Goal: Check status: Check status

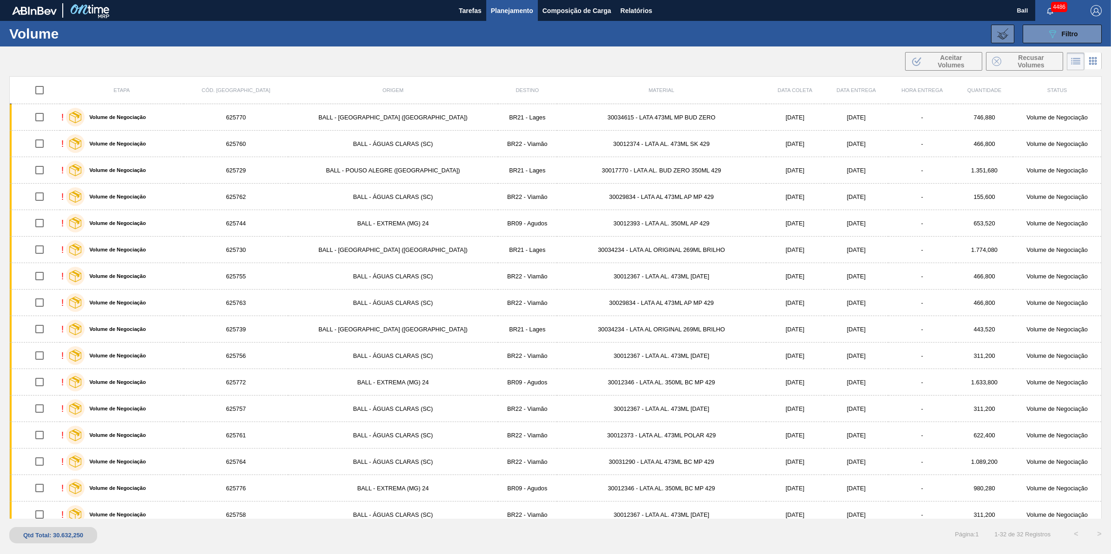
click at [1046, 27] on button "089F7B8B-B2A5-4AFE-B5C0-19BA573D28AC Filtro" at bounding box center [1062, 34] width 79 height 19
click at [1053, 32] on icon at bounding box center [1052, 34] width 7 height 8
click at [498, 20] on button "Planejamento" at bounding box center [512, 10] width 52 height 21
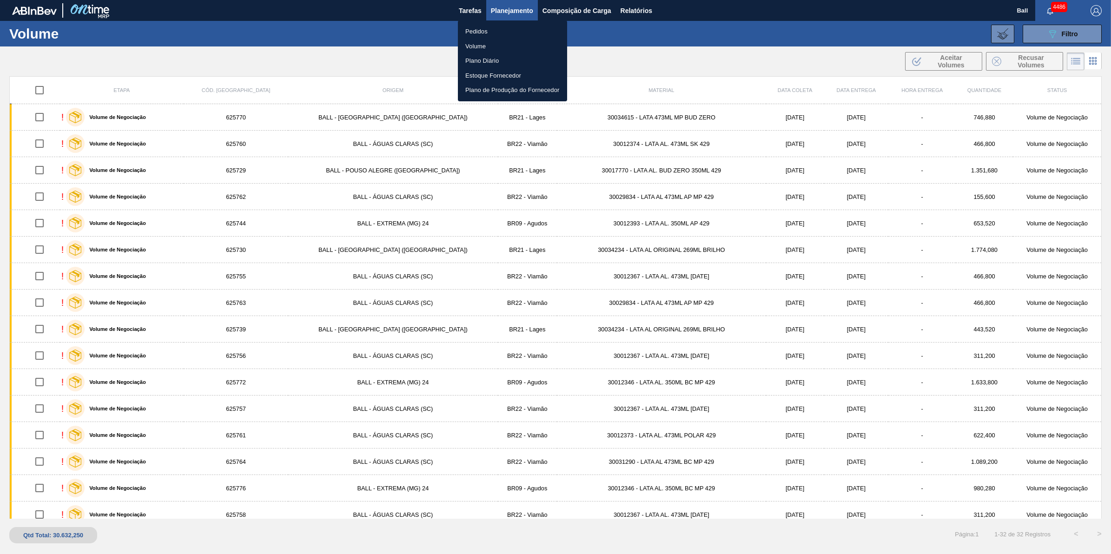
click at [482, 33] on li "Pedidos" at bounding box center [512, 31] width 109 height 15
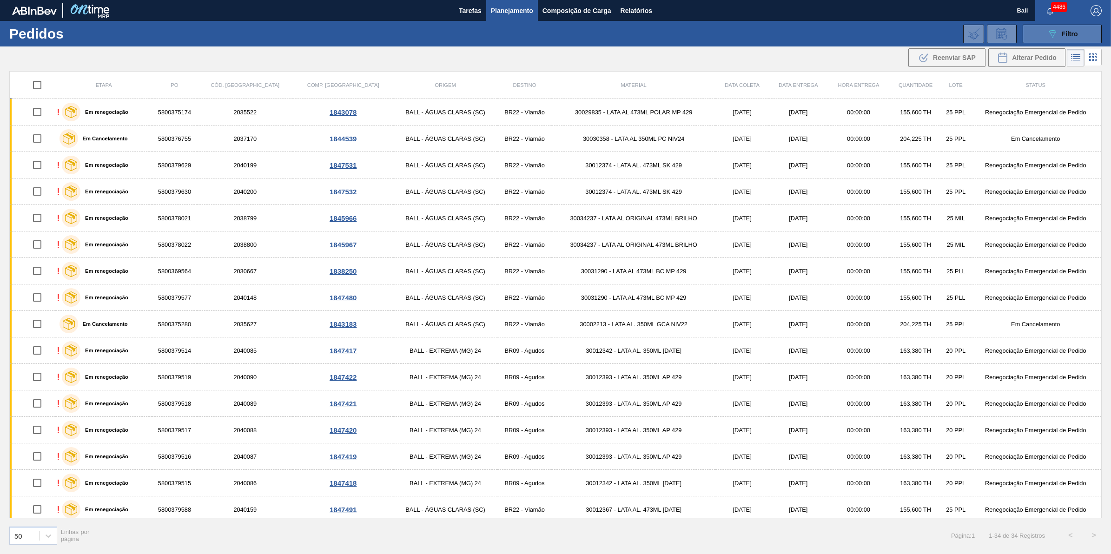
click at [1064, 36] on span "Filtro" at bounding box center [1070, 33] width 16 height 7
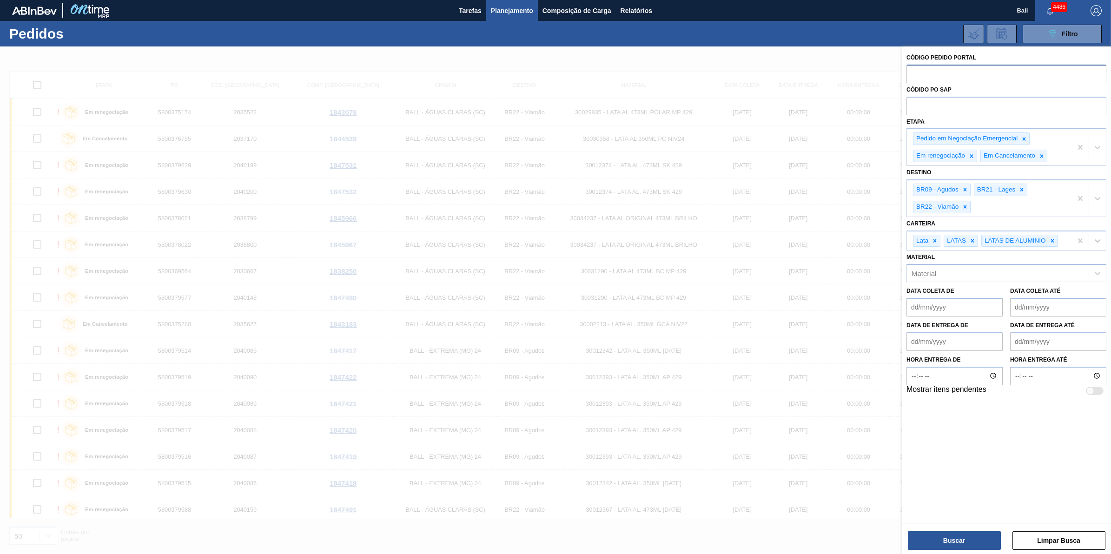
click at [961, 68] on input "text" at bounding box center [1007, 74] width 200 height 18
click at [975, 107] on input "text" at bounding box center [1007, 106] width 200 height 18
paste input "5800369510"
type input "5800369510"
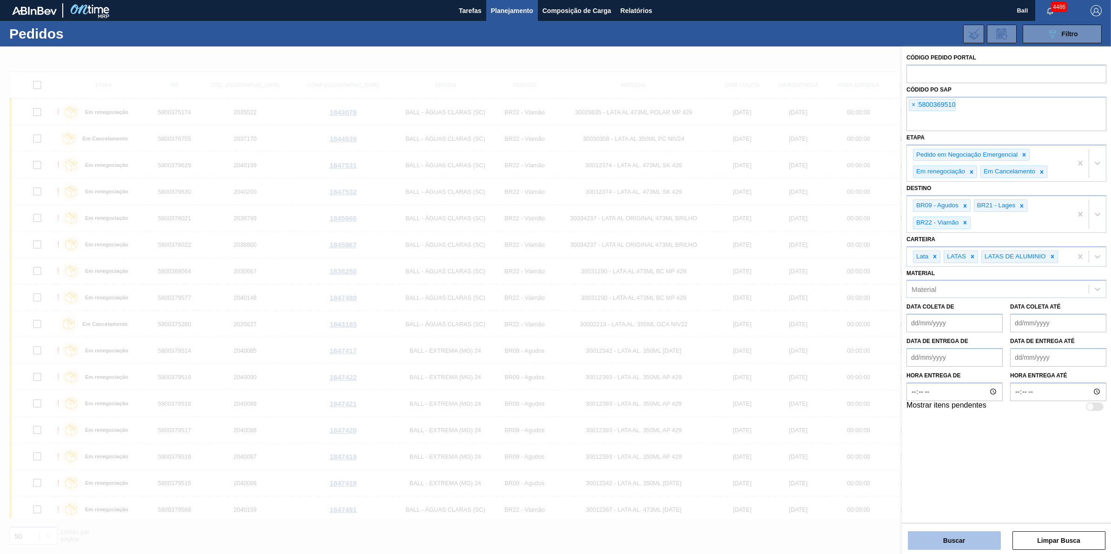
click at [966, 539] on button "Buscar" at bounding box center [954, 540] width 93 height 19
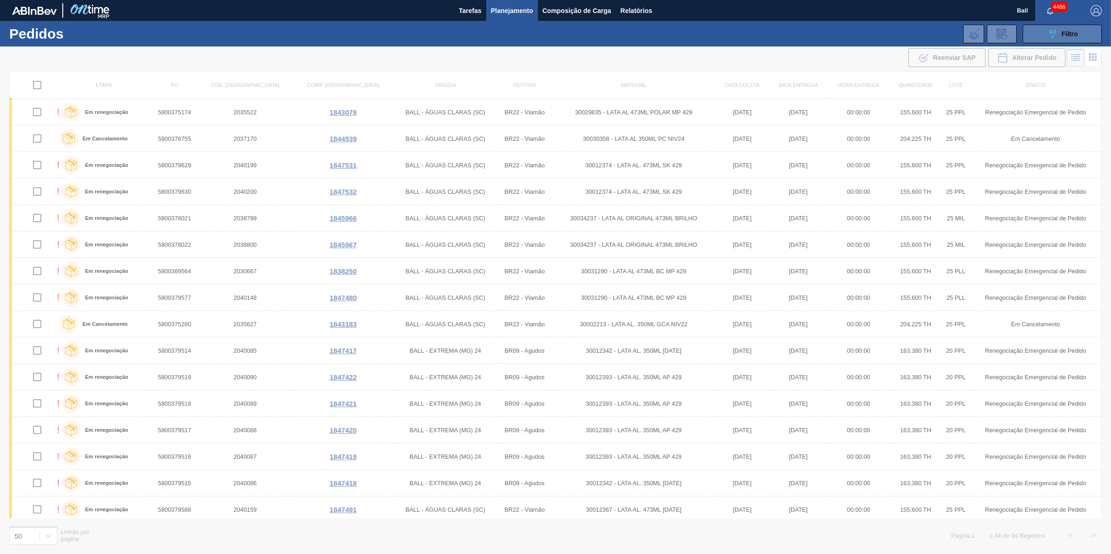
click at [1080, 36] on button "089F7B8B-B2A5-4AFE-B5C0-19BA573D28AC Filtro" at bounding box center [1062, 34] width 79 height 19
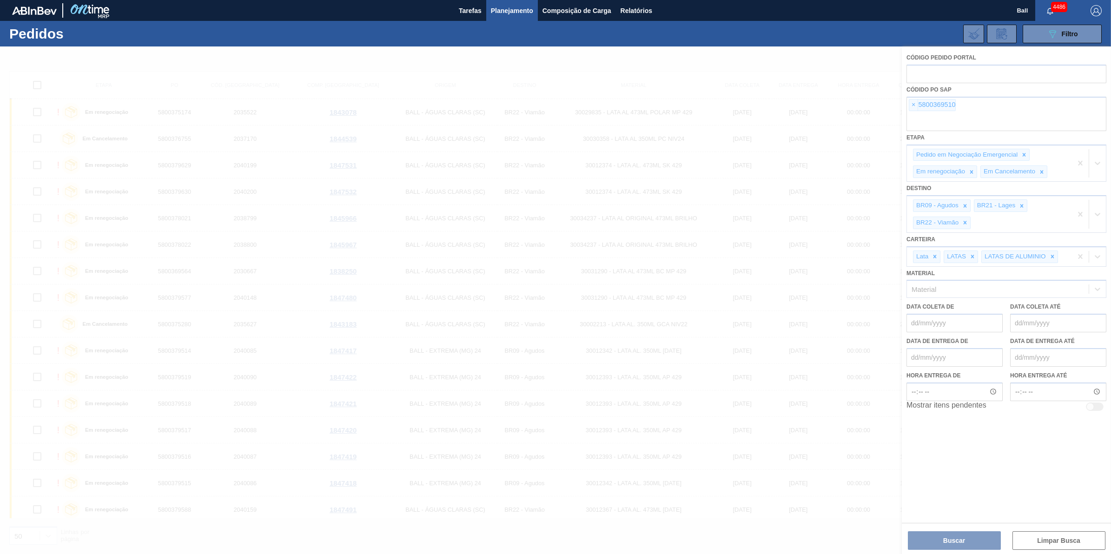
click at [1026, 155] on div at bounding box center [555, 300] width 1111 height 508
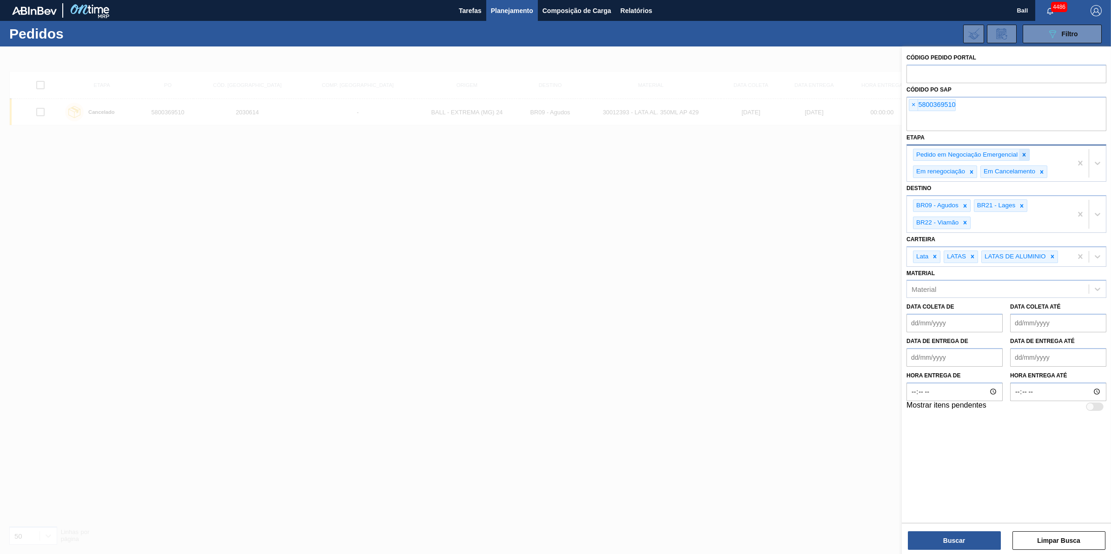
click at [1026, 152] on icon at bounding box center [1024, 155] width 7 height 7
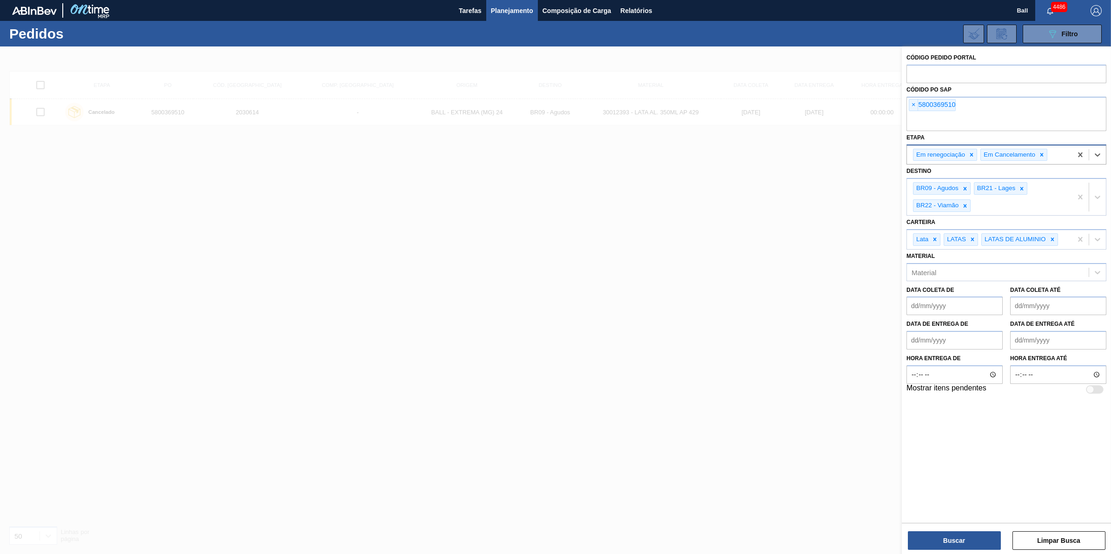
click at [1042, 154] on icon at bounding box center [1042, 155] width 7 height 7
click at [967, 154] on div at bounding box center [972, 155] width 10 height 12
click at [958, 544] on button "Buscar" at bounding box center [954, 540] width 93 height 19
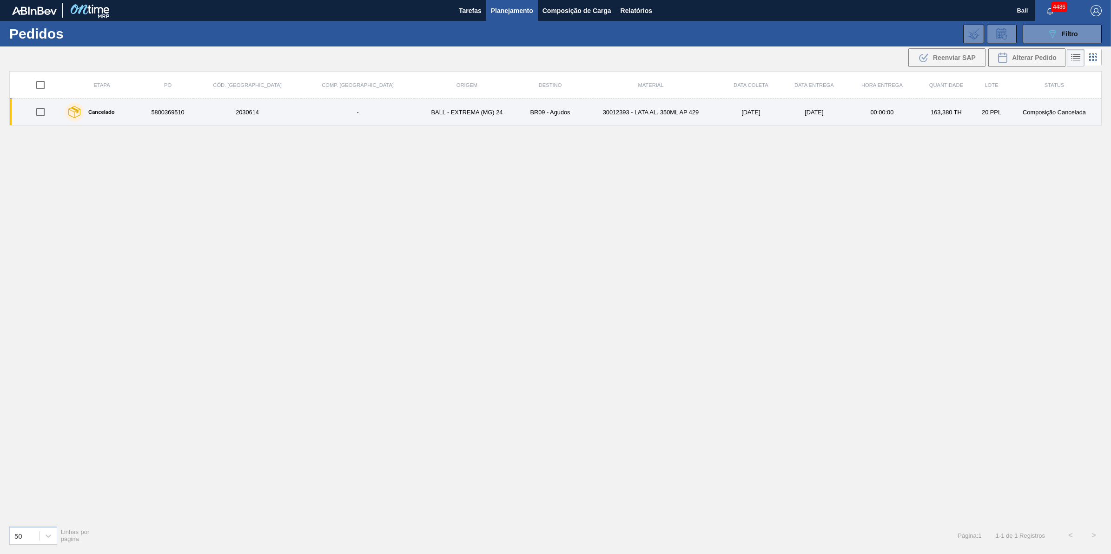
click at [721, 111] on td "[DATE]" at bounding box center [751, 112] width 60 height 27
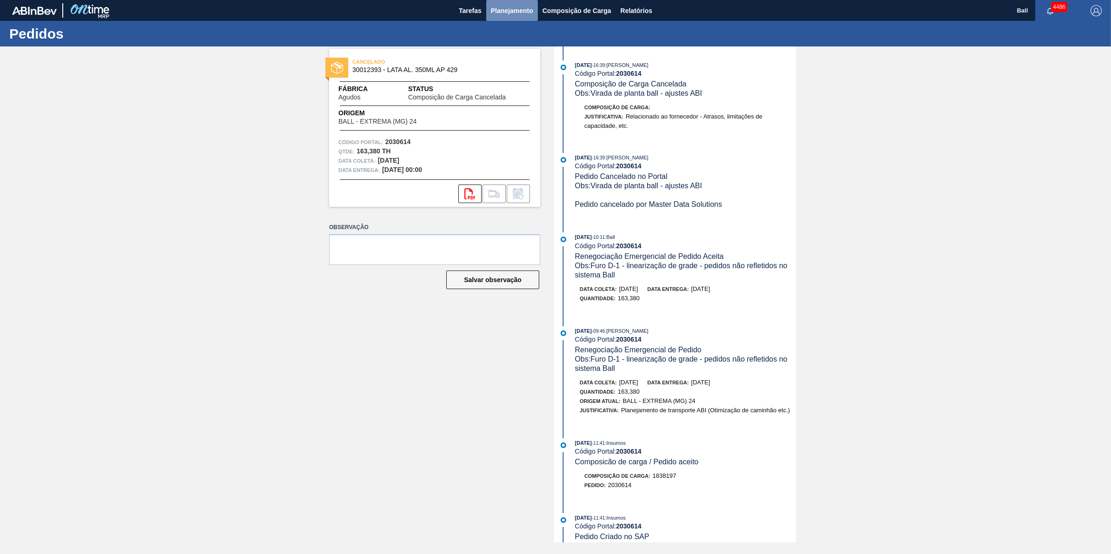
click at [503, 5] on span "Planejamento" at bounding box center [512, 10] width 42 height 11
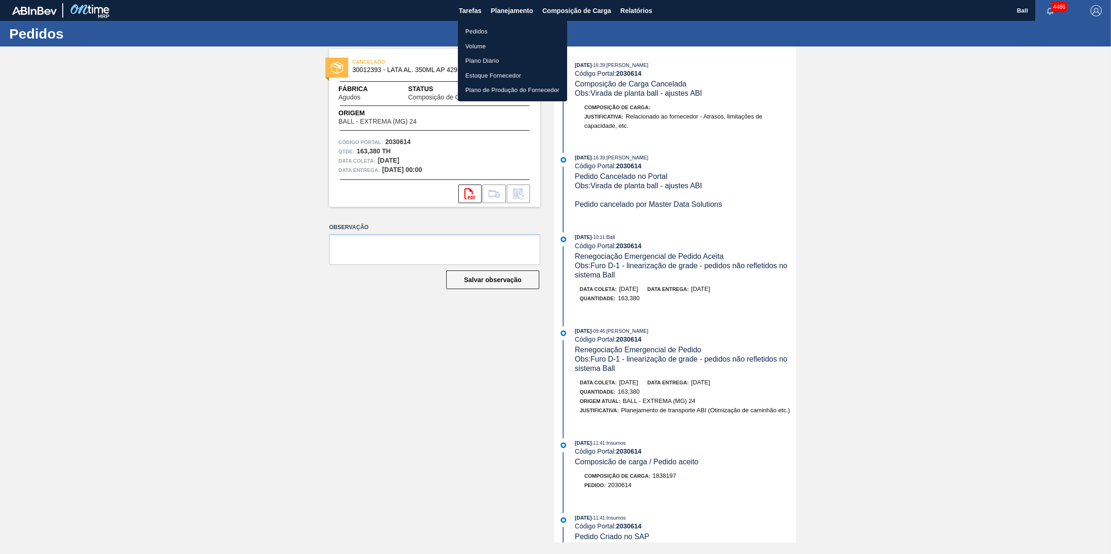
click at [636, 0] on div at bounding box center [555, 277] width 1111 height 554
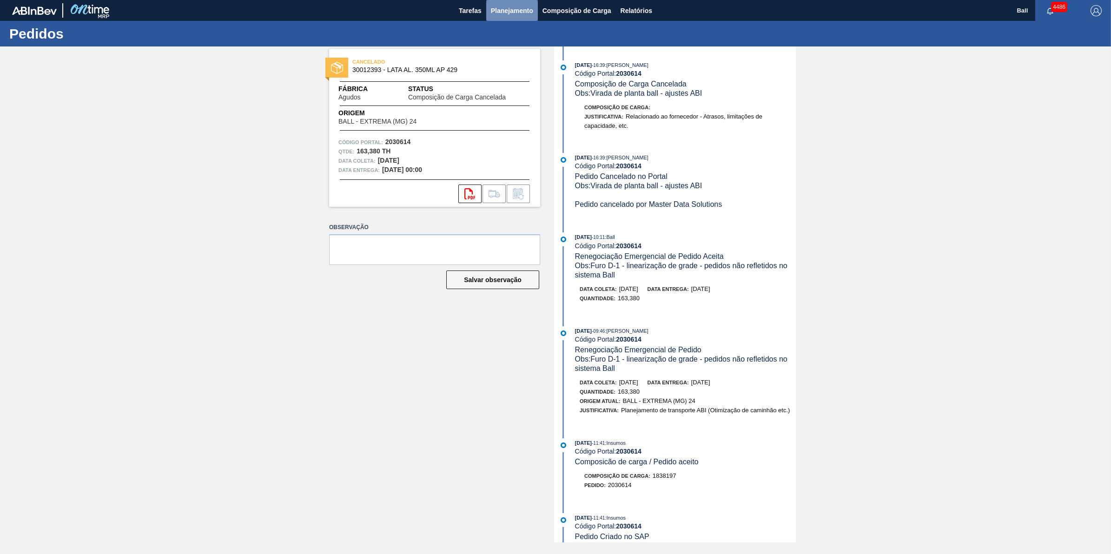
click at [508, 9] on span "Planejamento" at bounding box center [512, 10] width 42 height 11
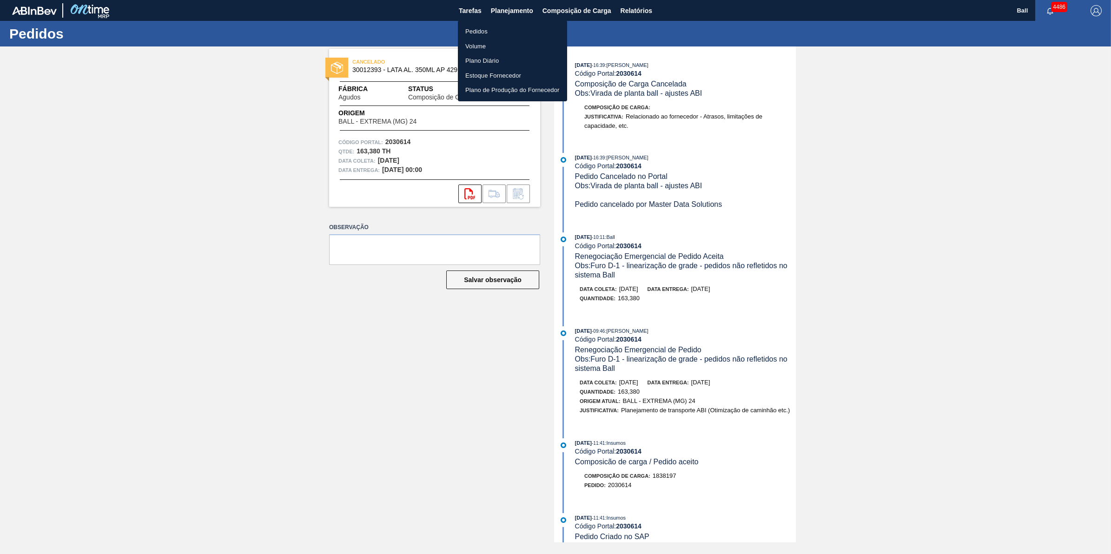
click at [481, 31] on li "Pedidos" at bounding box center [512, 31] width 109 height 15
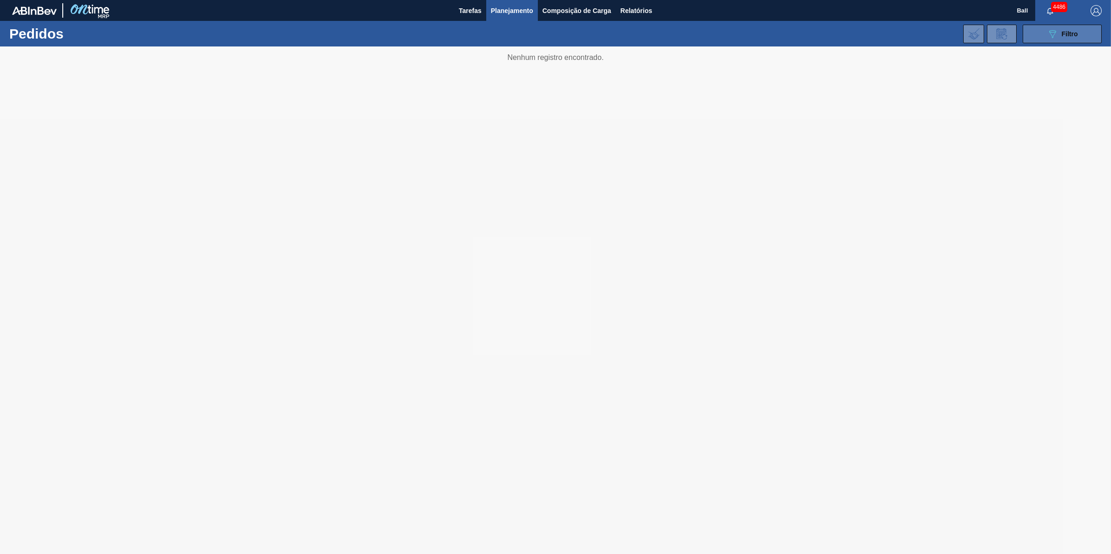
click at [1052, 35] on icon at bounding box center [1052, 34] width 7 height 8
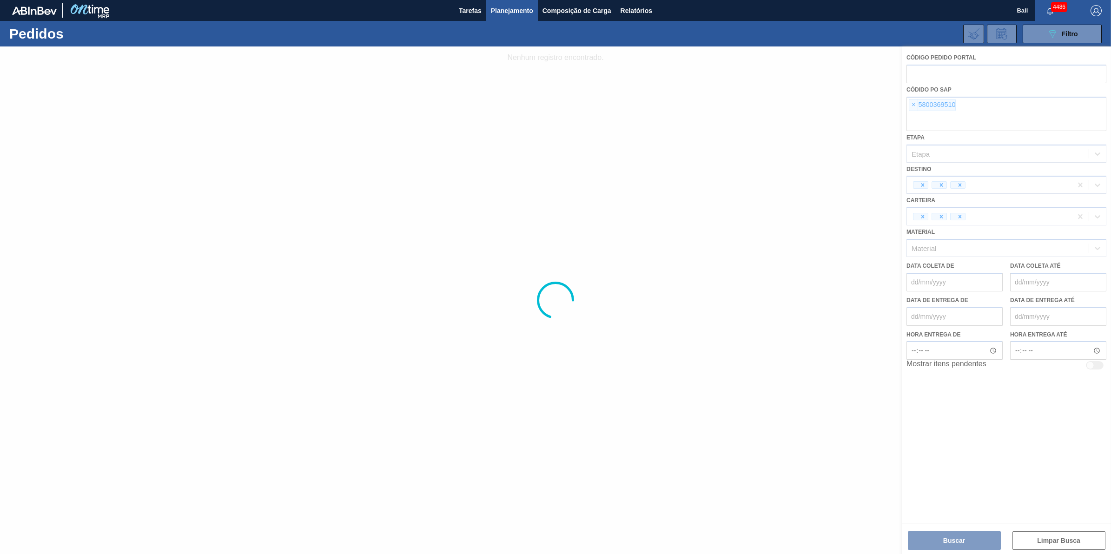
click at [966, 110] on div at bounding box center [555, 300] width 1111 height 508
drag, startPoint x: 968, startPoint y: 107, endPoint x: 900, endPoint y: 108, distance: 68.8
click at [878, 105] on div at bounding box center [555, 300] width 1111 height 508
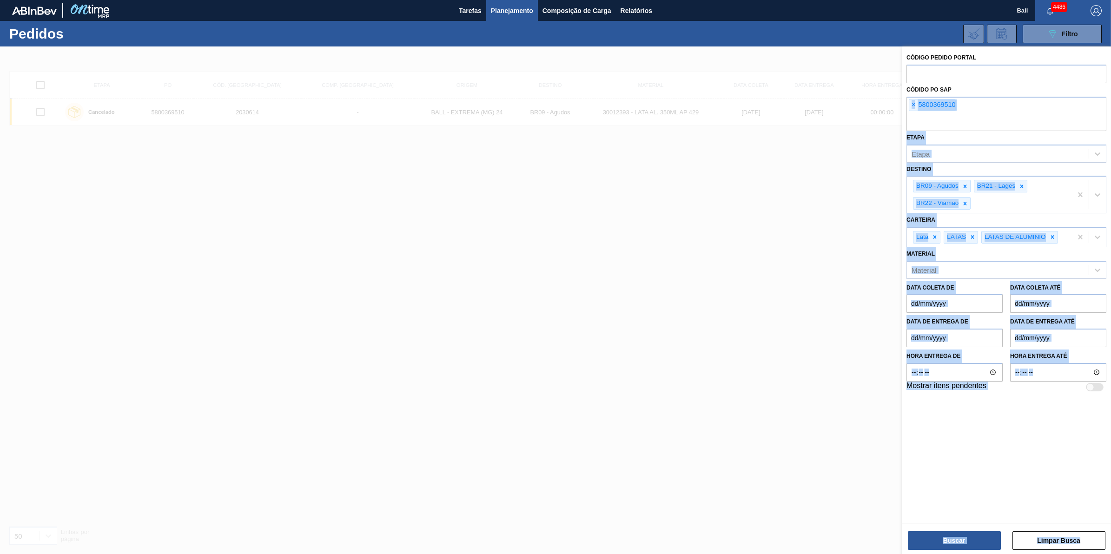
drag, startPoint x: 984, startPoint y: 102, endPoint x: 861, endPoint y: 98, distance: 123.3
click at [902, 98] on div "Código Pedido Portal Códido PO SAP × 5800369510 Etapa Etapa Destino BR09 - Agud…" at bounding box center [1006, 323] width 209 height 554
drag, startPoint x: 861, startPoint y: 98, endPoint x: 1016, endPoint y: 113, distance: 156.0
click at [1017, 113] on input "text" at bounding box center [1007, 122] width 200 height 18
click at [975, 110] on div "× 5800369510" at bounding box center [1007, 114] width 200 height 34
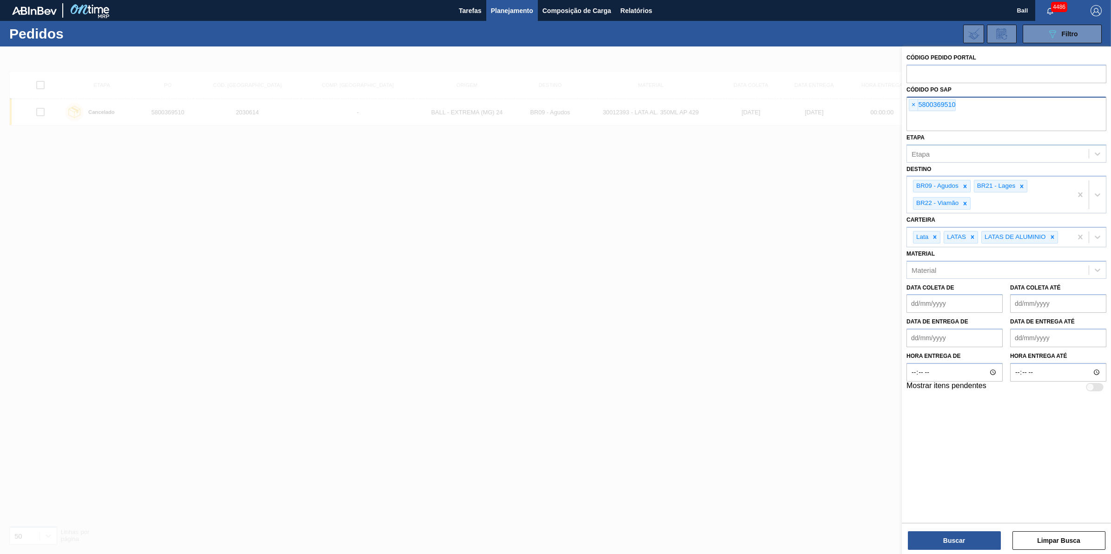
drag, startPoint x: 919, startPoint y: 110, endPoint x: 907, endPoint y: 111, distance: 12.6
click at [907, 110] on div "× 5800369510" at bounding box center [1007, 114] width 200 height 34
click at [935, 121] on input "text" at bounding box center [1007, 122] width 200 height 18
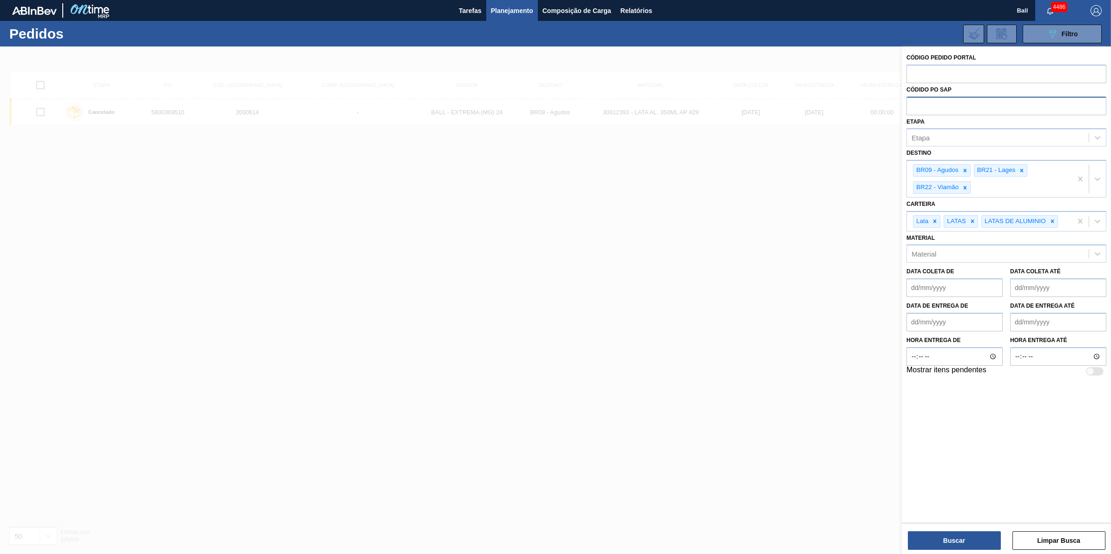
paste input "5800379662"
type input "5800379662"
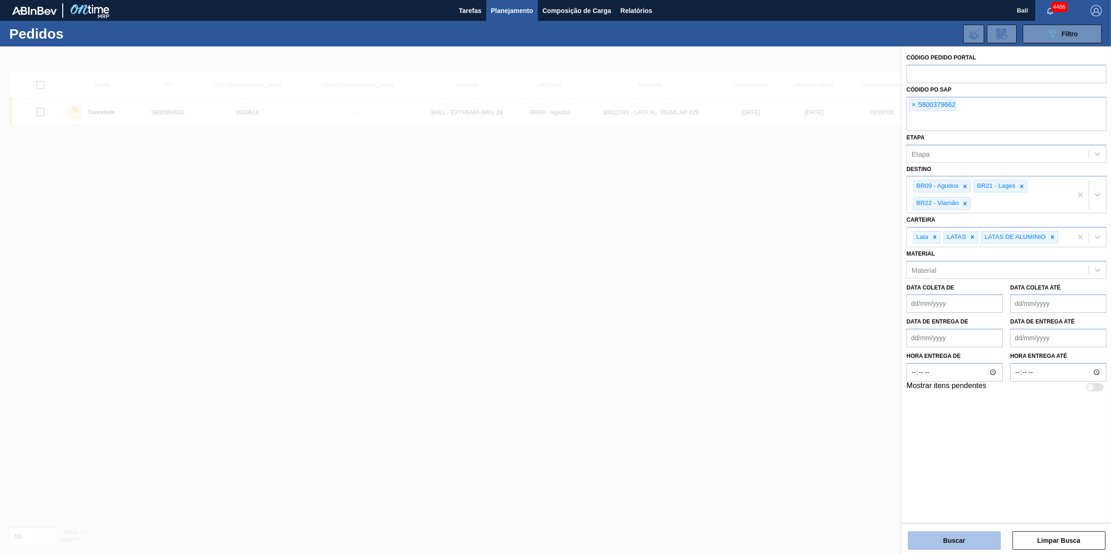
drag, startPoint x: 956, startPoint y: 554, endPoint x: 956, endPoint y: 543, distance: 11.2
click at [956, 554] on div "Código Pedido Portal Códido PO SAP × 5800379662 Etapa Etapa Destino BR09 - Agud…" at bounding box center [1006, 301] width 209 height 510
click at [956, 538] on button "Buscar" at bounding box center [954, 540] width 93 height 19
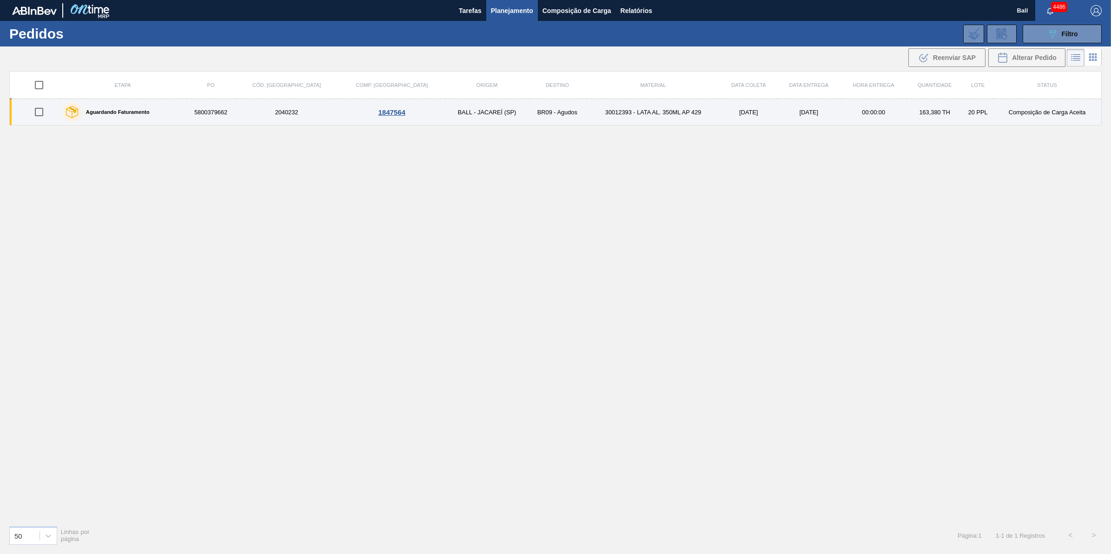
click at [133, 114] on label "Aguardando Faturamento" at bounding box center [115, 112] width 68 height 6
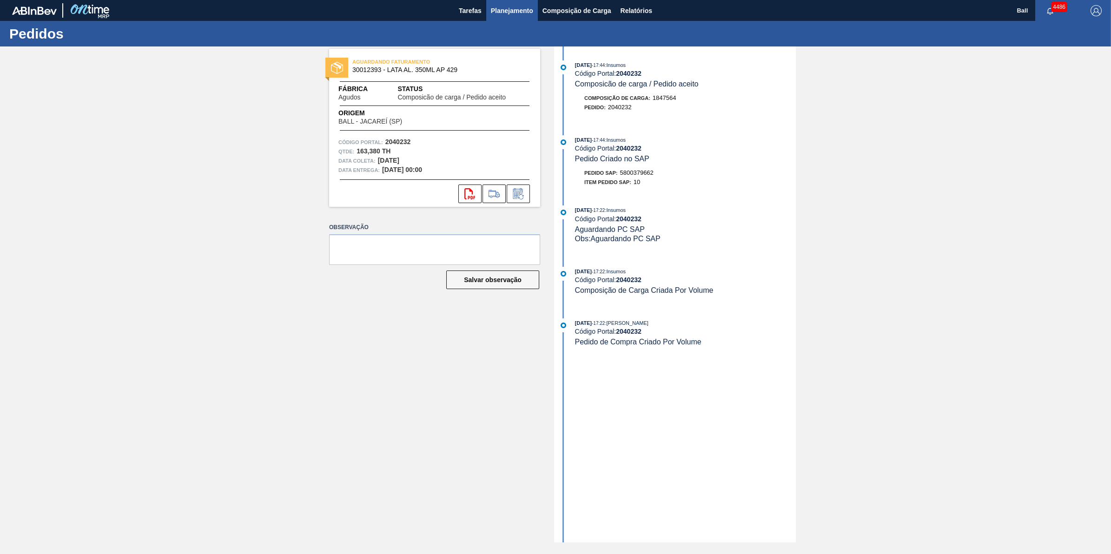
click at [522, 10] on span "Planejamento" at bounding box center [512, 10] width 42 height 11
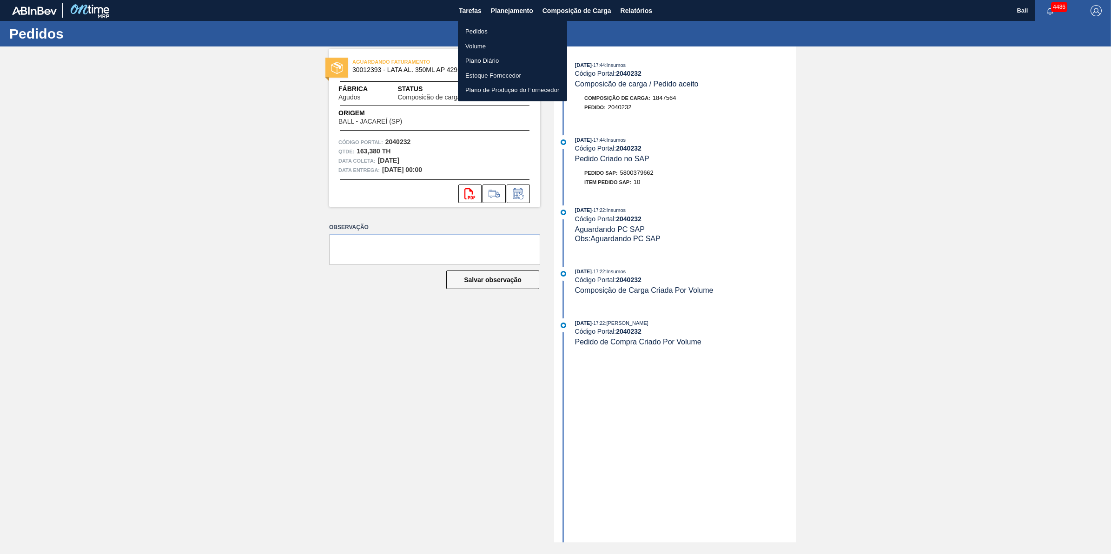
click at [482, 30] on li "Pedidos" at bounding box center [512, 31] width 109 height 15
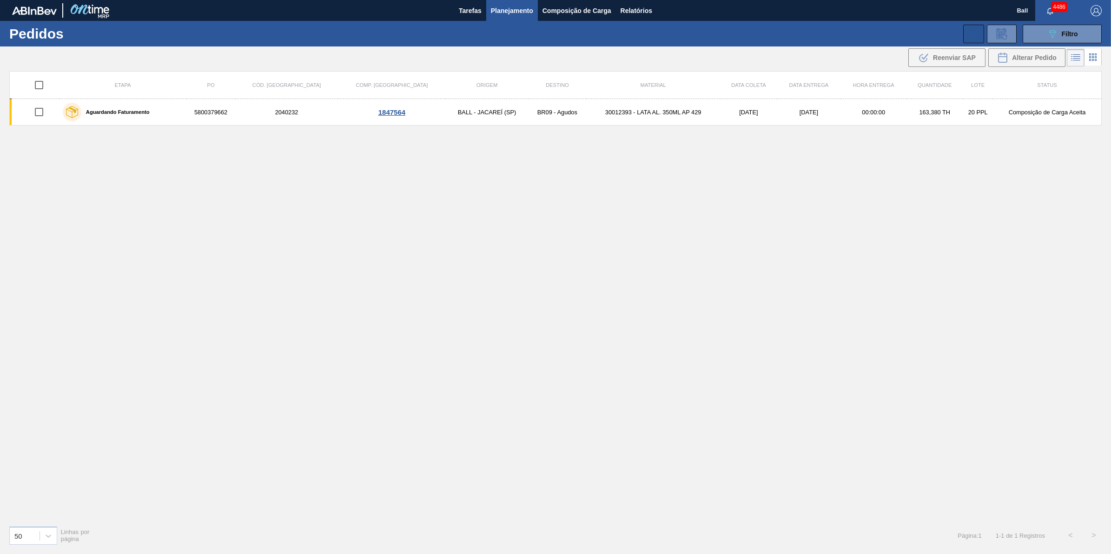
click at [973, 38] on icon at bounding box center [973, 33] width 11 height 11
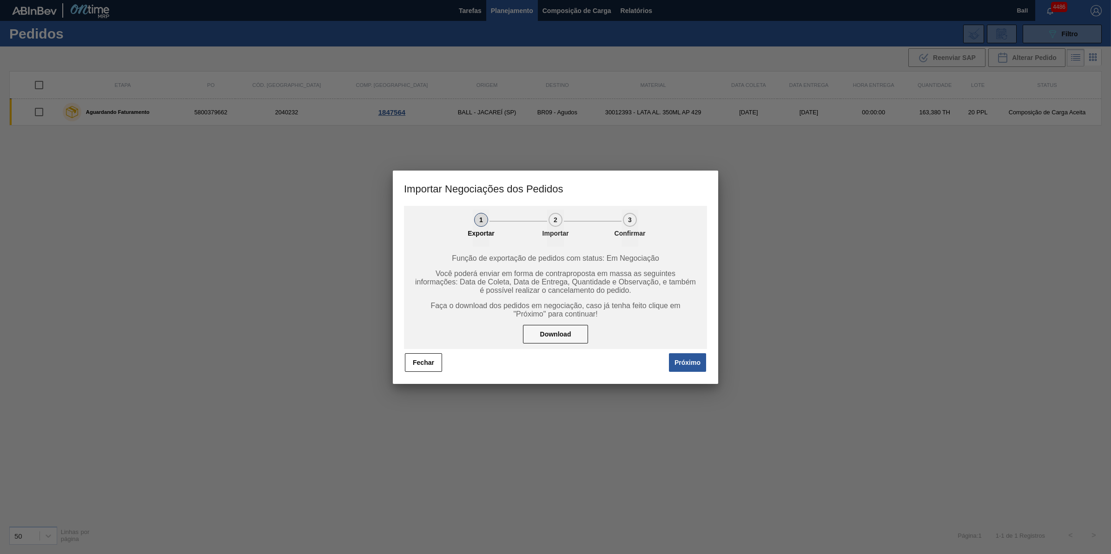
click at [708, 364] on div "1 Exportar 2 Importar 3 Confirmar Função de exportação de pedidos com status: E…" at bounding box center [555, 295] width 325 height 178
click at [701, 363] on button "Próximo" at bounding box center [687, 362] width 37 height 19
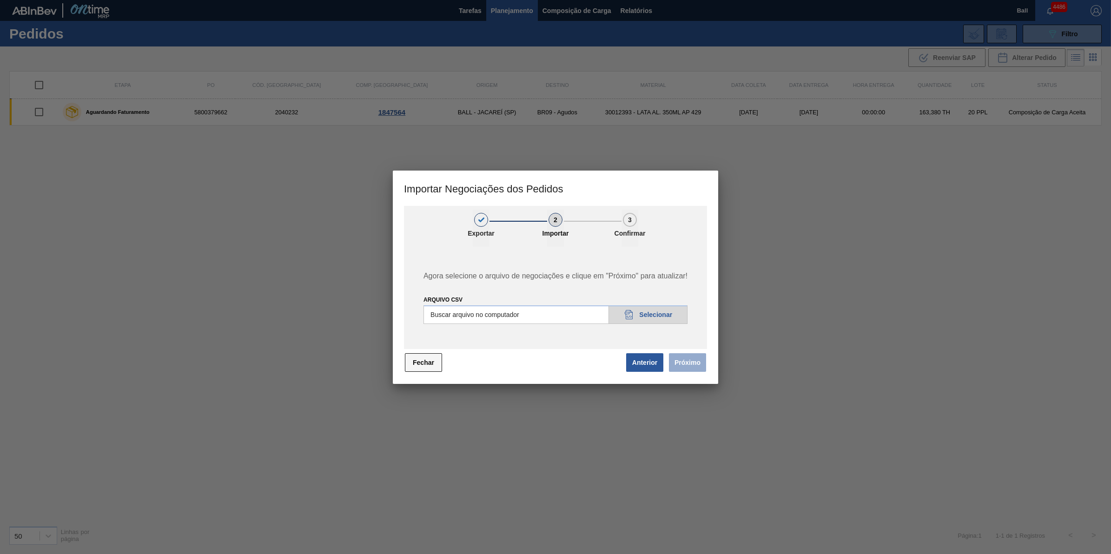
click at [426, 359] on button "Fechar" at bounding box center [423, 362] width 37 height 19
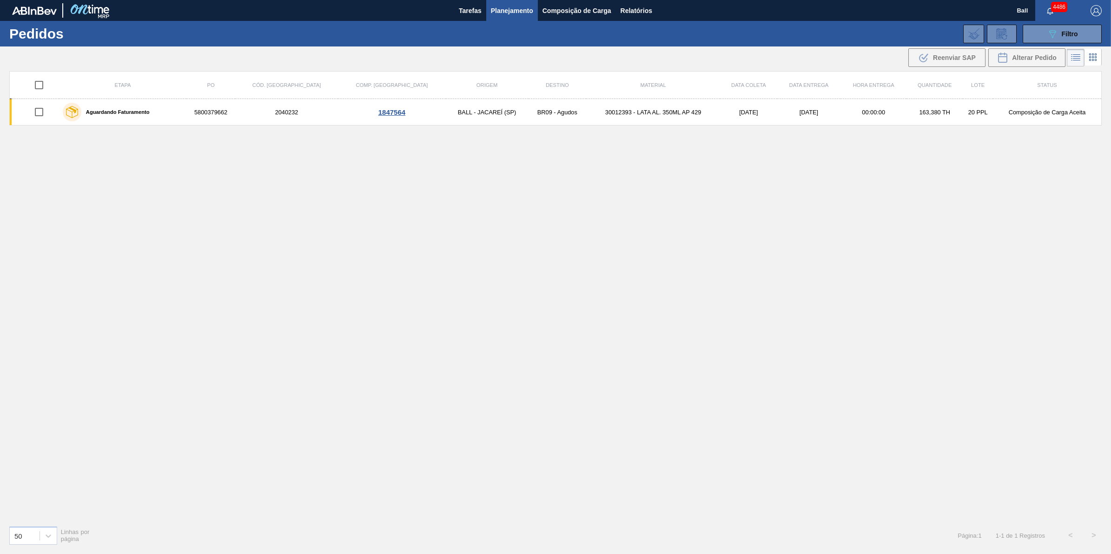
click at [495, 12] on span "Planejamento" at bounding box center [512, 10] width 42 height 11
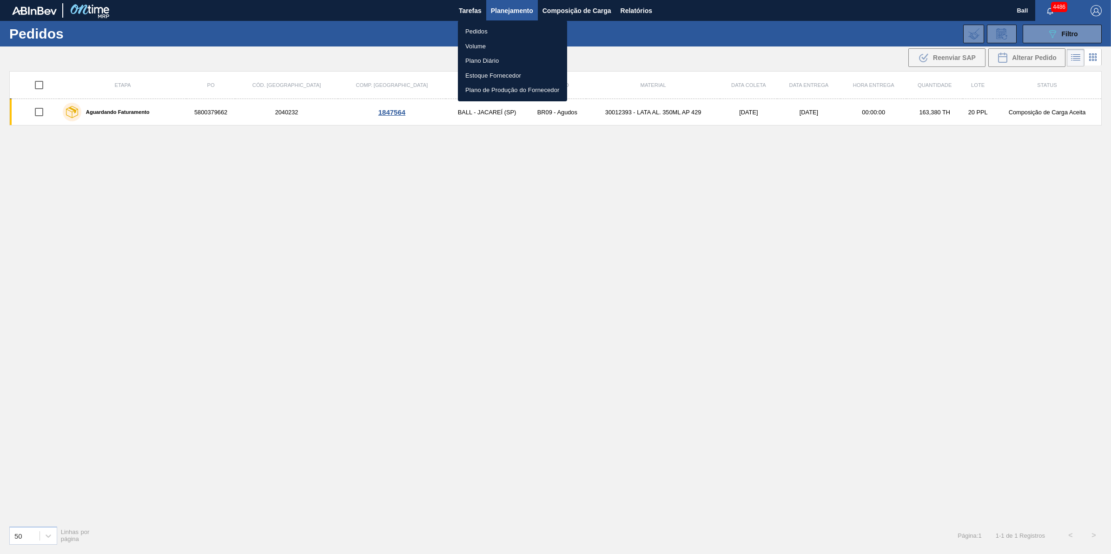
click at [489, 30] on li "Pedidos" at bounding box center [512, 31] width 109 height 15
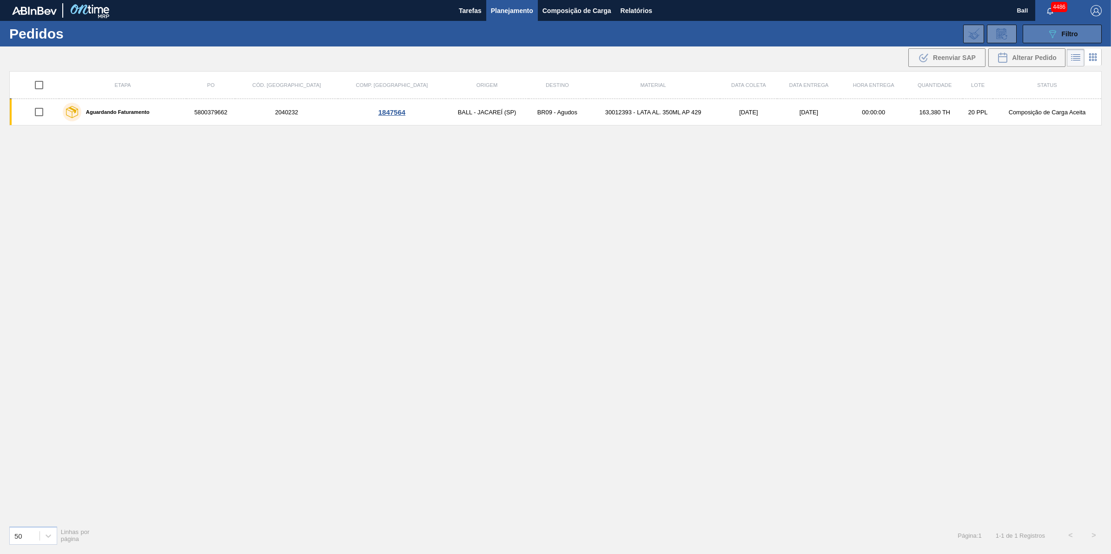
click at [1049, 40] on button "089F7B8B-B2A5-4AFE-B5C0-19BA573D28AC Filtro" at bounding box center [1062, 34] width 79 height 19
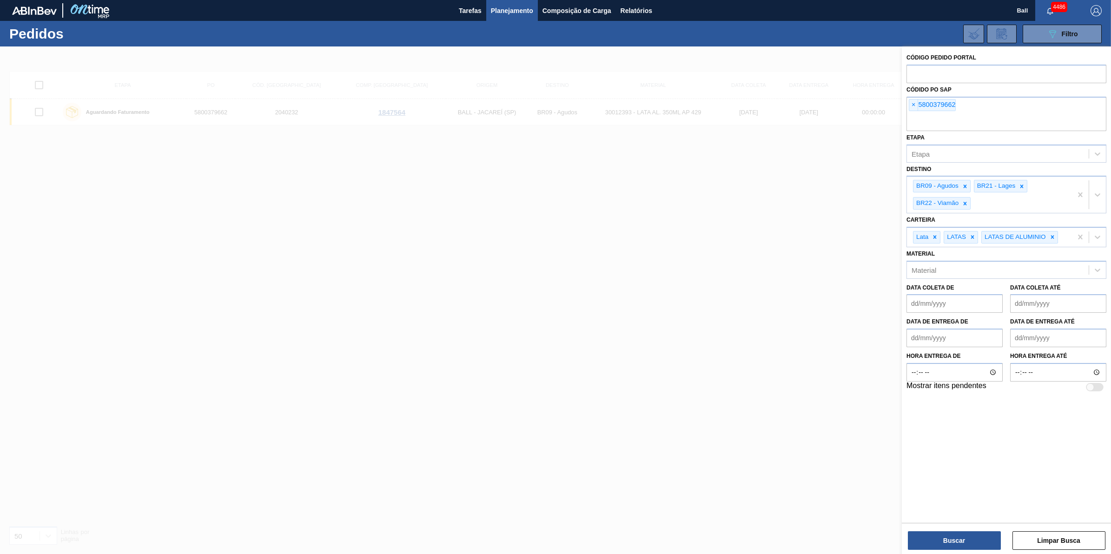
drag, startPoint x: 982, startPoint y: 126, endPoint x: 796, endPoint y: 131, distance: 185.6
click at [902, 130] on div "Código Pedido Portal Códido PO SAP × 5800379662 Etapa Etapa Destino BR09 - Agud…" at bounding box center [1006, 323] width 209 height 554
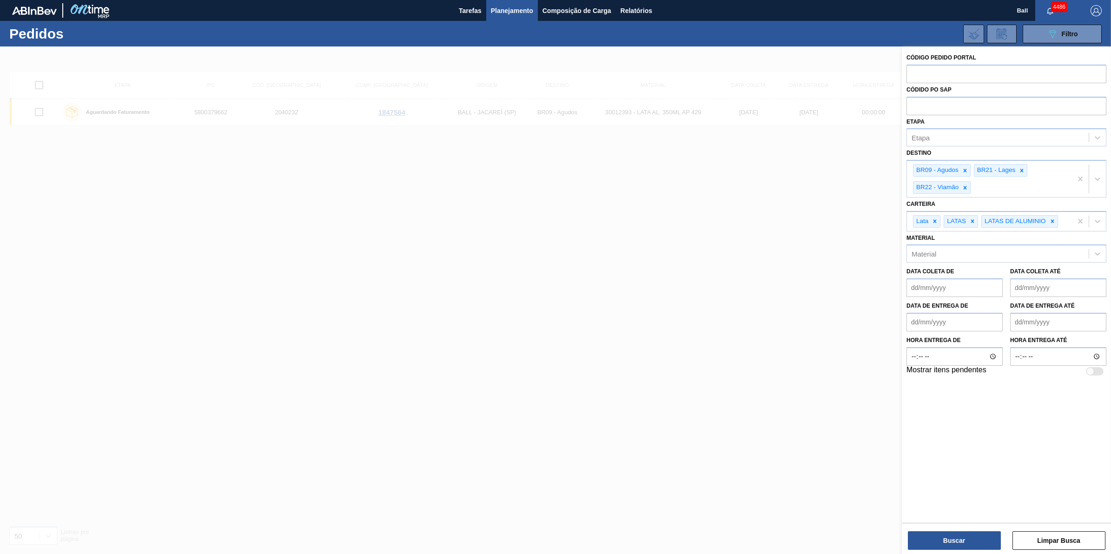
paste input "text"
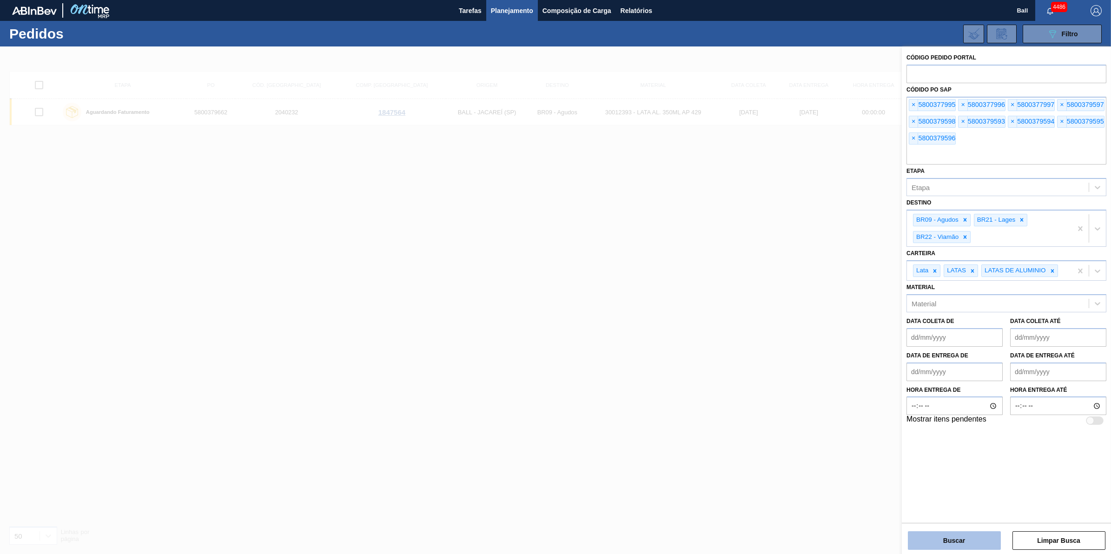
click at [971, 540] on button "Buscar" at bounding box center [954, 540] width 93 height 19
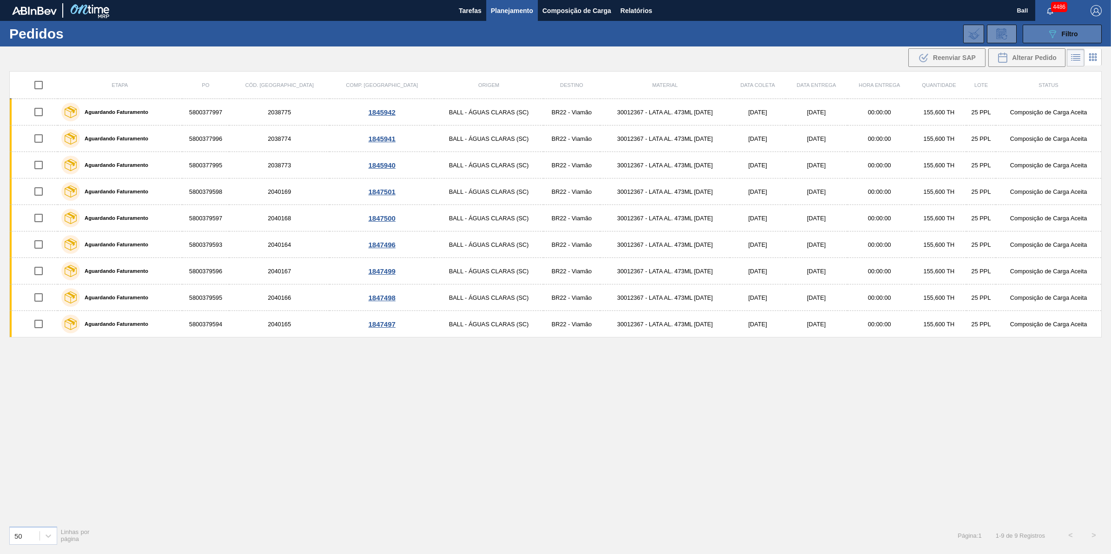
click at [1073, 34] on span "Filtro" at bounding box center [1070, 33] width 16 height 7
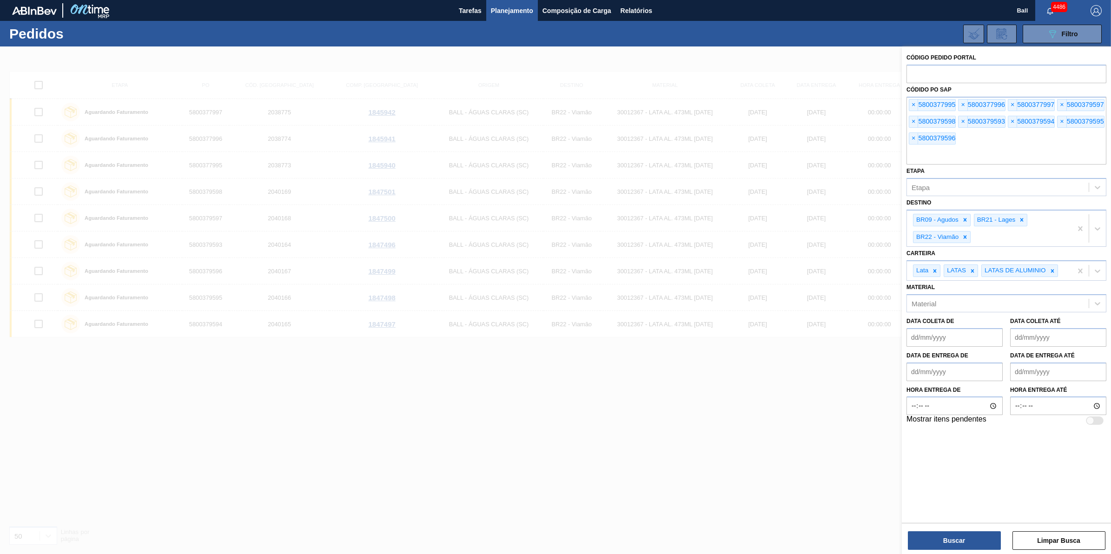
drag, startPoint x: 975, startPoint y: 159, endPoint x: 860, endPoint y: 87, distance: 134.9
click at [902, 87] on div "Código Pedido Portal Códido PO SAP × 5800377995 × 5800377996 × 5800377997 × 580…" at bounding box center [1006, 323] width 209 height 554
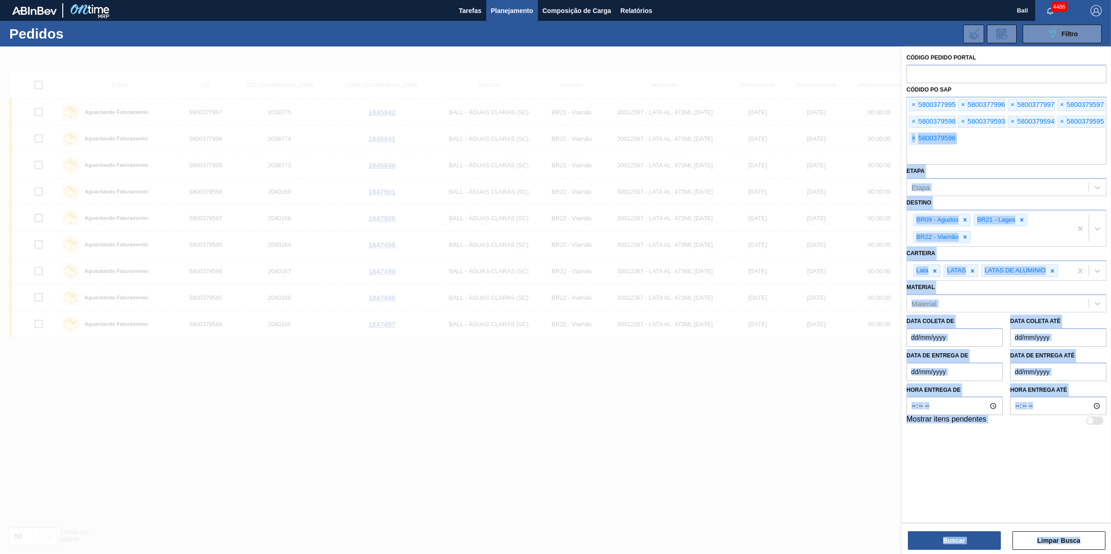
drag, startPoint x: 976, startPoint y: 139, endPoint x: 888, endPoint y: 124, distance: 89.1
click at [902, 124] on div "Código Pedido Portal Códido PO SAP × 5800377995 × 5800377996 × 5800377997 × 580…" at bounding box center [1006, 323] width 209 height 554
drag, startPoint x: 888, startPoint y: 124, endPoint x: 977, endPoint y: 146, distance: 91.0
click at [975, 145] on div "× 5800377995 × 5800377996 × 5800377997 × 5800379597 × 5800379598 × 5800379593 ×…" at bounding box center [1007, 131] width 200 height 68
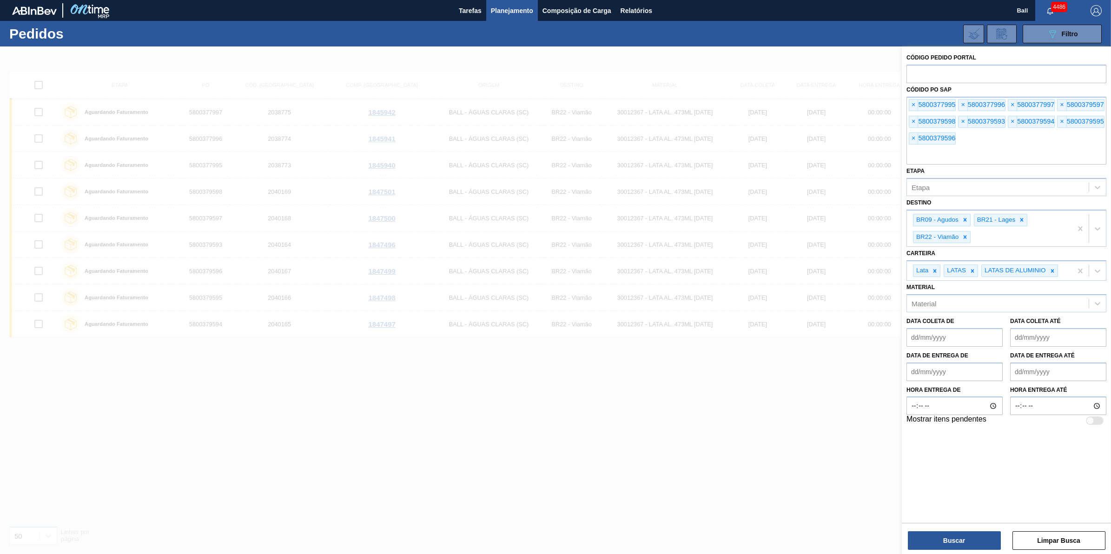
drag, startPoint x: 981, startPoint y: 152, endPoint x: 895, endPoint y: 93, distance: 104.3
click at [902, 93] on div "Código Pedido Portal Códido PO SAP × 5800377995 × 5800377996 × 5800377997 × 580…" at bounding box center [1006, 323] width 209 height 554
drag, startPoint x: 975, startPoint y: 138, endPoint x: 902, endPoint y: 103, distance: 80.1
click at [902, 103] on div "Código Pedido Portal Códido PO SAP × 5800377995 × 5800377996 × 5800377997 × 580…" at bounding box center [1006, 238] width 209 height 385
click at [914, 101] on span "×" at bounding box center [913, 104] width 9 height 11
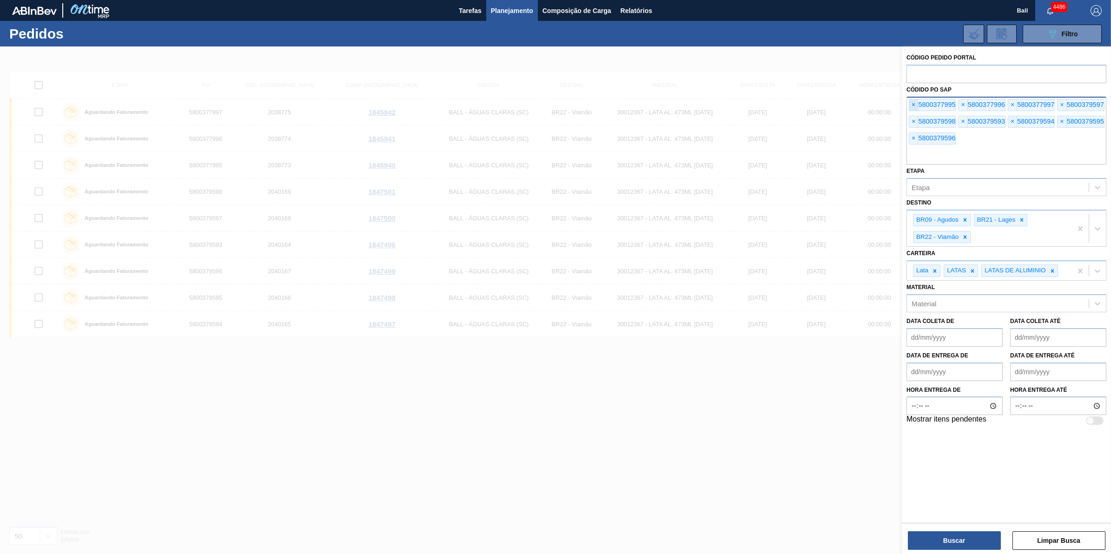
click at [914, 101] on span "×" at bounding box center [913, 104] width 9 height 11
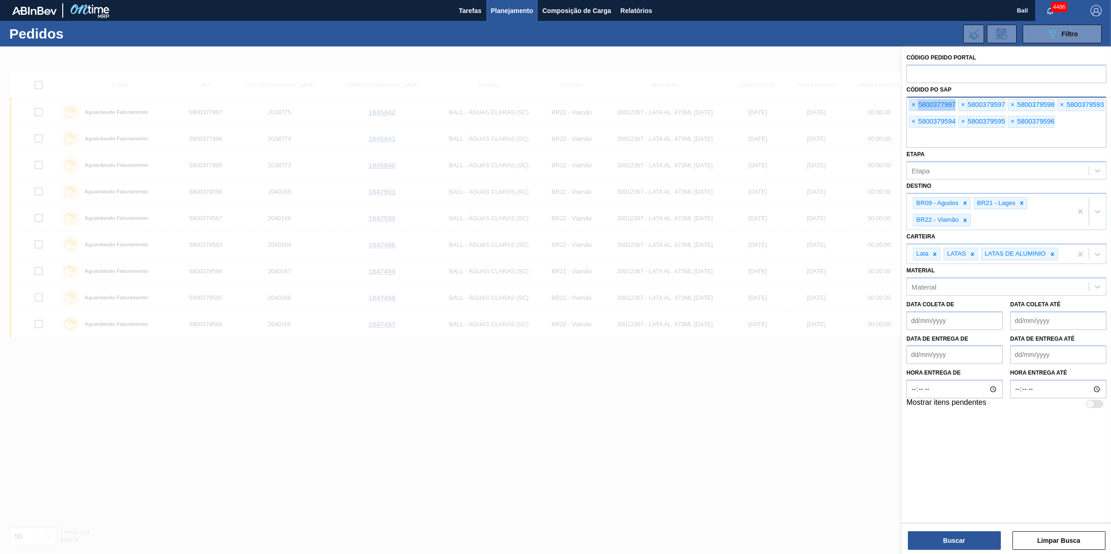
click at [914, 101] on span "×" at bounding box center [913, 104] width 9 height 11
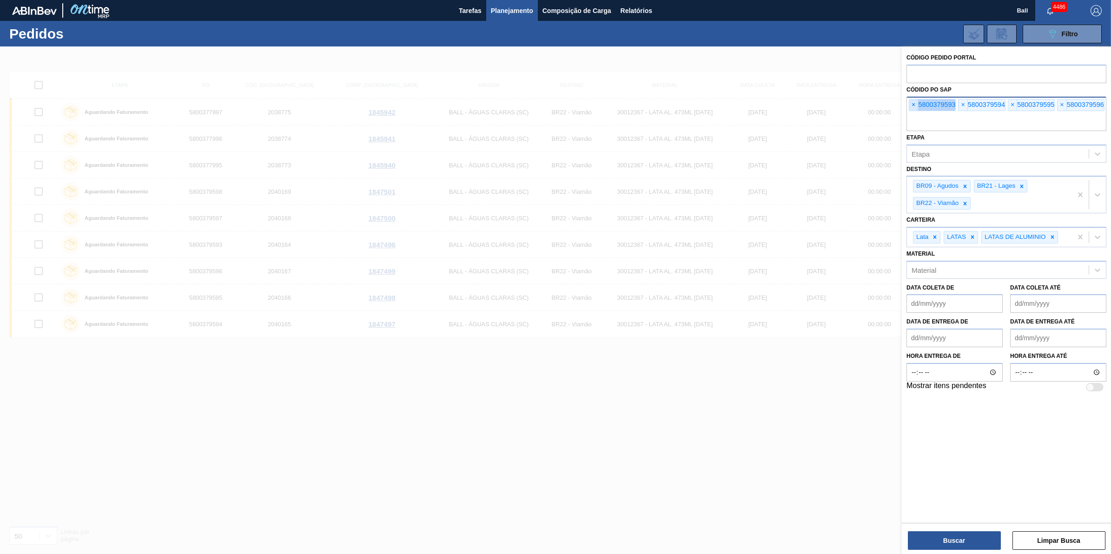
click at [914, 101] on span "×" at bounding box center [913, 104] width 9 height 11
click at [914, 113] on input "text" at bounding box center [1007, 122] width 200 height 18
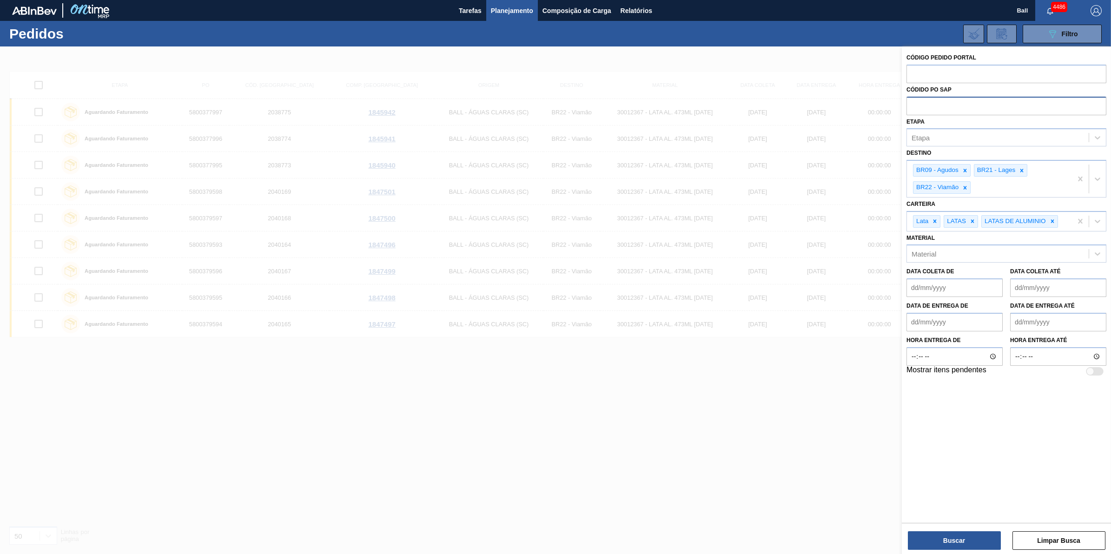
click at [914, 101] on input "text" at bounding box center [1007, 106] width 200 height 18
click at [951, 105] on input "text" at bounding box center [1007, 106] width 200 height 18
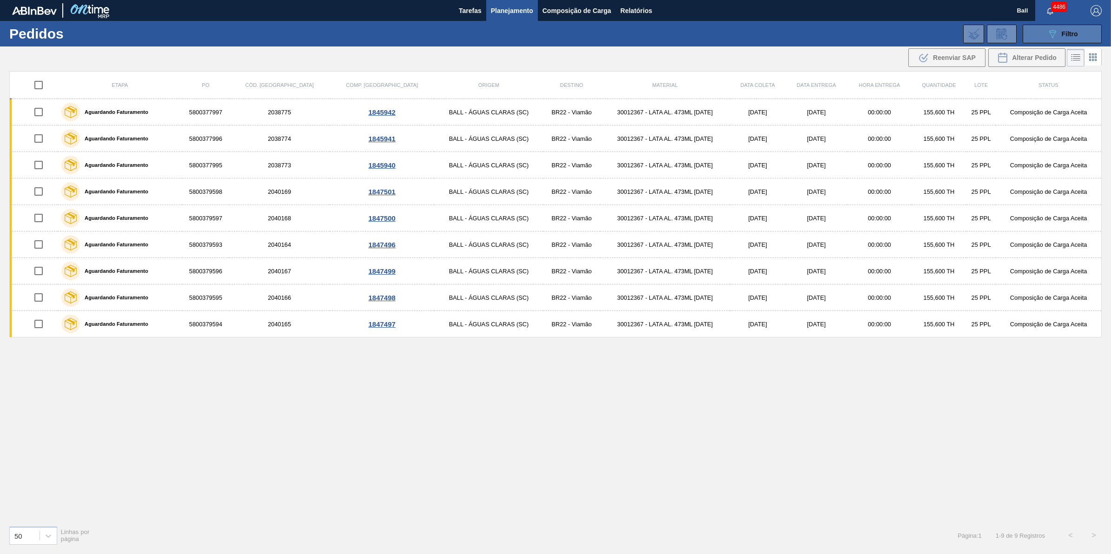
click at [1057, 36] on icon "089F7B8B-B2A5-4AFE-B5C0-19BA573D28AC" at bounding box center [1052, 33] width 11 height 11
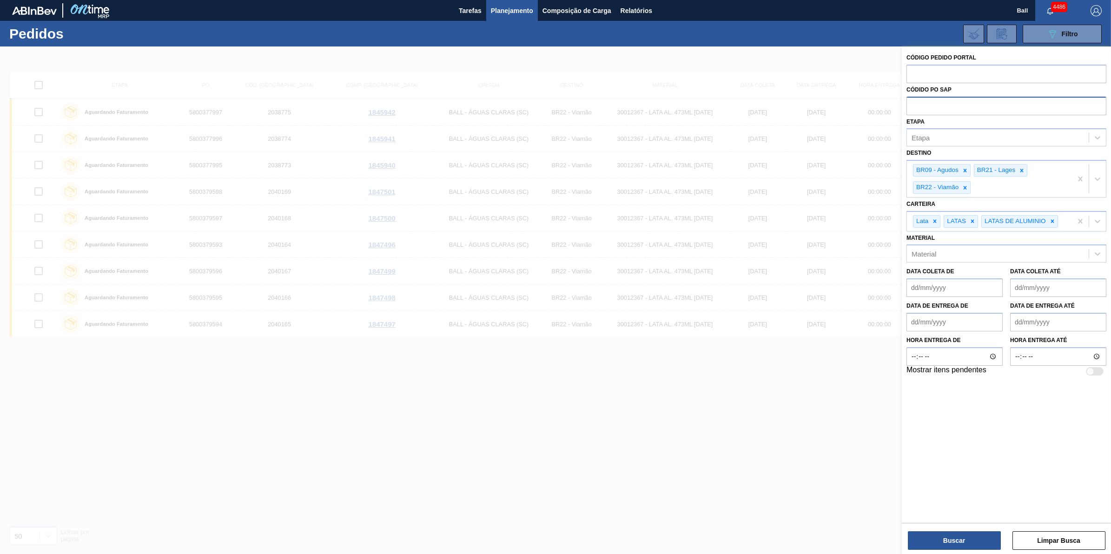
click at [972, 108] on input "text" at bounding box center [1007, 106] width 200 height 18
paste input "text"
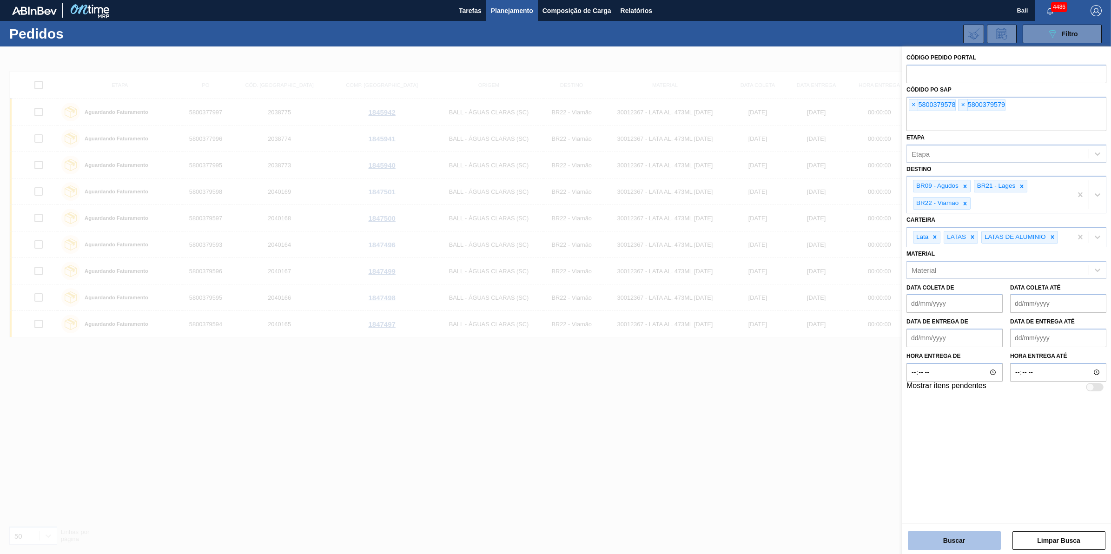
click at [972, 546] on button "Buscar" at bounding box center [954, 540] width 93 height 19
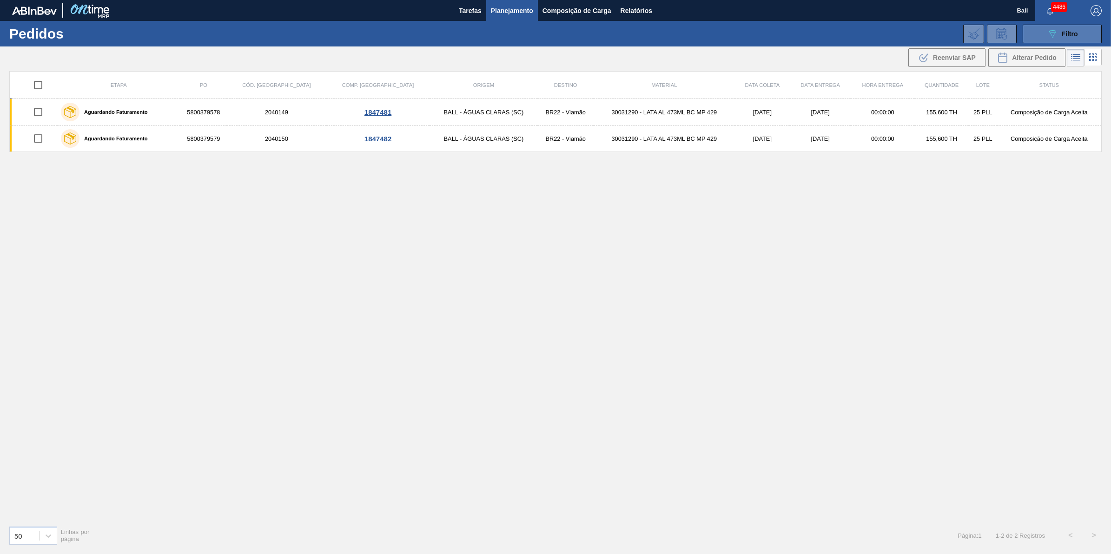
click at [1059, 34] on div "089F7B8B-B2A5-4AFE-B5C0-19BA573D28AC Filtro" at bounding box center [1062, 33] width 31 height 11
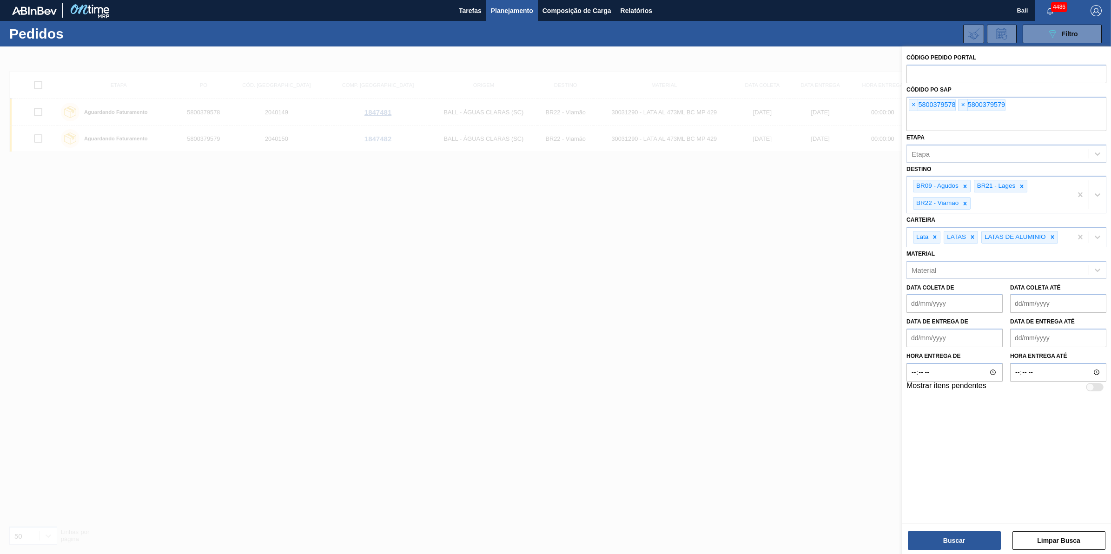
drag, startPoint x: 1019, startPoint y: 113, endPoint x: 865, endPoint y: 122, distance: 154.2
click at [902, 122] on div "Código Pedido Portal Códido PO SAP × 5800379578 × 5800379579 Etapa Etapa Destin…" at bounding box center [1006, 323] width 209 height 554
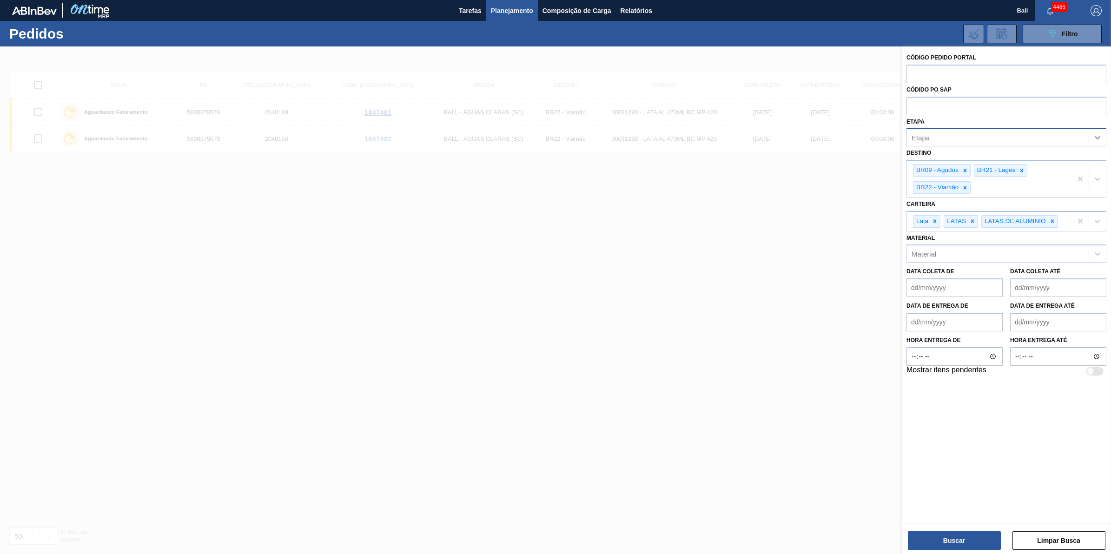
click at [1101, 135] on icon at bounding box center [1097, 137] width 9 height 9
click at [631, 212] on div at bounding box center [555, 323] width 1111 height 554
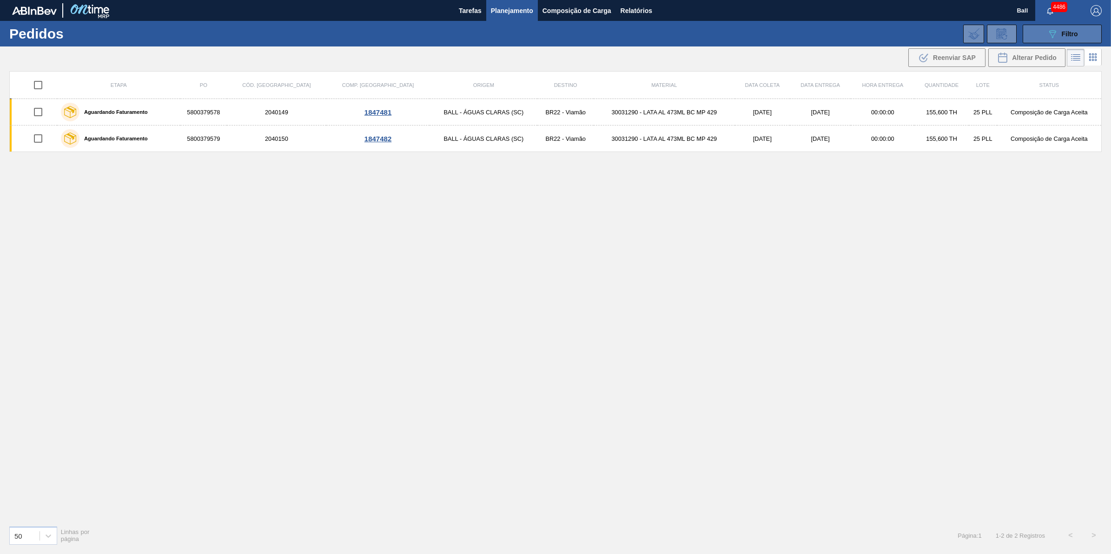
click at [1072, 30] on span "Filtro" at bounding box center [1070, 33] width 16 height 7
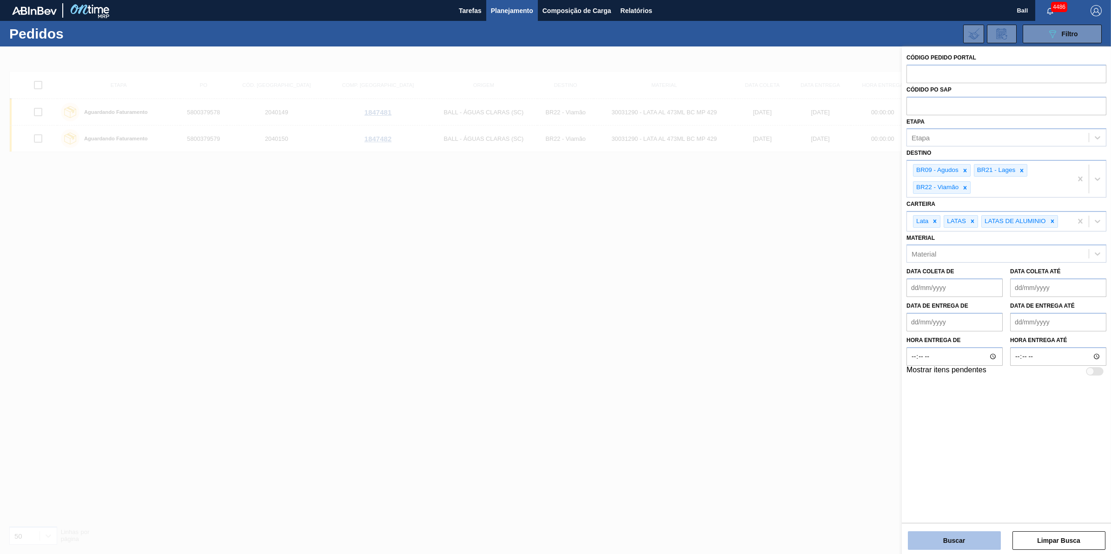
click at [970, 540] on button "Buscar" at bounding box center [954, 540] width 93 height 19
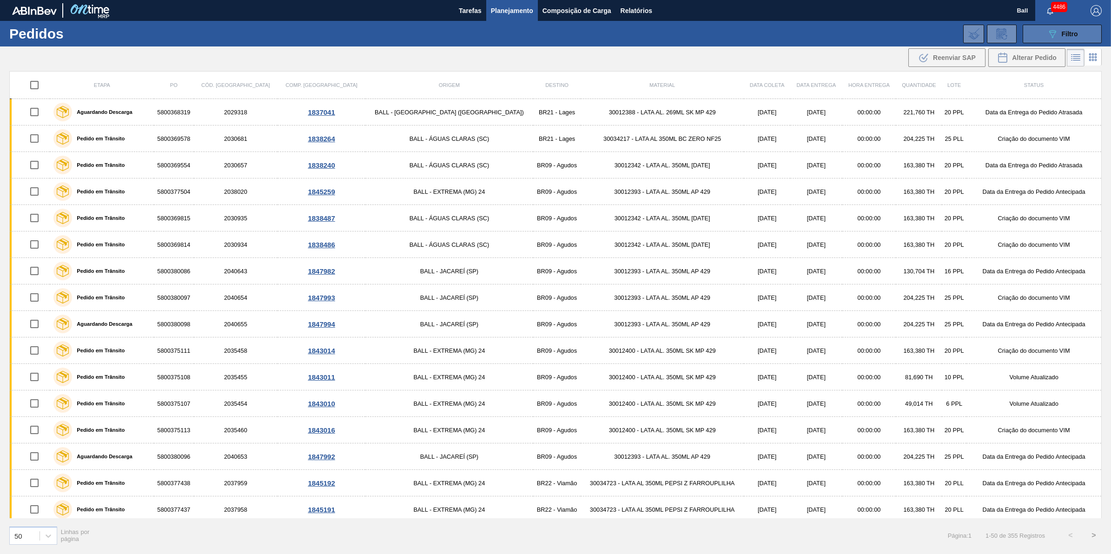
click at [1091, 33] on button "089F7B8B-B2A5-4AFE-B5C0-19BA573D28AC Filtro" at bounding box center [1062, 34] width 79 height 19
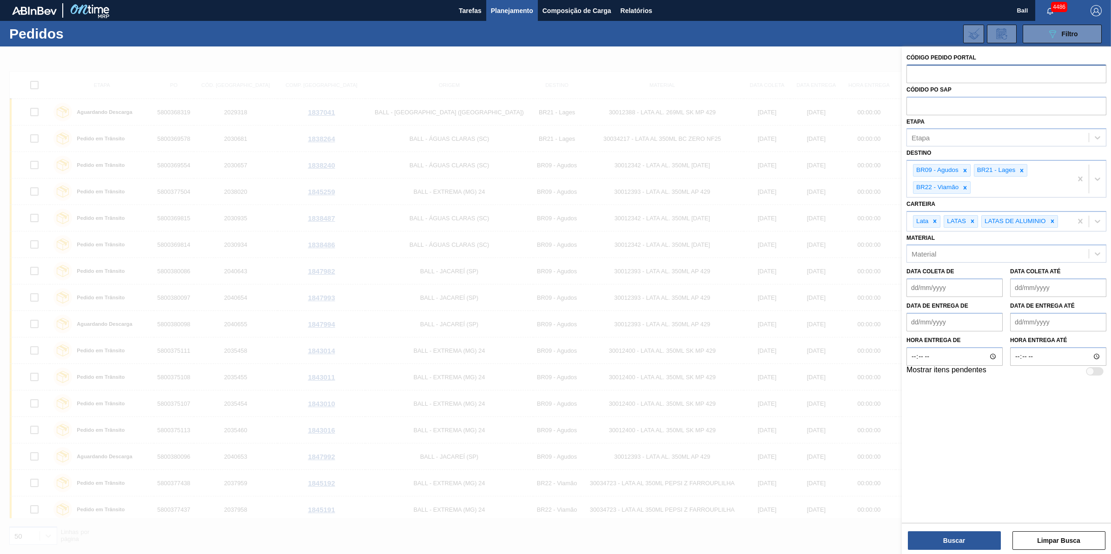
click at [979, 80] on input "text" at bounding box center [1007, 74] width 200 height 18
click at [975, 138] on div "Etapa" at bounding box center [998, 137] width 182 height 13
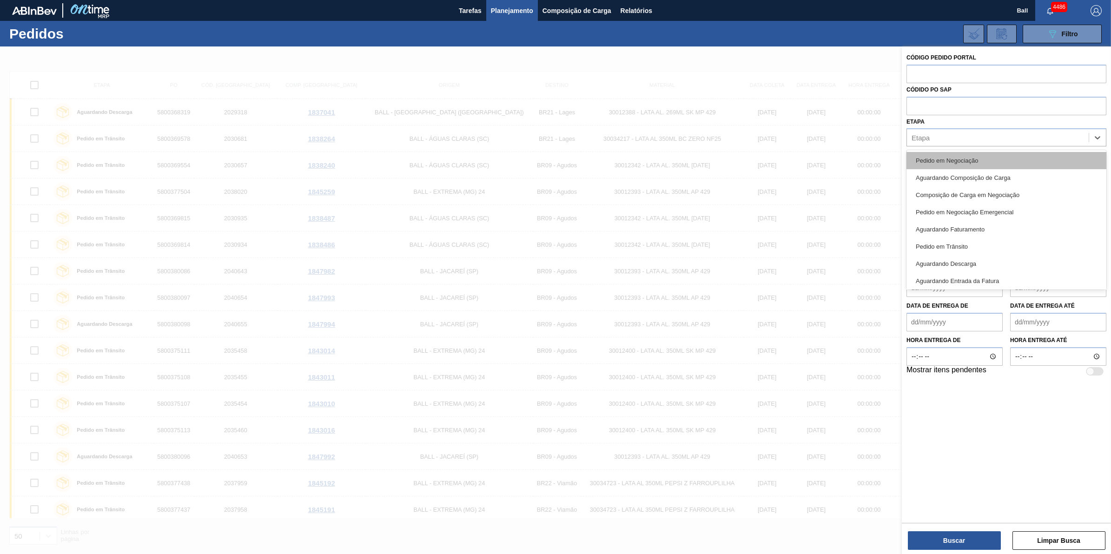
click at [955, 163] on div "Pedido em Negociação" at bounding box center [1007, 160] width 200 height 17
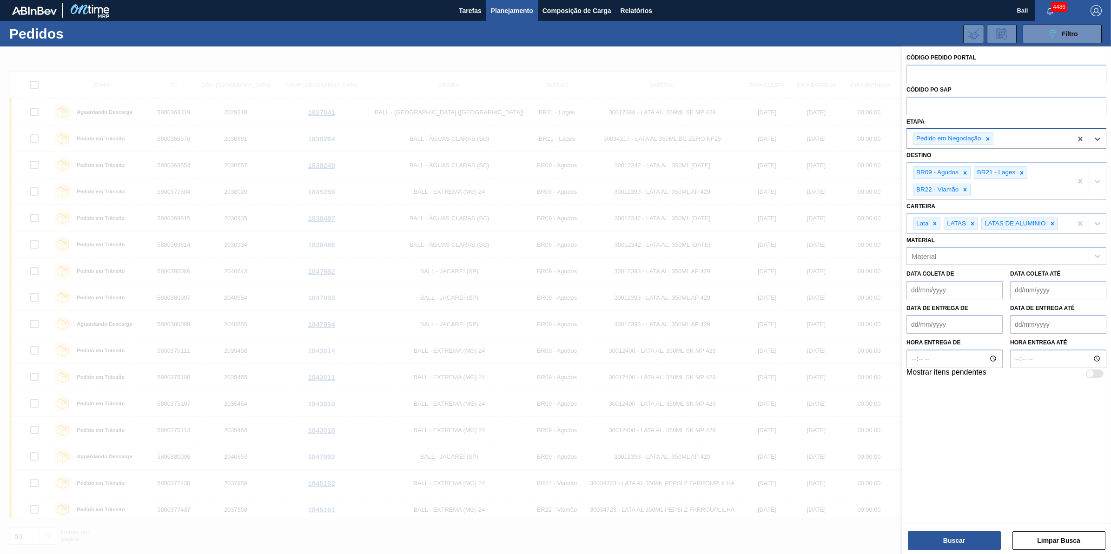
click at [1020, 146] on div "Pedido em Negociação" at bounding box center [989, 138] width 165 height 19
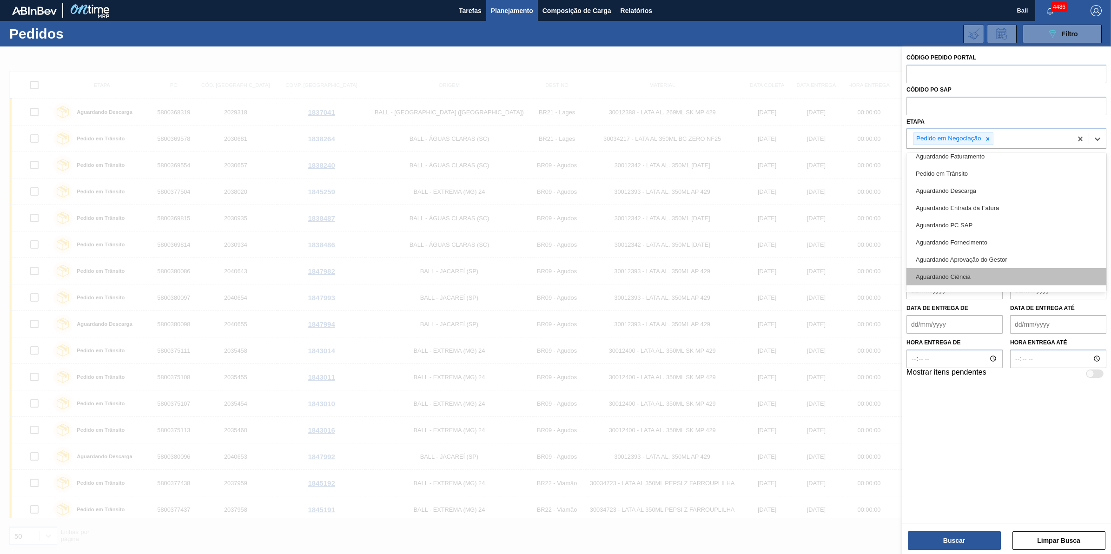
scroll to position [105, 0]
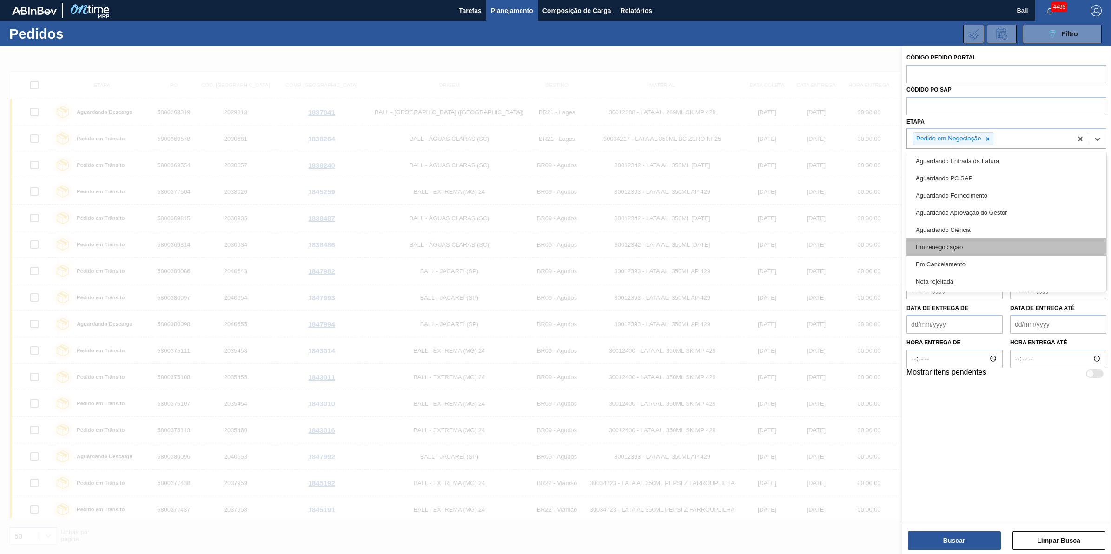
click at [994, 245] on div "Em renegociação" at bounding box center [1007, 247] width 200 height 17
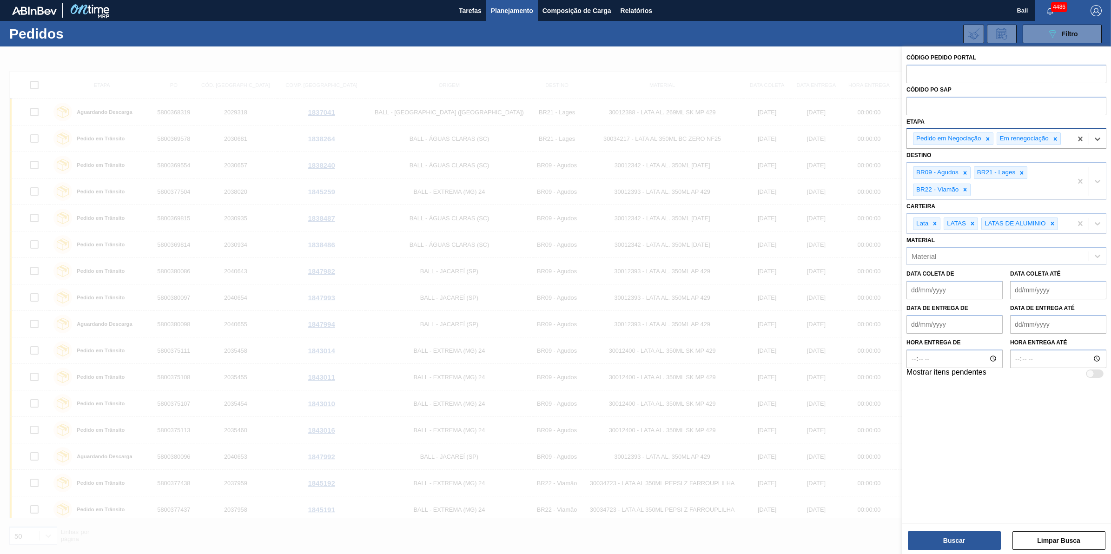
click at [1067, 135] on div "Pedido em Negociação Em renegociação" at bounding box center [989, 138] width 165 height 19
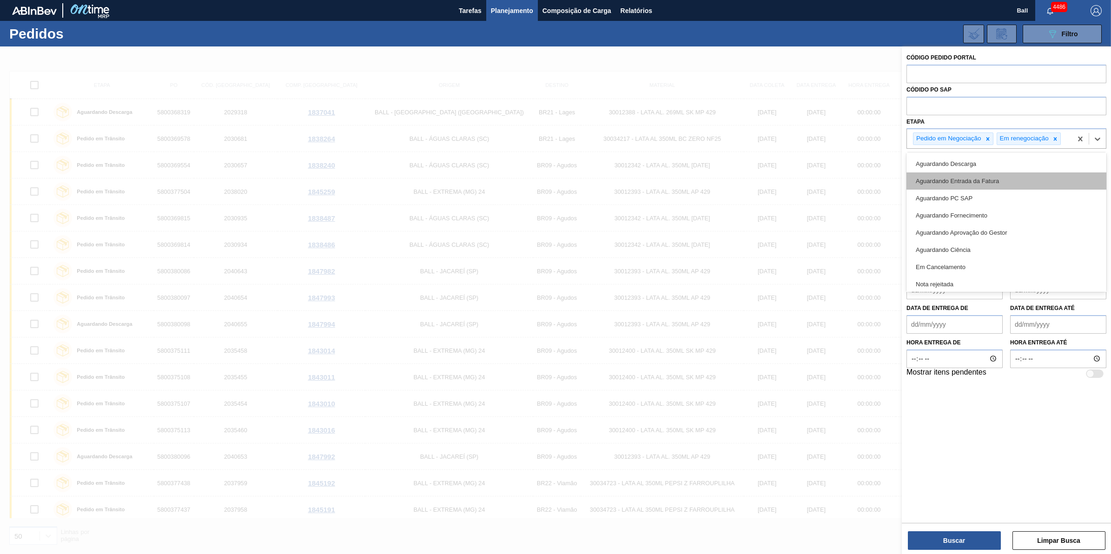
scroll to position [87, 0]
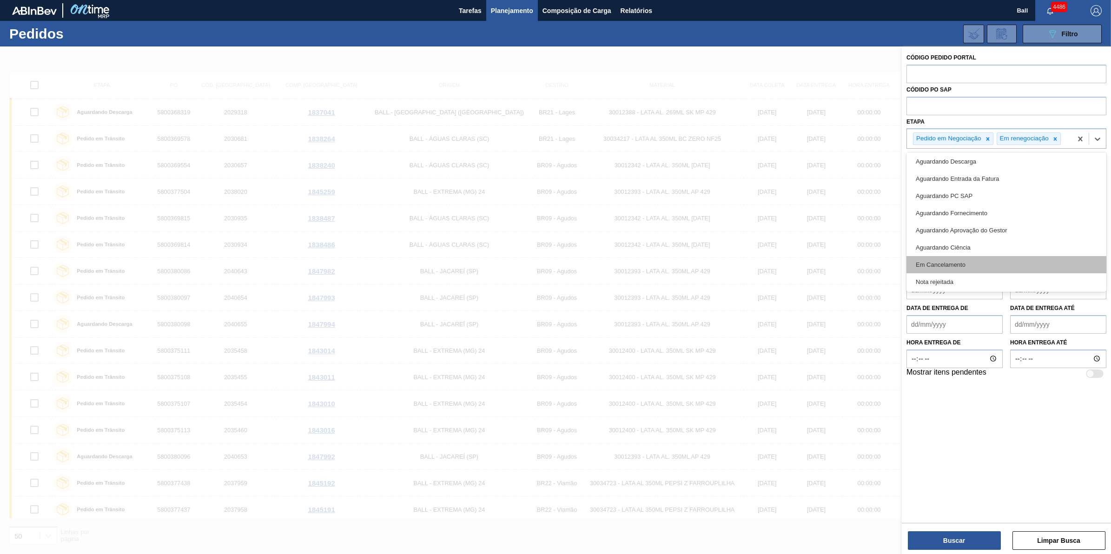
click at [973, 265] on div "Em Cancelamento" at bounding box center [1007, 264] width 200 height 17
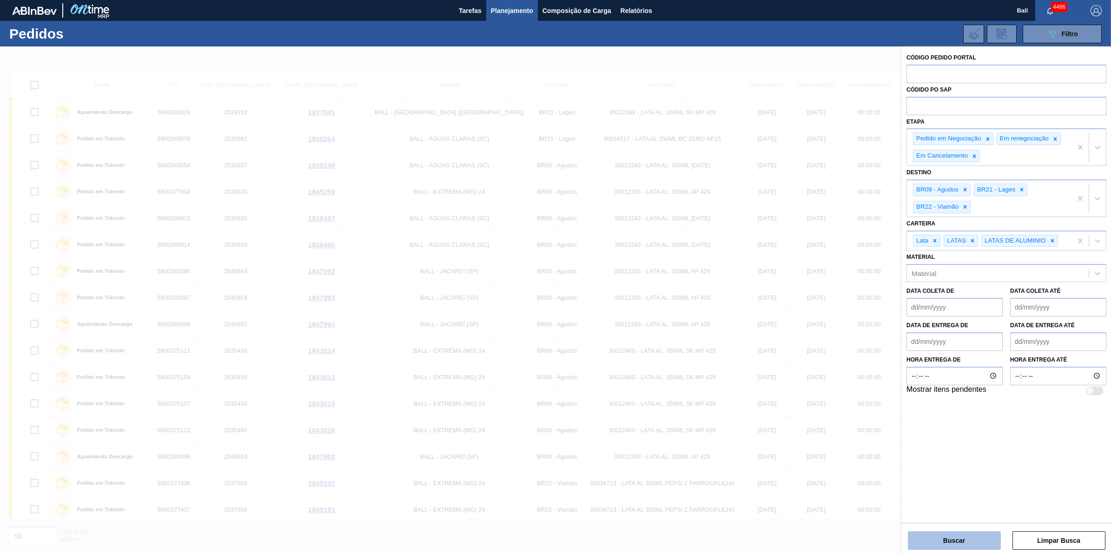
click at [977, 535] on button "Buscar" at bounding box center [954, 540] width 93 height 19
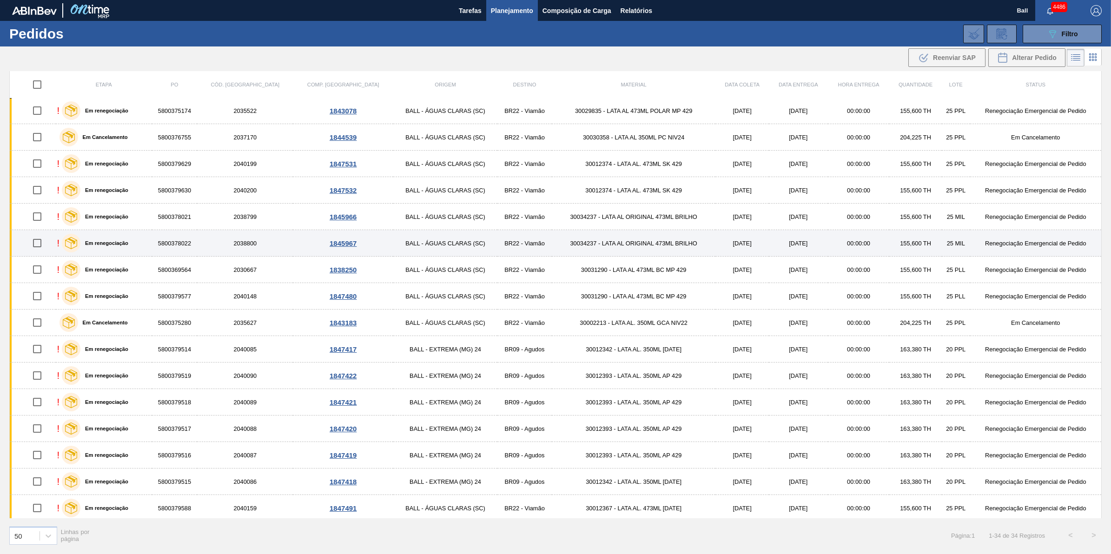
scroll to position [0, 0]
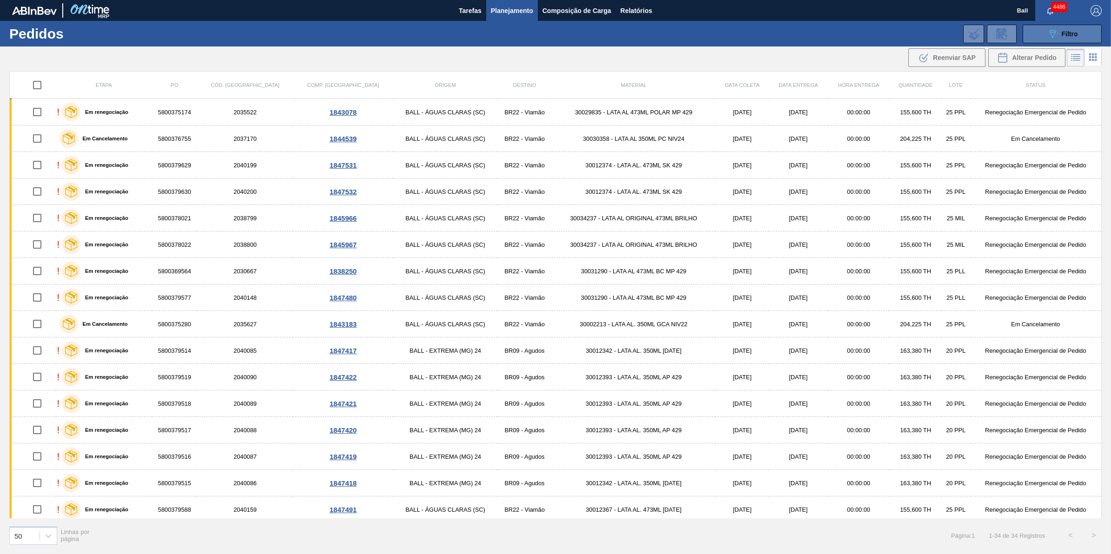
click at [1051, 39] on icon "089F7B8B-B2A5-4AFE-B5C0-19BA573D28AC" at bounding box center [1052, 33] width 11 height 11
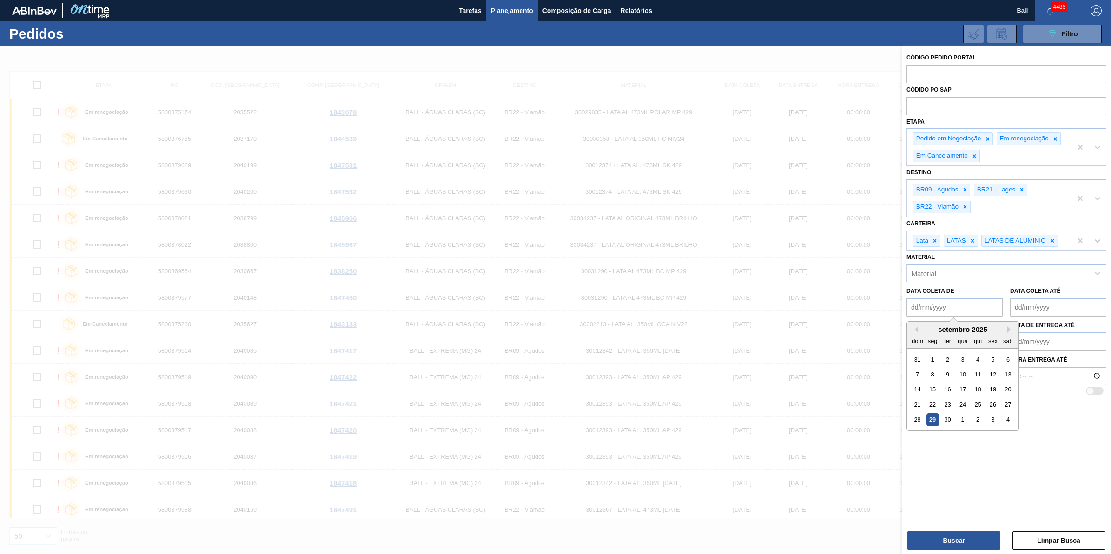
click at [953, 312] on de "Data coleta de" at bounding box center [955, 307] width 96 height 19
drag, startPoint x: 919, startPoint y: 415, endPoint x: 916, endPoint y: 419, distance: 5.3
click at [916, 419] on div "28" at bounding box center [917, 419] width 13 height 13
type de "28/09/2025"
click at [1038, 323] on label "Data de Entrega até" at bounding box center [1042, 325] width 65 height 7
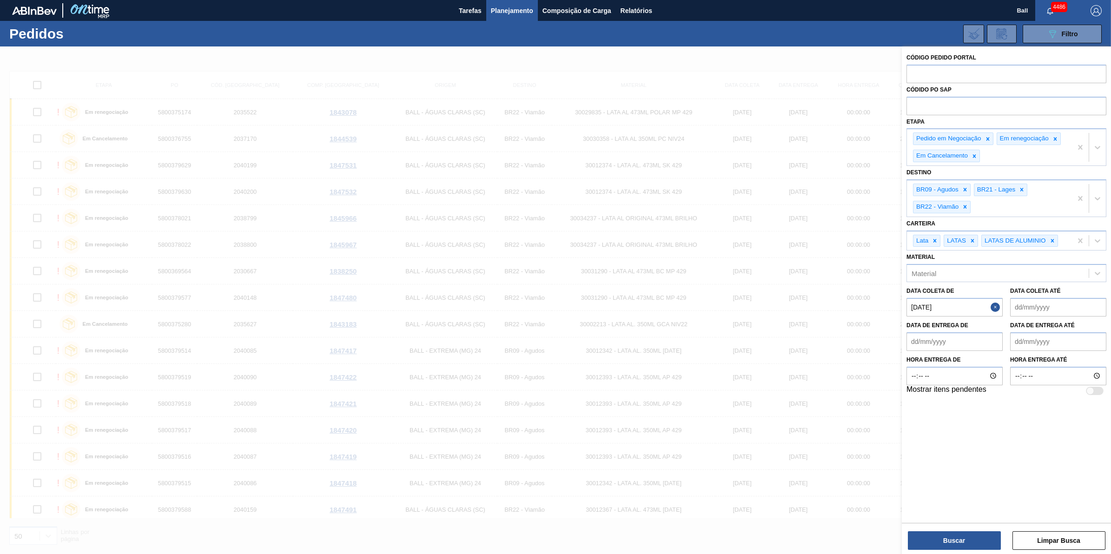
drag, startPoint x: 1038, startPoint y: 323, endPoint x: 1043, endPoint y: 307, distance: 17.1
click at [1043, 307] on até "Data coleta até" at bounding box center [1058, 307] width 96 height 19
click at [1083, 420] on div "3" at bounding box center [1078, 419] width 13 height 13
type até "03/10/2025"
click at [1098, 305] on button "Close" at bounding box center [1100, 307] width 12 height 19
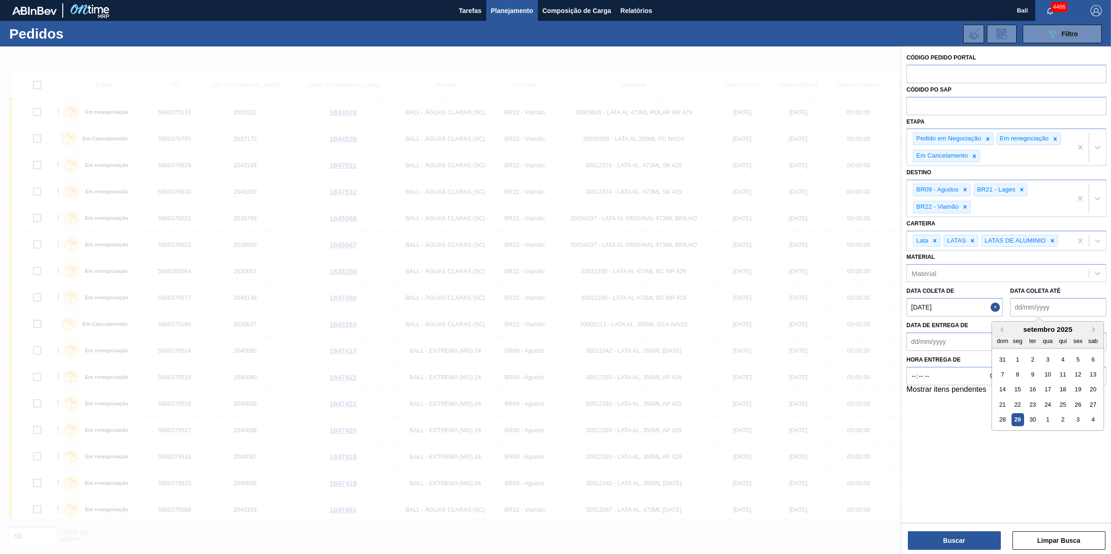
click at [1067, 300] on até "Data coleta até" at bounding box center [1058, 307] width 96 height 19
click at [1066, 420] on div "2" at bounding box center [1063, 419] width 13 height 13
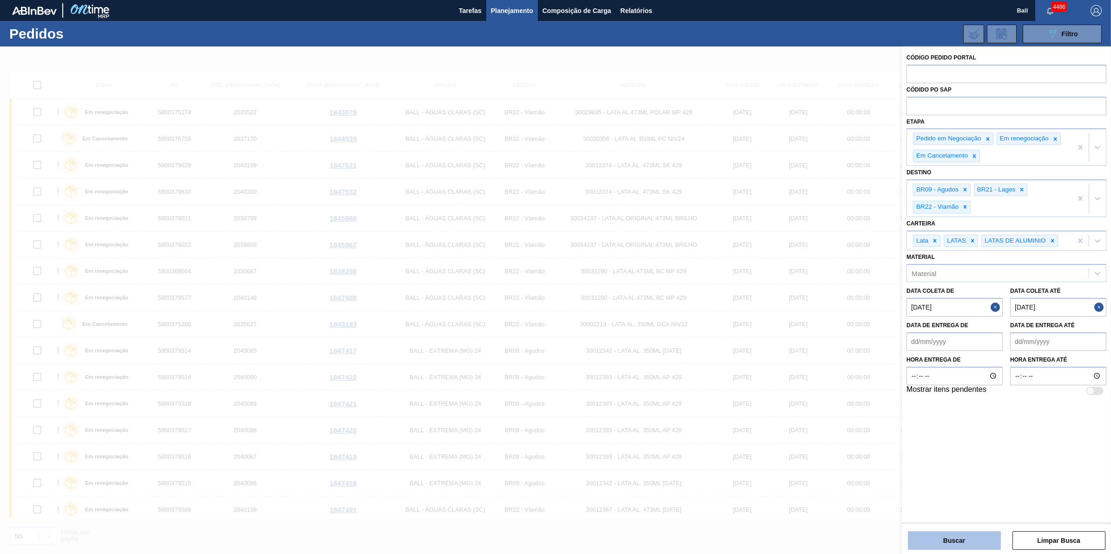
click at [956, 547] on button "Buscar" at bounding box center [954, 540] width 93 height 19
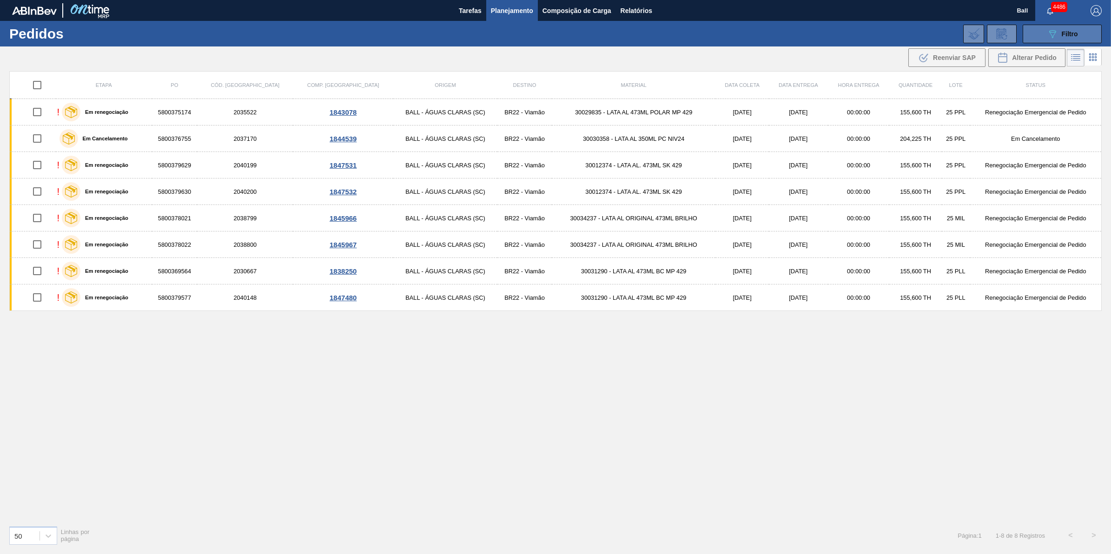
click at [1082, 35] on button "089F7B8B-B2A5-4AFE-B5C0-19BA573D28AC Filtro" at bounding box center [1062, 34] width 79 height 19
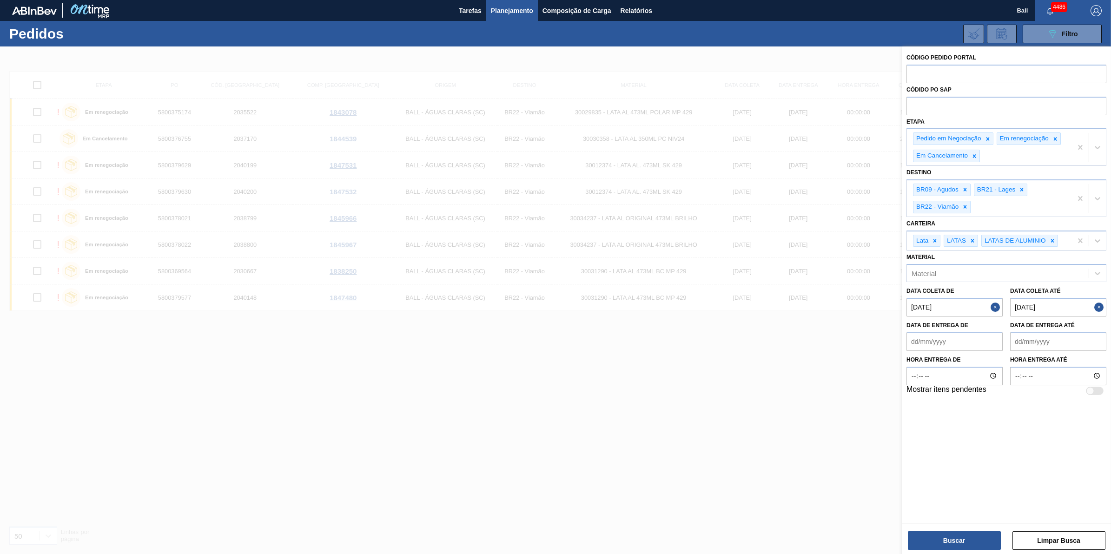
click at [1019, 308] on até "02/10/2025" at bounding box center [1058, 307] width 96 height 19
type até "04/10/2025"
click at [956, 543] on button "Buscar" at bounding box center [954, 540] width 93 height 19
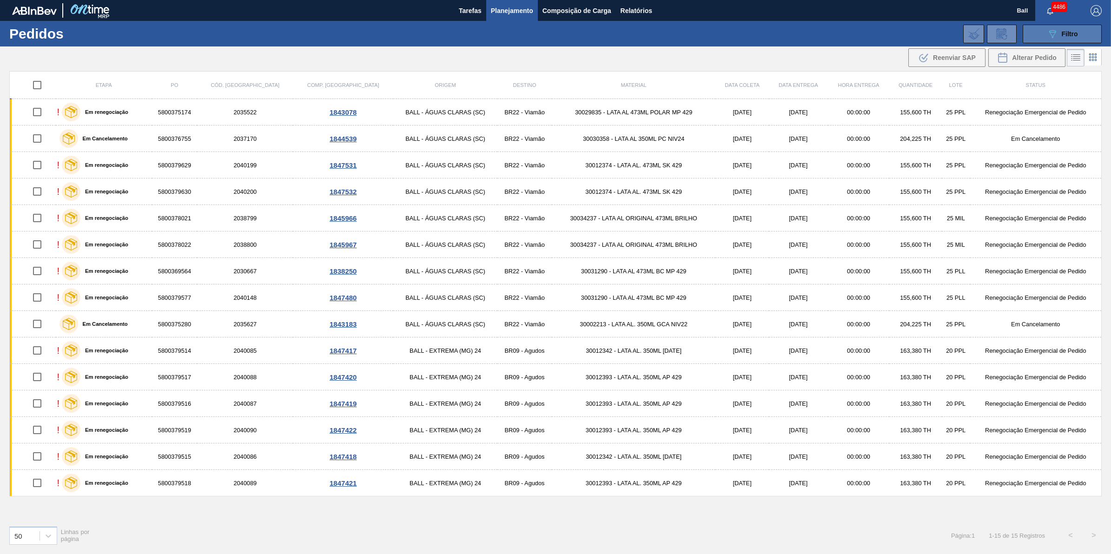
click at [1059, 27] on button "089F7B8B-B2A5-4AFE-B5C0-19BA573D28AC Filtro" at bounding box center [1062, 34] width 79 height 19
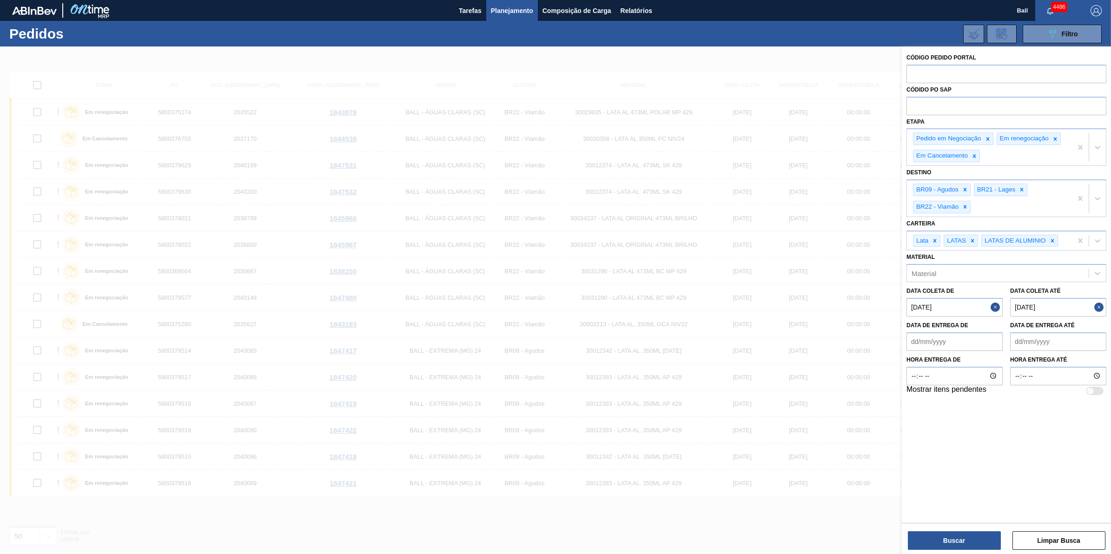
click at [1101, 312] on button "Close" at bounding box center [1100, 307] width 12 height 19
click at [994, 308] on button "Close" at bounding box center [997, 307] width 12 height 19
click at [961, 72] on input "text" at bounding box center [1007, 74] width 200 height 18
click at [957, 105] on input "text" at bounding box center [1007, 106] width 200 height 18
click at [981, 109] on input "text" at bounding box center [1007, 106] width 200 height 18
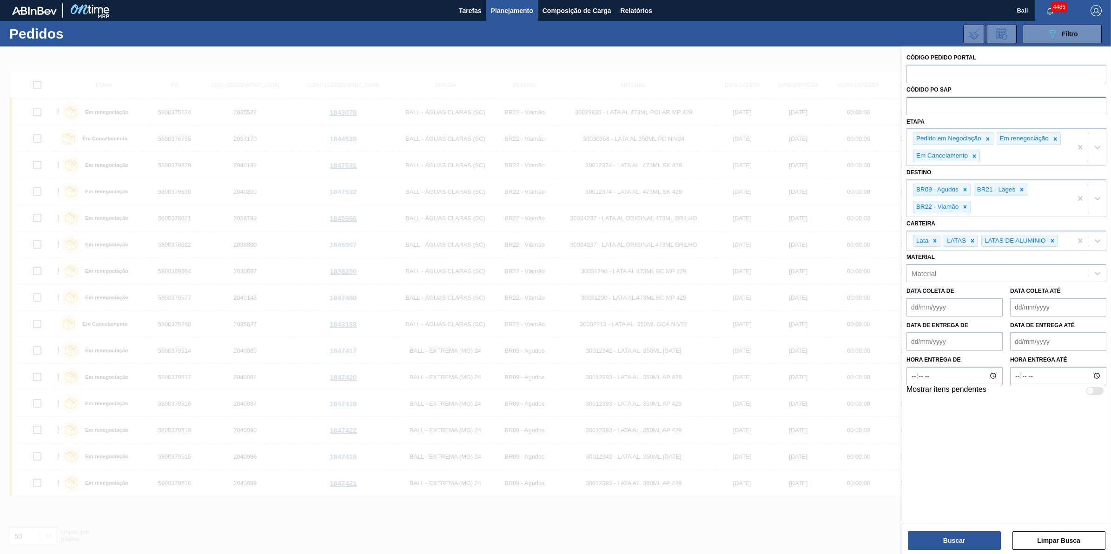
paste input "text"
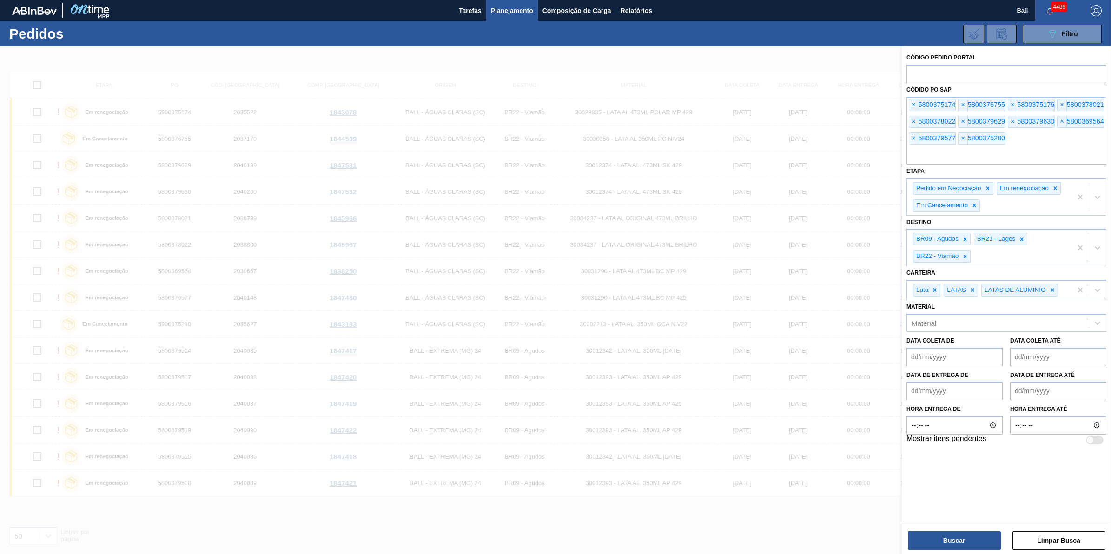
click at [975, 553] on div "Código Pedido Portal Códido PO SAP × 5800375174 × 5800376755 × 5800375176 × 580…" at bounding box center [1006, 301] width 209 height 510
click at [970, 544] on button "Buscar" at bounding box center [954, 540] width 93 height 19
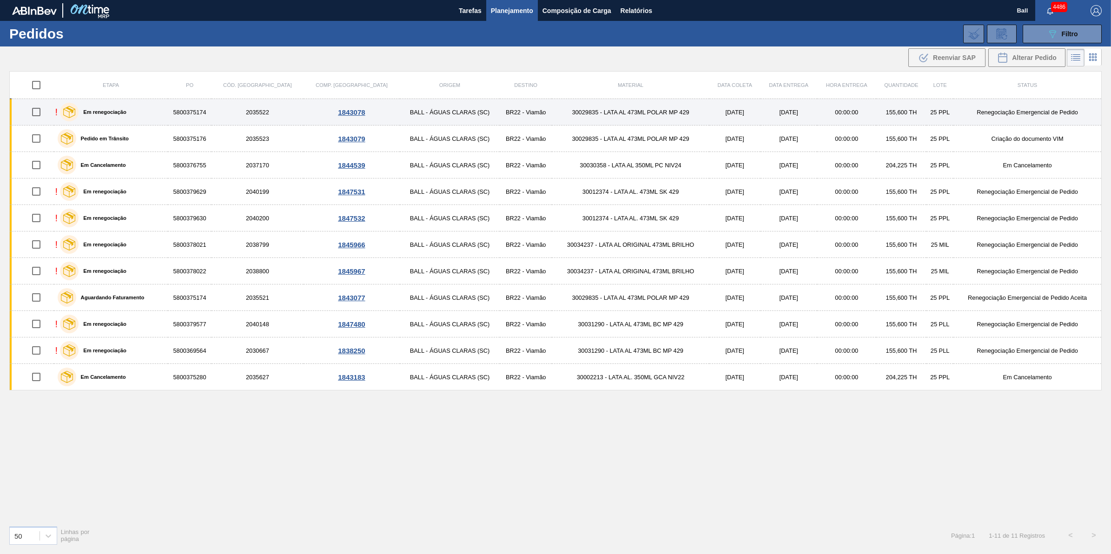
click at [129, 119] on div "Em renegociação" at bounding box center [93, 111] width 71 height 23
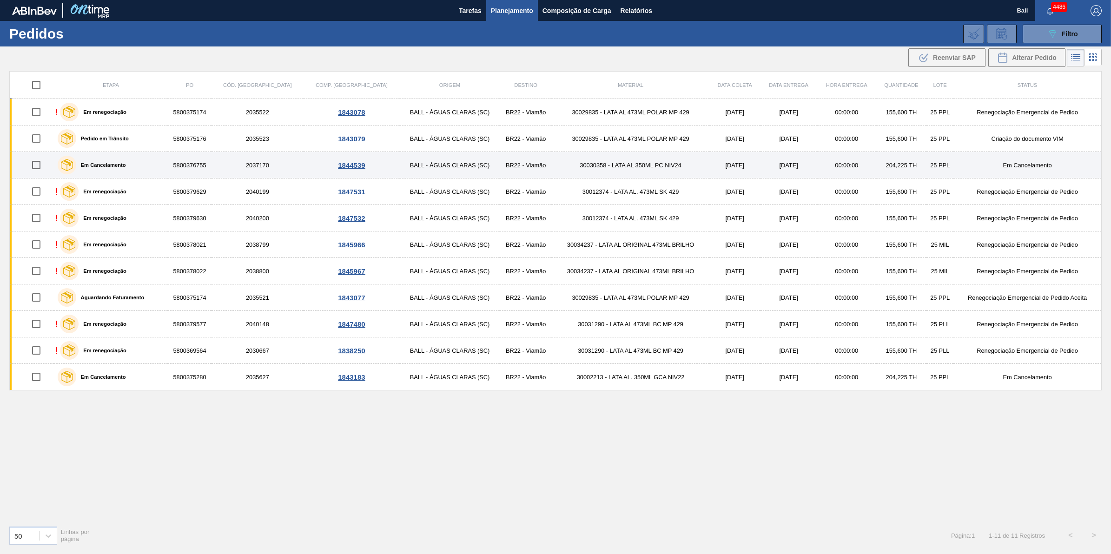
click at [135, 163] on div "Em Cancelamento" at bounding box center [111, 164] width 112 height 23
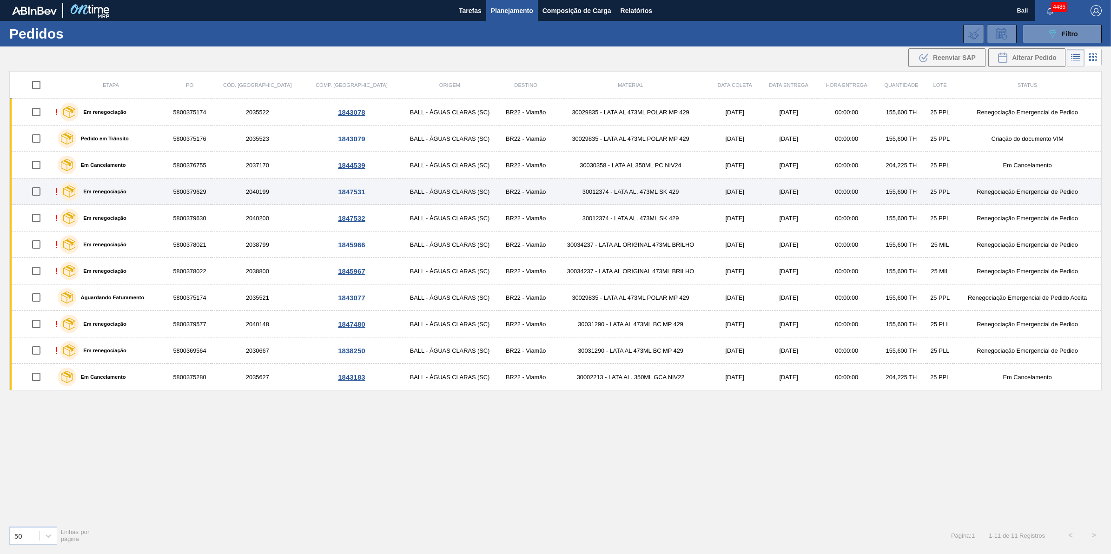
click at [129, 191] on div "Em renegociação" at bounding box center [93, 191] width 71 height 23
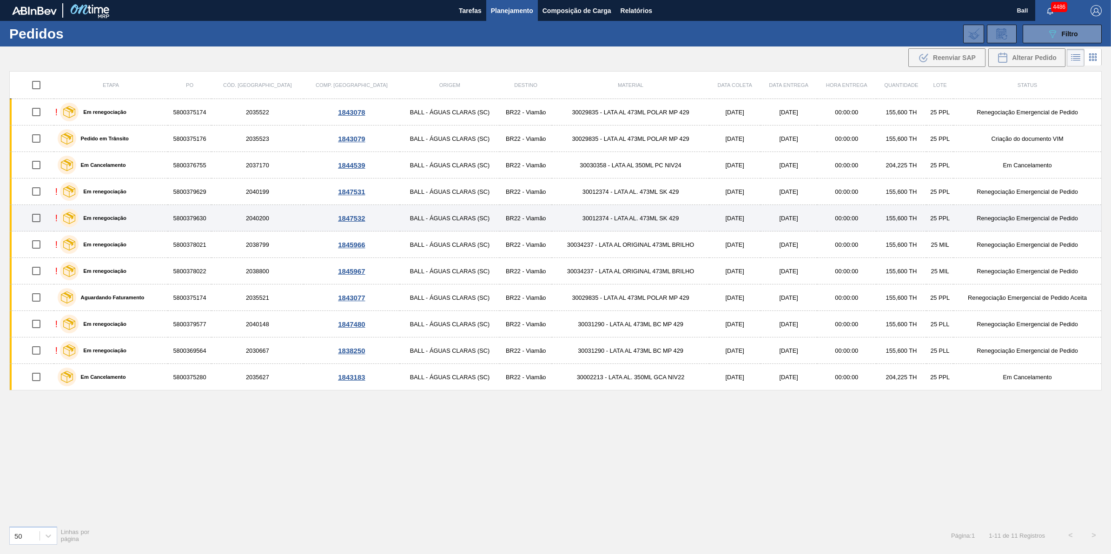
click at [133, 217] on div "! Em renegociação" at bounding box center [111, 217] width 112 height 23
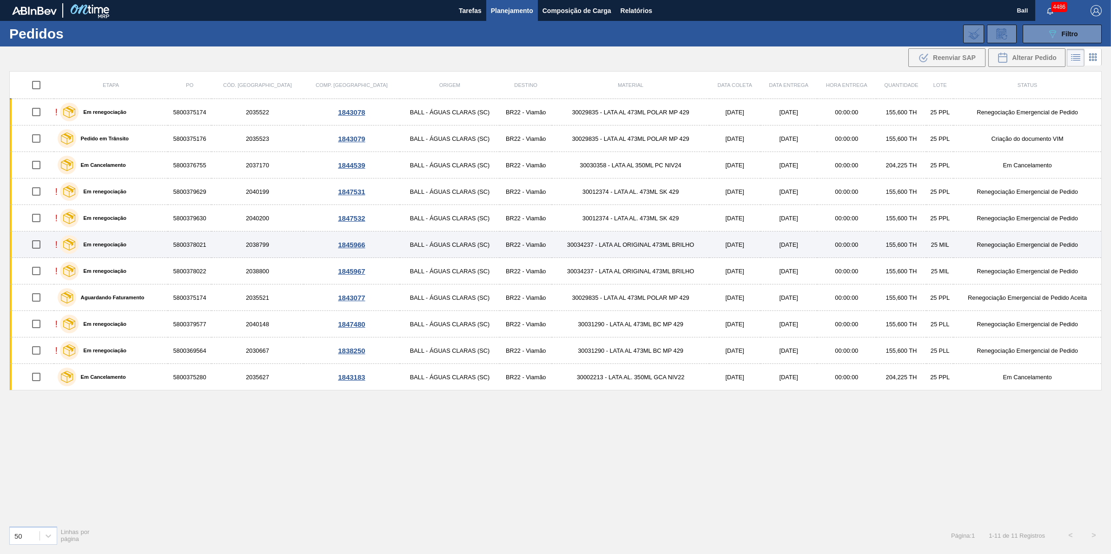
click at [140, 249] on div "! Em renegociação" at bounding box center [111, 244] width 112 height 23
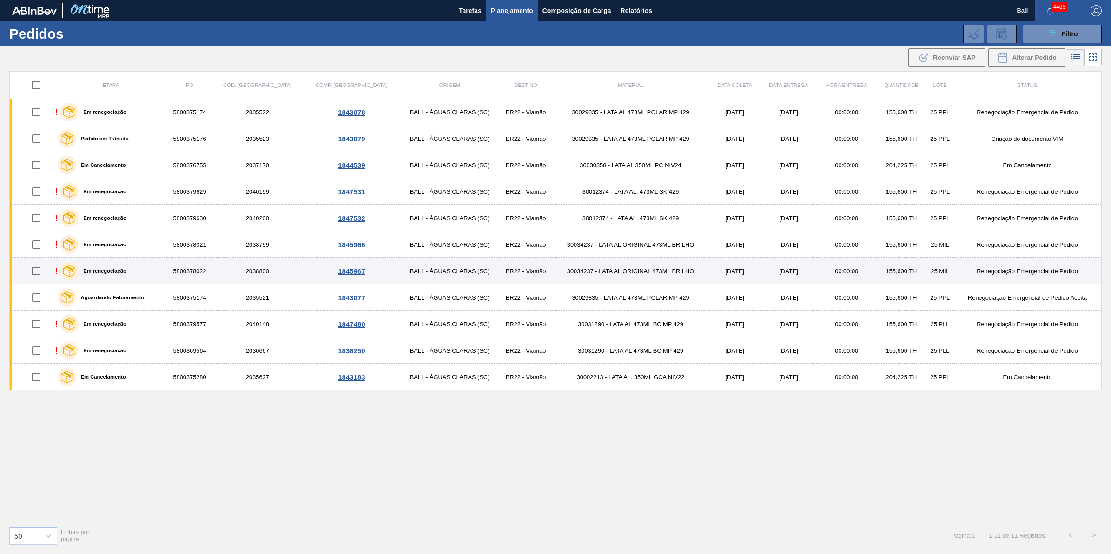
click at [141, 278] on div "! Em renegociação" at bounding box center [111, 270] width 112 height 23
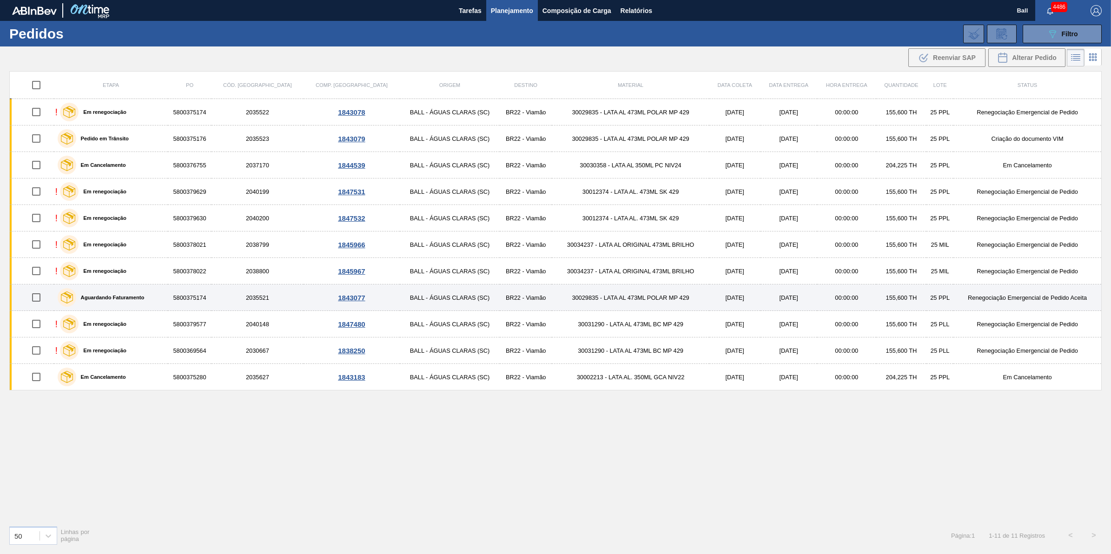
click at [157, 305] on div "Aguardando Faturamento" at bounding box center [111, 297] width 112 height 23
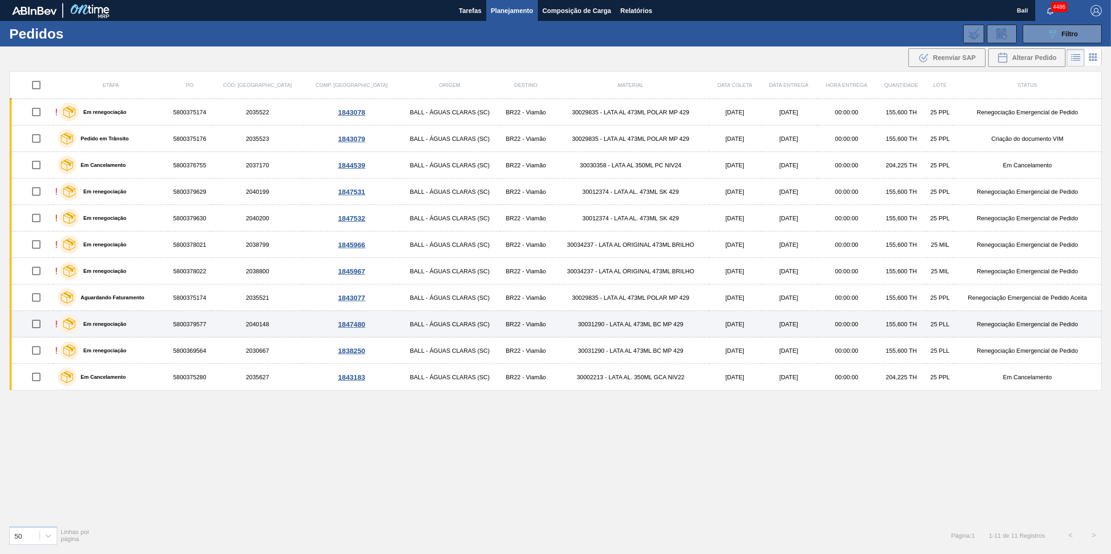
click at [154, 328] on div "! Em renegociação" at bounding box center [111, 323] width 112 height 23
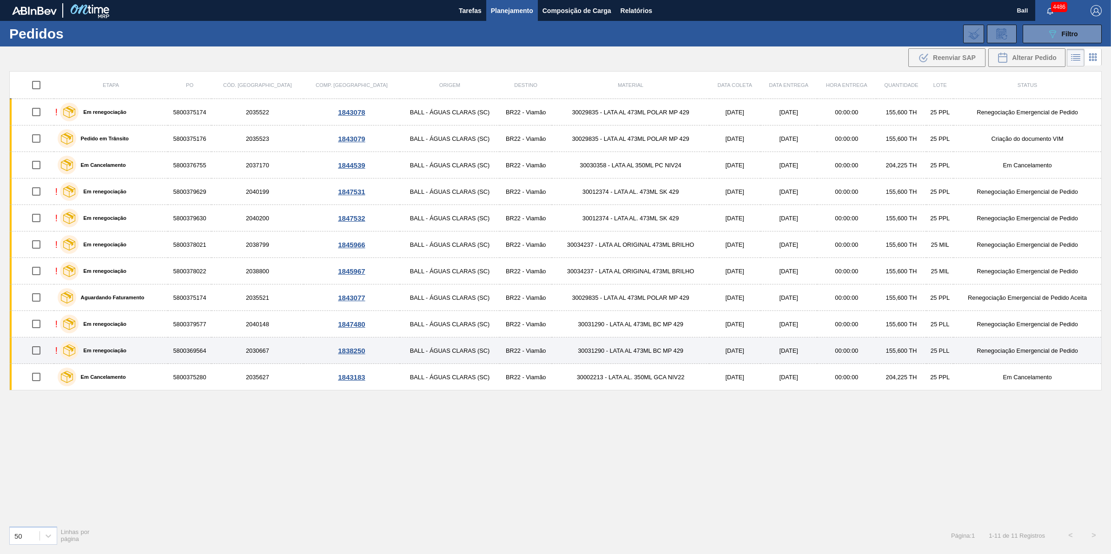
click at [157, 345] on div "! Em renegociação" at bounding box center [111, 350] width 112 height 23
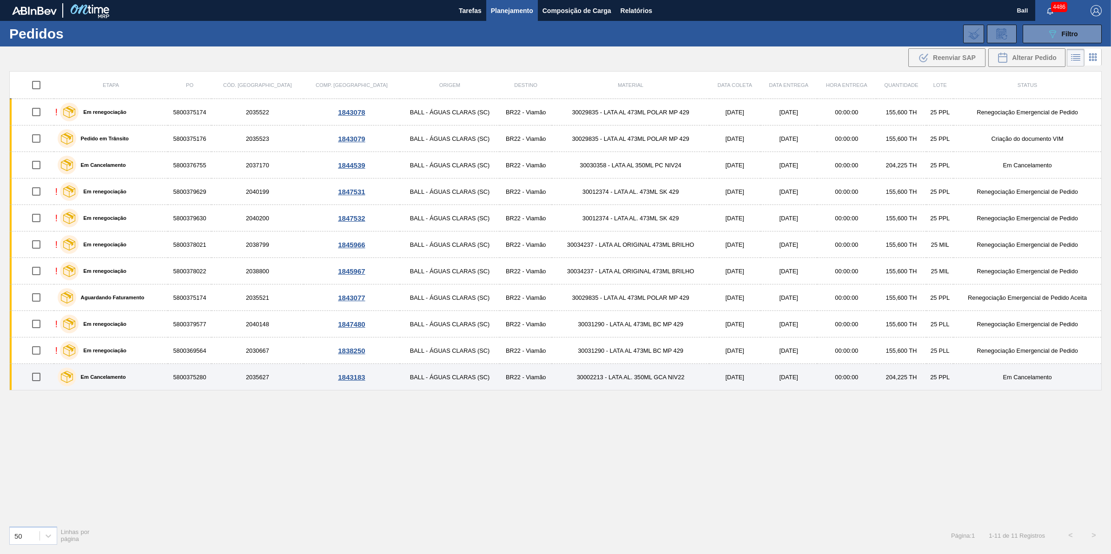
click at [161, 383] on div "Em Cancelamento" at bounding box center [111, 376] width 112 height 23
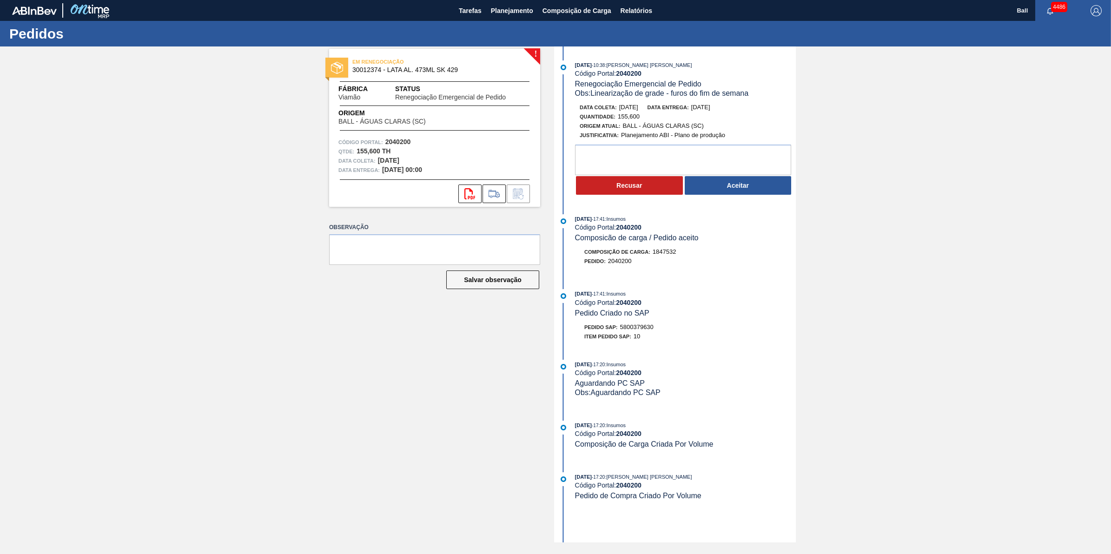
click at [635, 332] on div "Pedido SAP: 5800379630" at bounding box center [618, 327] width 69 height 9
copy span "5800379630"
click at [693, 175] on textarea at bounding box center [683, 160] width 216 height 31
click at [717, 189] on button "Aceitar" at bounding box center [738, 185] width 107 height 19
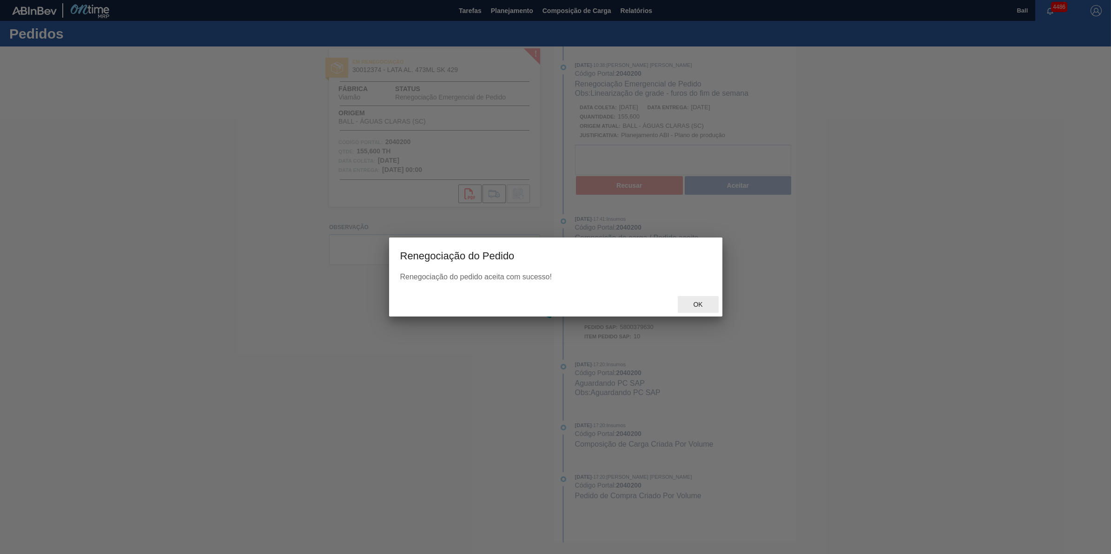
click at [688, 295] on div "Ok" at bounding box center [555, 304] width 333 height 24
click at [711, 317] on div at bounding box center [555, 277] width 1111 height 554
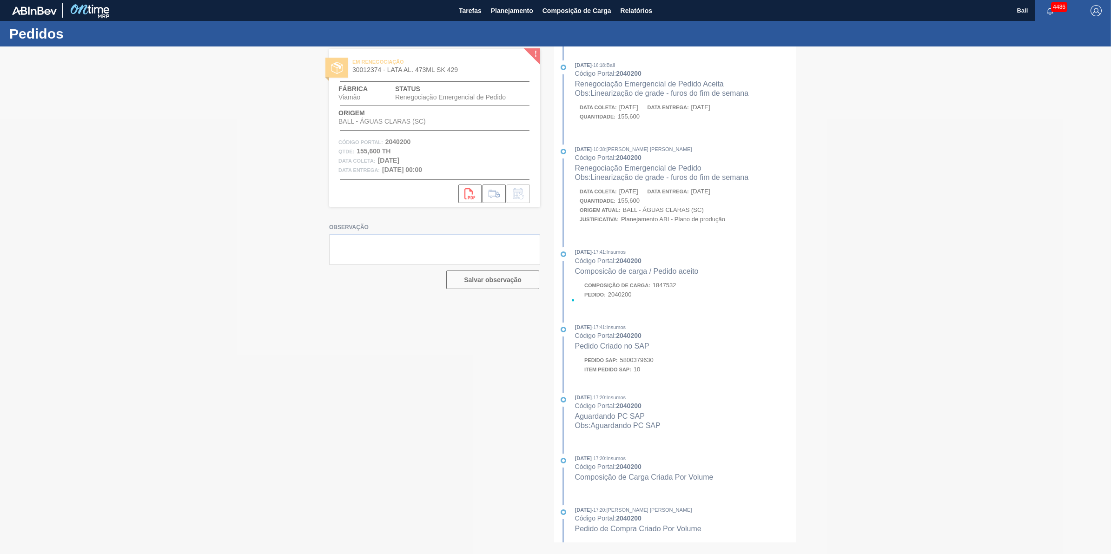
click at [702, 306] on div at bounding box center [555, 300] width 1111 height 508
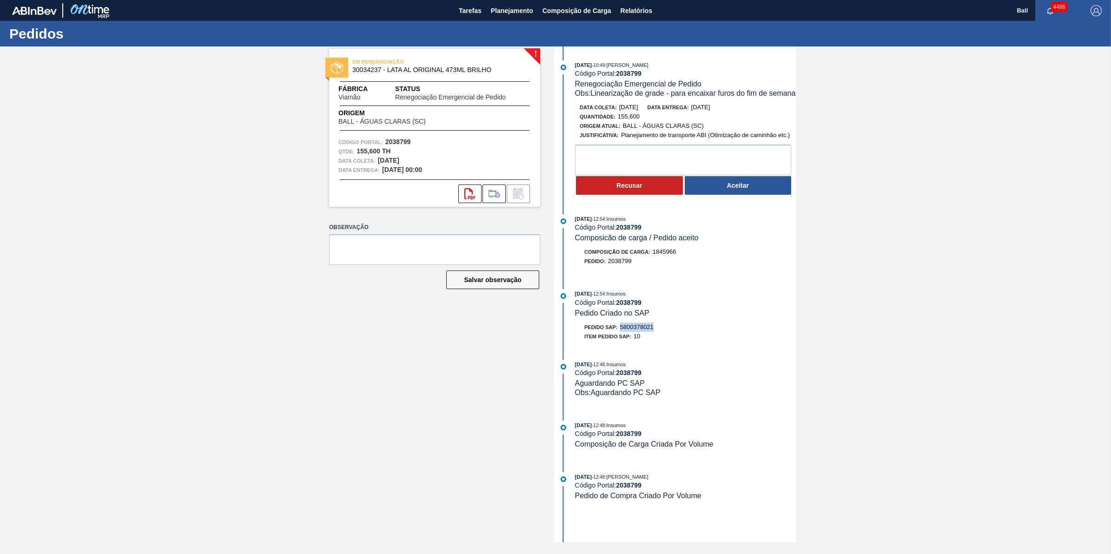
drag, startPoint x: 656, startPoint y: 344, endPoint x: 669, endPoint y: 344, distance: 13.0
click at [669, 332] on div "Pedido SAP: 5800378021" at bounding box center [685, 327] width 221 height 9
click at [623, 331] on span "5800378021" at bounding box center [636, 327] width 33 height 7
drag, startPoint x: 621, startPoint y: 342, endPoint x: 658, endPoint y: 343, distance: 37.2
click at [658, 332] on div "Pedido SAP: 5800378021" at bounding box center [685, 327] width 221 height 9
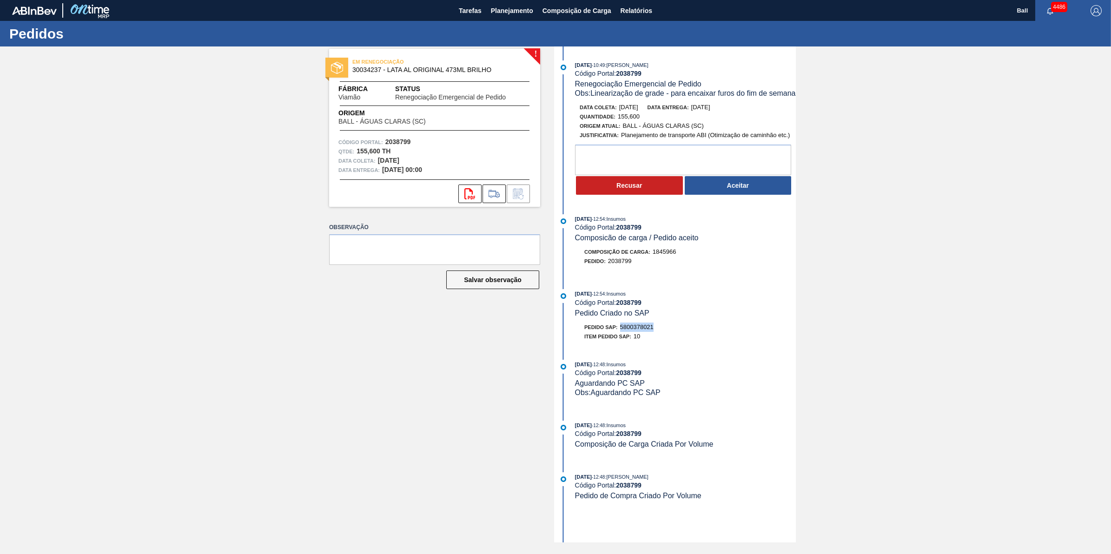
copy span "5800378021"
click at [755, 200] on div "29/09/2025 - 10:49 : BRUNO DE MELLO DUARTE Código Portal: 2038799 Renegociação …" at bounding box center [676, 130] width 239 height 140
click at [754, 195] on button "Aceitar" at bounding box center [738, 185] width 107 height 19
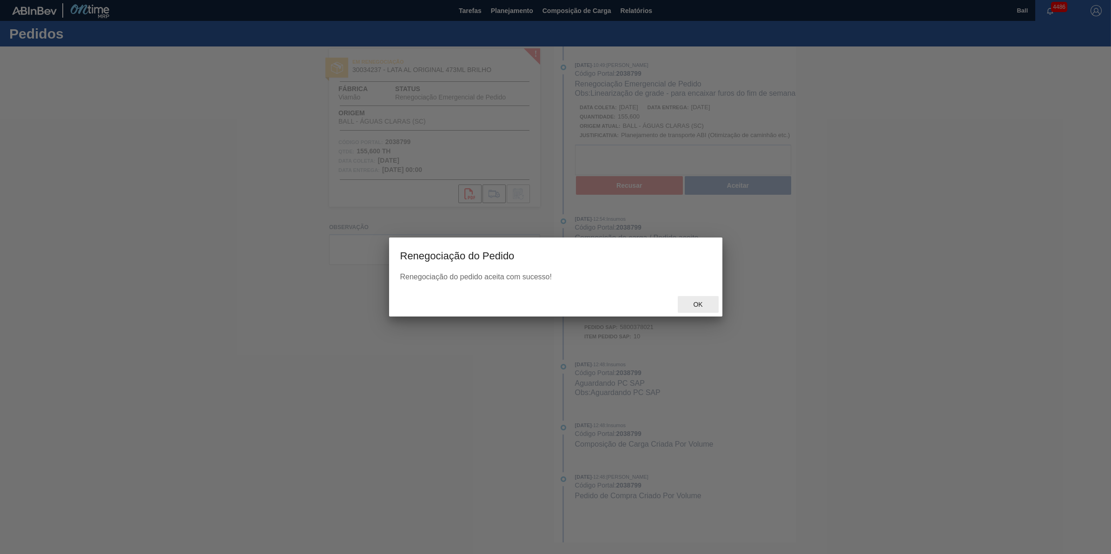
click at [698, 300] on div "Ok" at bounding box center [698, 304] width 41 height 17
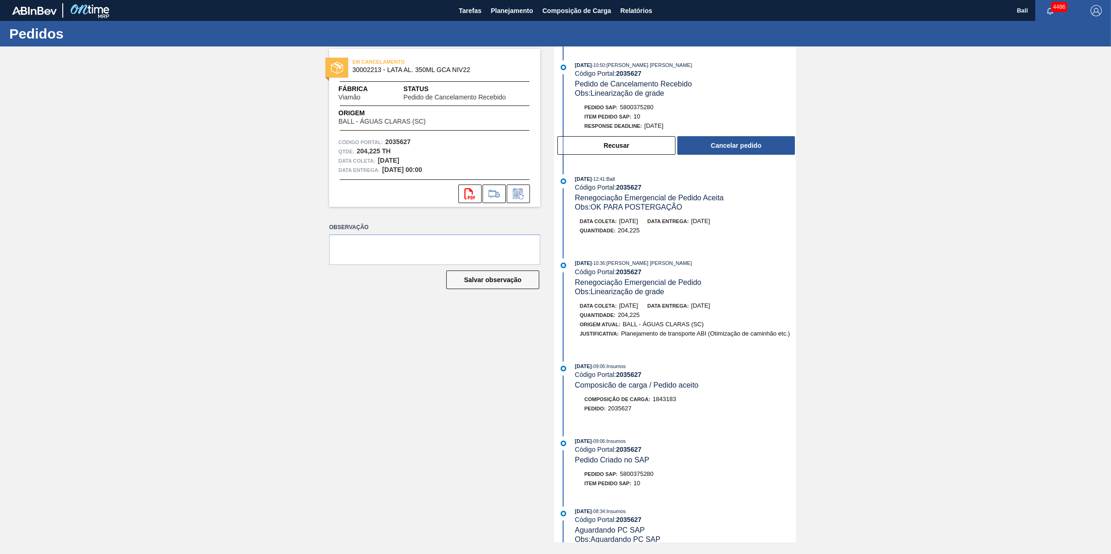
click at [638, 111] on span "5800375280" at bounding box center [636, 107] width 33 height 7
drag, startPoint x: 623, startPoint y: 108, endPoint x: 659, endPoint y: 108, distance: 35.3
click at [659, 108] on div "Pedido SAP: 5800375280" at bounding box center [685, 107] width 221 height 9
drag, startPoint x: 659, startPoint y: 108, endPoint x: 638, endPoint y: 108, distance: 20.5
click at [640, 108] on span "5800375280" at bounding box center [636, 107] width 33 height 7
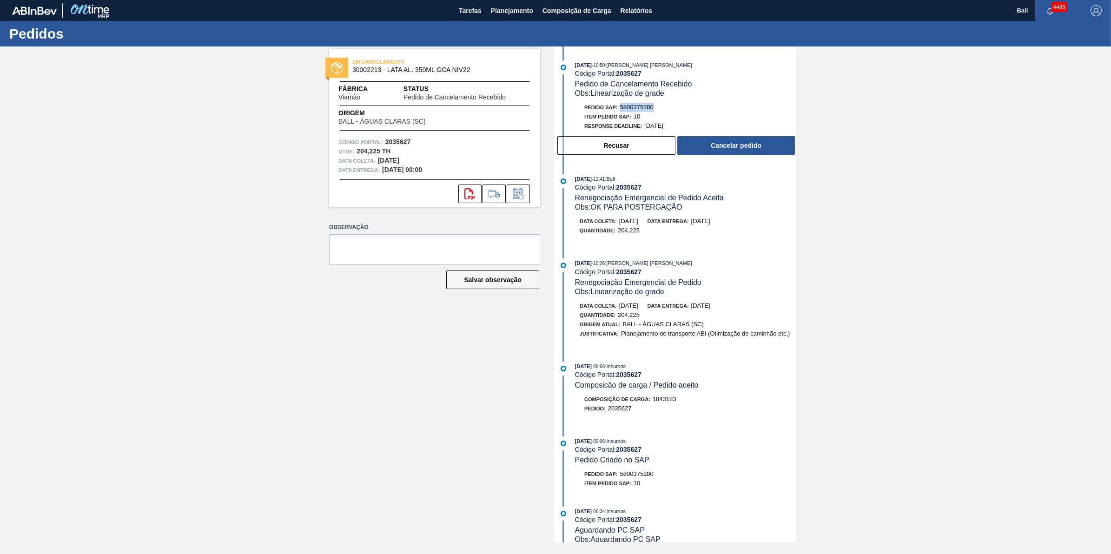
drag, startPoint x: 621, startPoint y: 107, endPoint x: 662, endPoint y: 107, distance: 40.9
click at [662, 107] on div "Pedido SAP: 5800375280" at bounding box center [685, 107] width 221 height 9
copy span "5800375280"
click at [713, 147] on button "Cancelar pedido" at bounding box center [736, 145] width 118 height 19
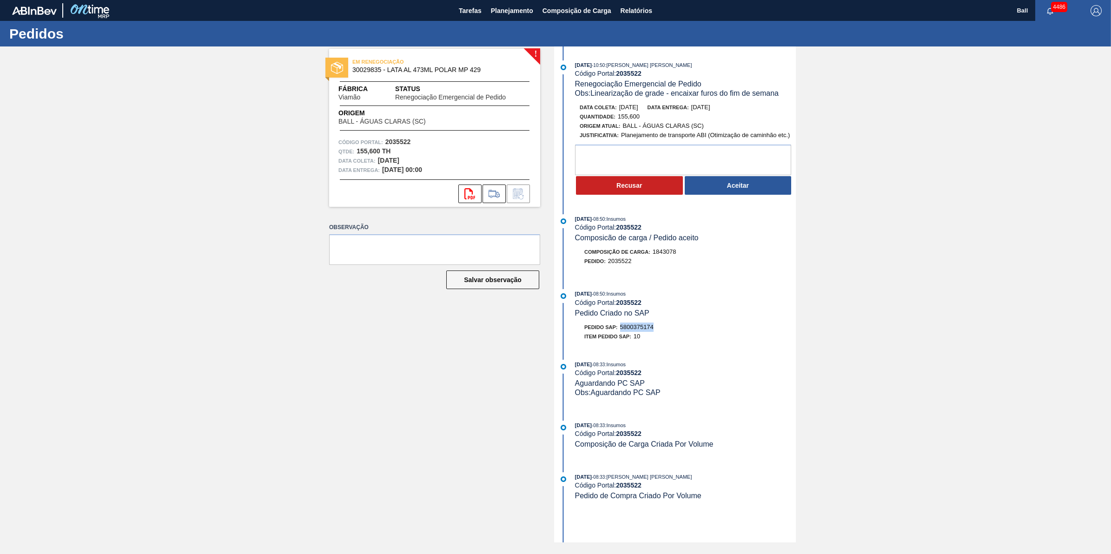
drag, startPoint x: 620, startPoint y: 334, endPoint x: 666, endPoint y: 335, distance: 46.5
click at [666, 332] on div "Pedido SAP: 5800375174" at bounding box center [685, 327] width 221 height 9
copy span "5800375174"
click at [701, 163] on textarea at bounding box center [683, 160] width 216 height 31
type textarea "ok risco de carregamento"
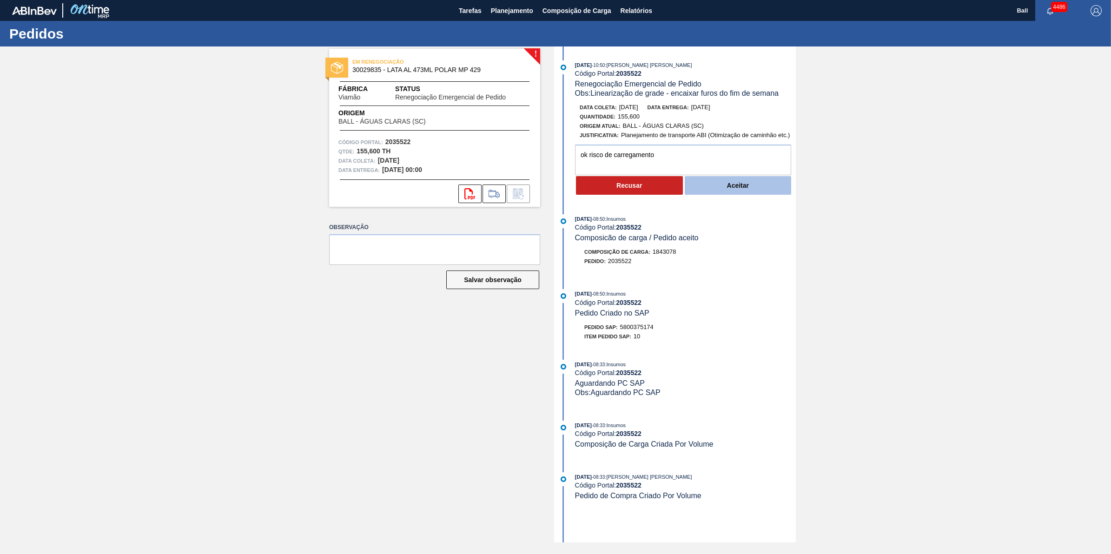
click at [733, 184] on button "Aceitar" at bounding box center [738, 185] width 107 height 19
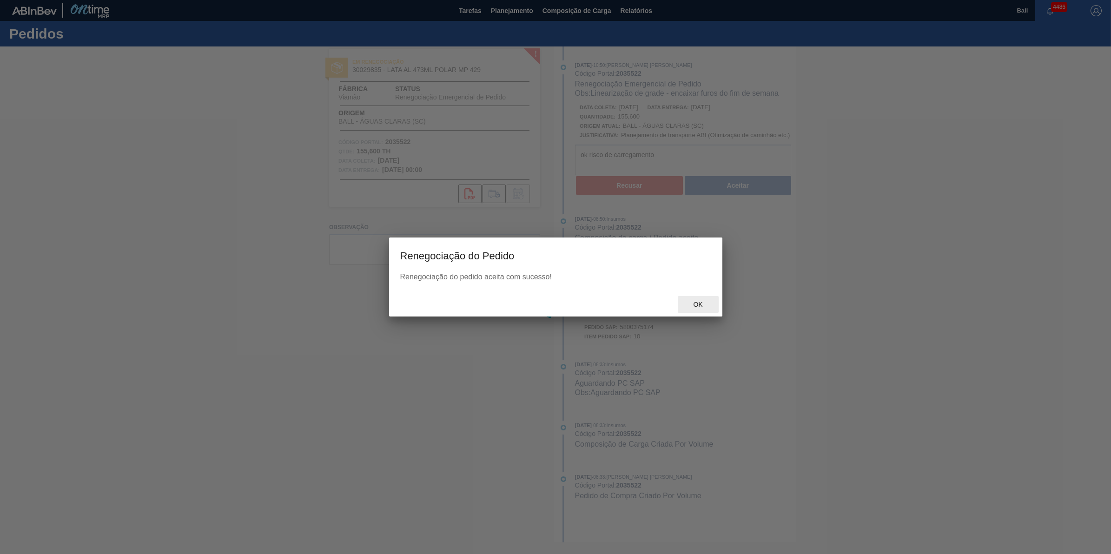
click at [698, 303] on span "Ok" at bounding box center [698, 304] width 24 height 7
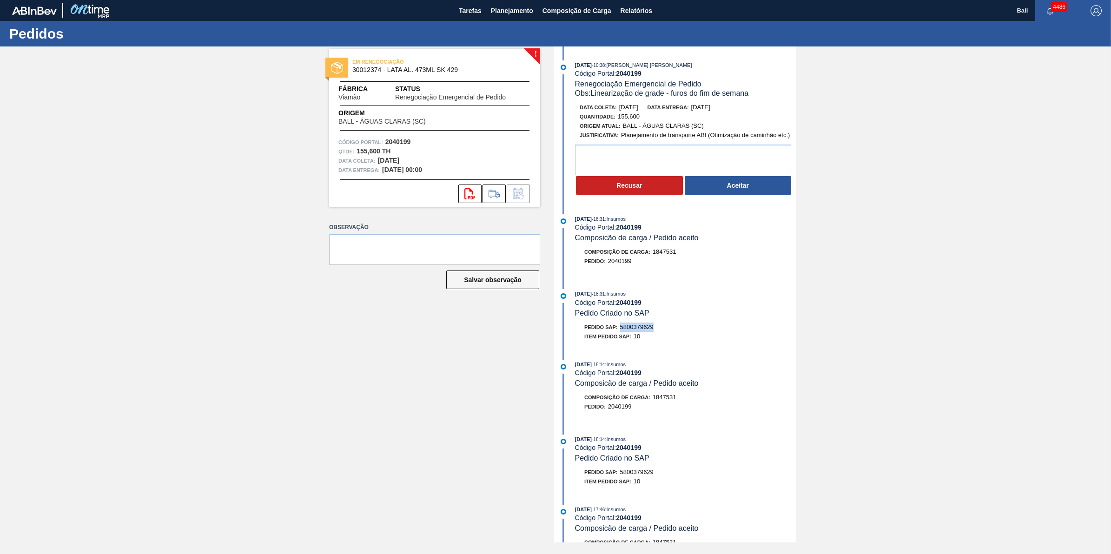
drag, startPoint x: 621, startPoint y: 332, endPoint x: 670, endPoint y: 333, distance: 48.8
click at [670, 332] on div "Pedido SAP: 5800379629" at bounding box center [685, 327] width 221 height 9
copy span "5800379629"
click at [691, 162] on textarea at bounding box center [683, 160] width 216 height 31
click at [630, 331] on span "5800379629" at bounding box center [636, 327] width 33 height 7
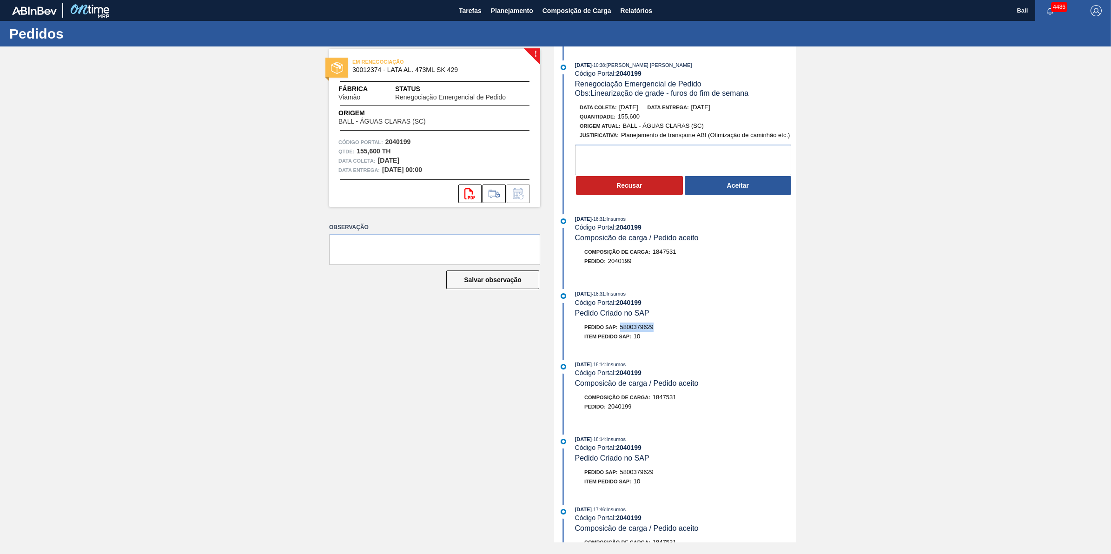
click at [630, 331] on span "5800379629" at bounding box center [636, 327] width 33 height 7
copy span "5800379629"
click at [753, 187] on button "Aceitar" at bounding box center [738, 185] width 107 height 19
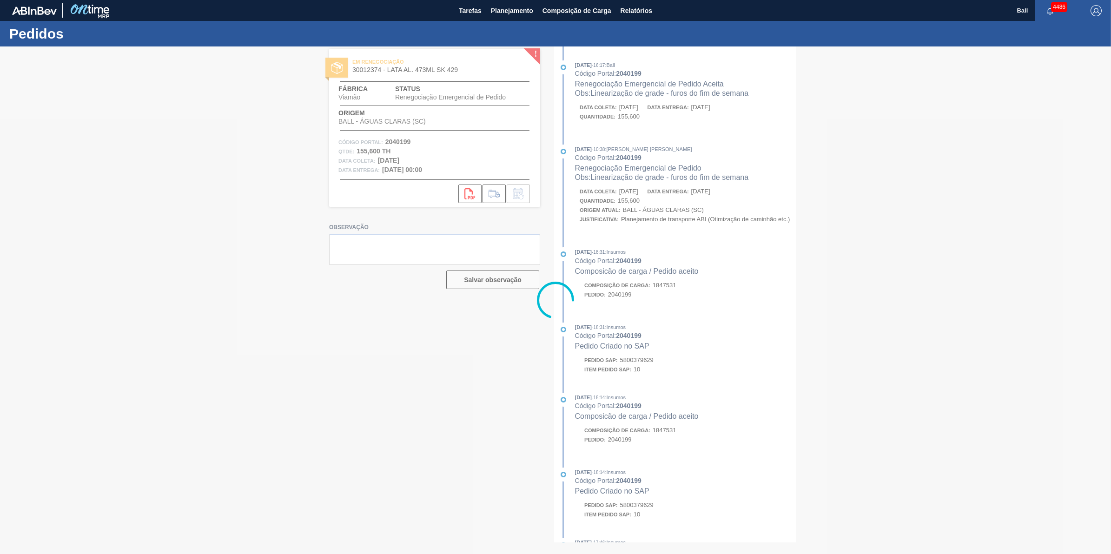
click at [709, 303] on div at bounding box center [555, 300] width 1111 height 508
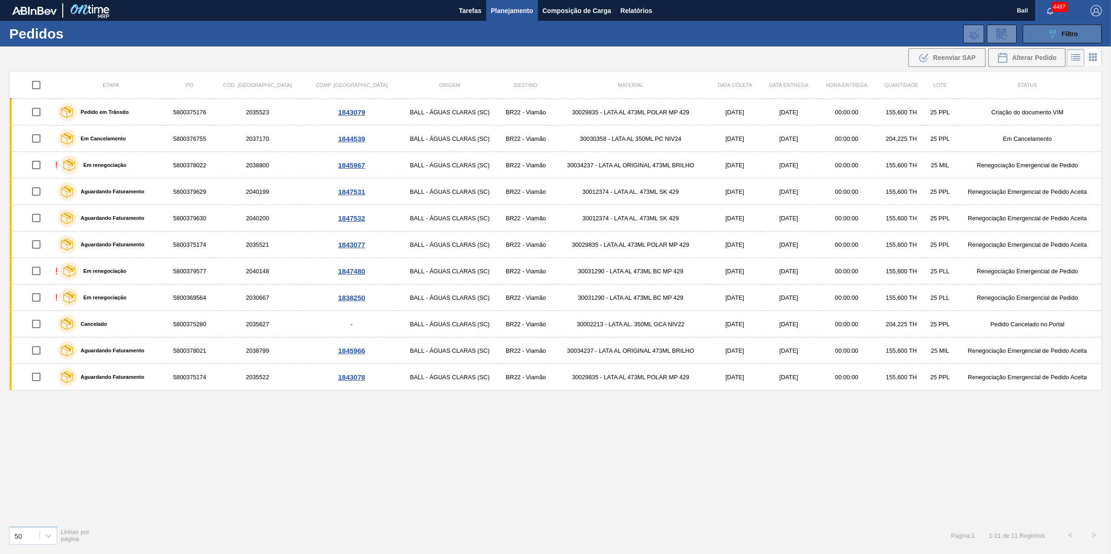
click at [1051, 25] on button "089F7B8B-B2A5-4AFE-B5C0-19BA573D28AC Filtro" at bounding box center [1062, 34] width 79 height 19
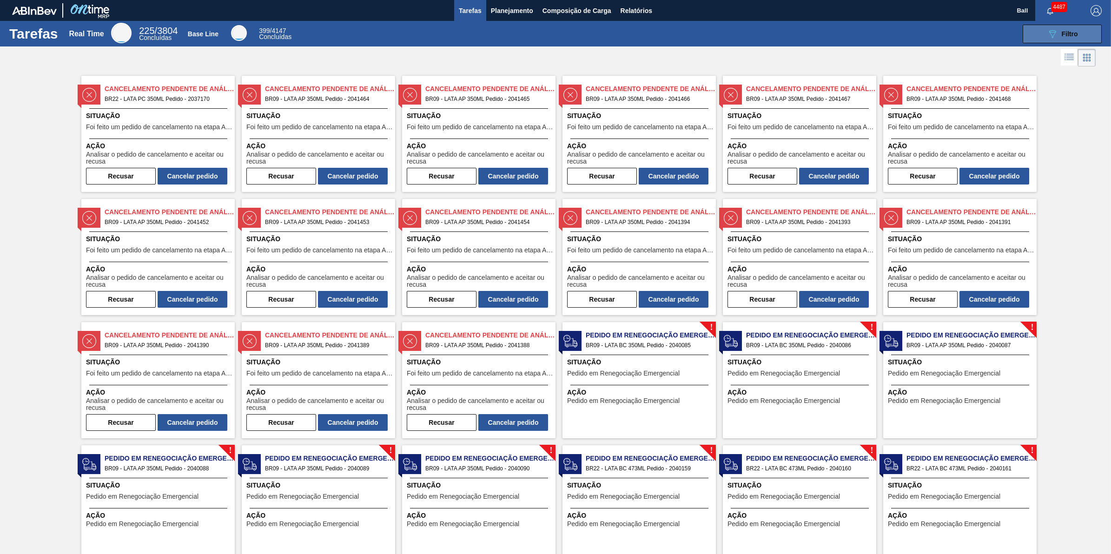
click at [1082, 27] on button "089F7B8B-B2A5-4AFE-B5C0-19BA573D28AC Filtro" at bounding box center [1062, 34] width 79 height 19
click at [634, 5] on span "Relatórios" at bounding box center [637, 10] width 32 height 11
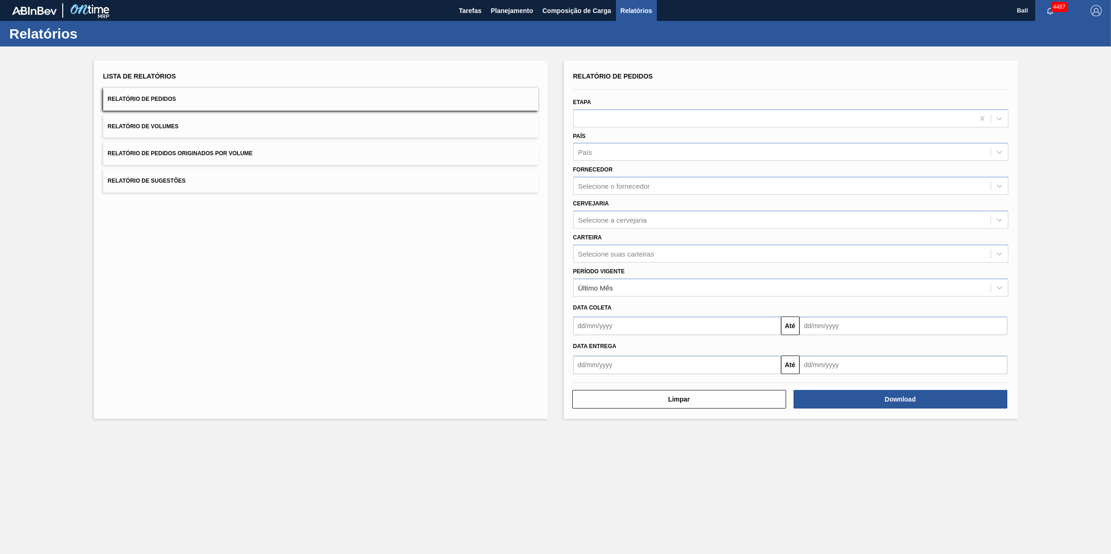
click at [196, 97] on button "Relatório de Pedidos" at bounding box center [320, 99] width 435 height 23
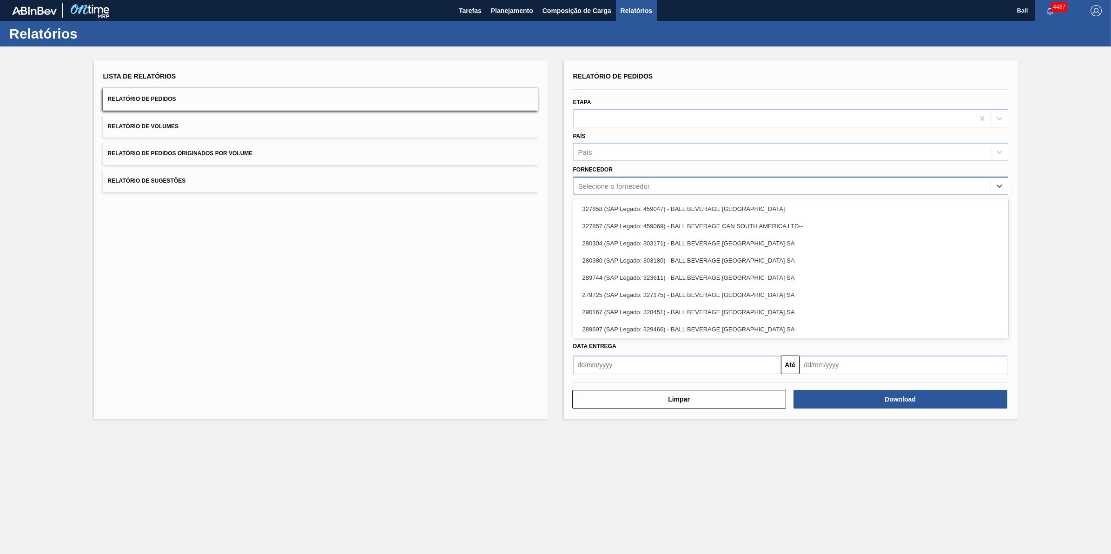
click at [654, 188] on div "Selecione o fornecedor" at bounding box center [782, 185] width 417 height 13
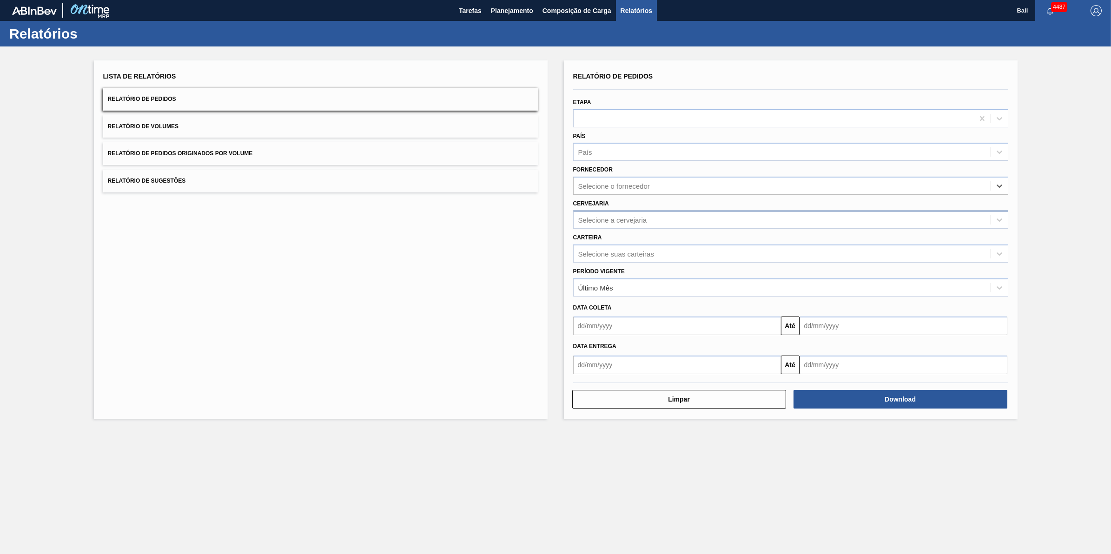
click at [651, 214] on div "Selecione a cervejaria" at bounding box center [782, 219] width 417 height 13
type input "lages"
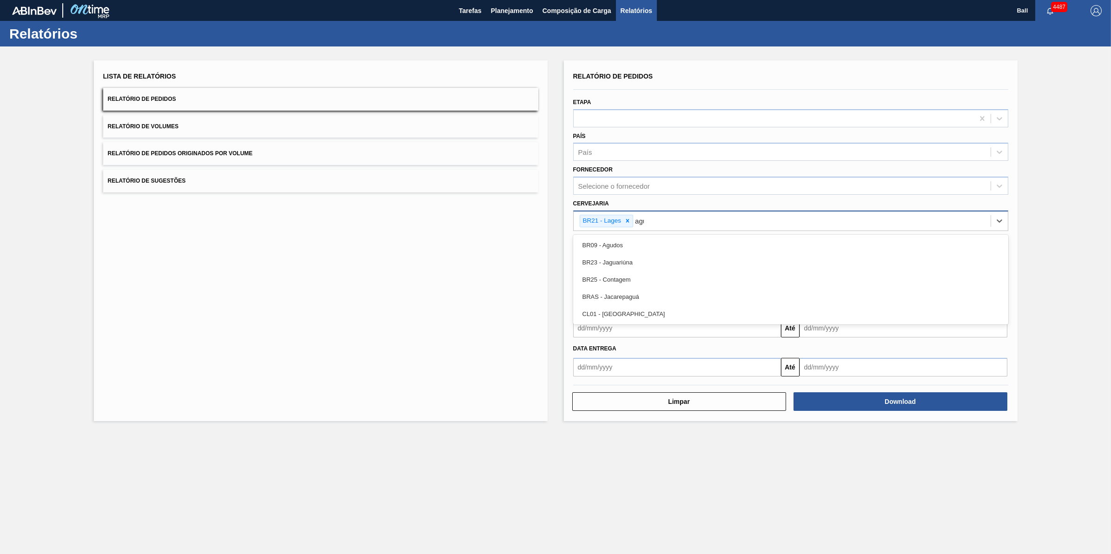
type input "agud"
type input "via"
click at [664, 270] on div "Período Vigente Último Mês" at bounding box center [790, 283] width 435 height 32
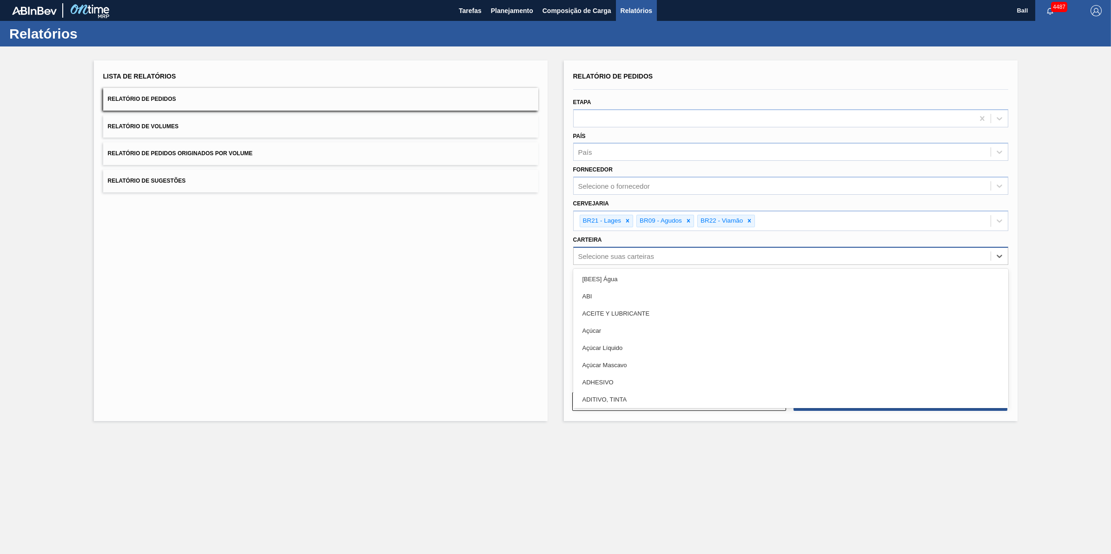
click at [671, 255] on div "Selecione suas carteiras" at bounding box center [782, 255] width 417 height 13
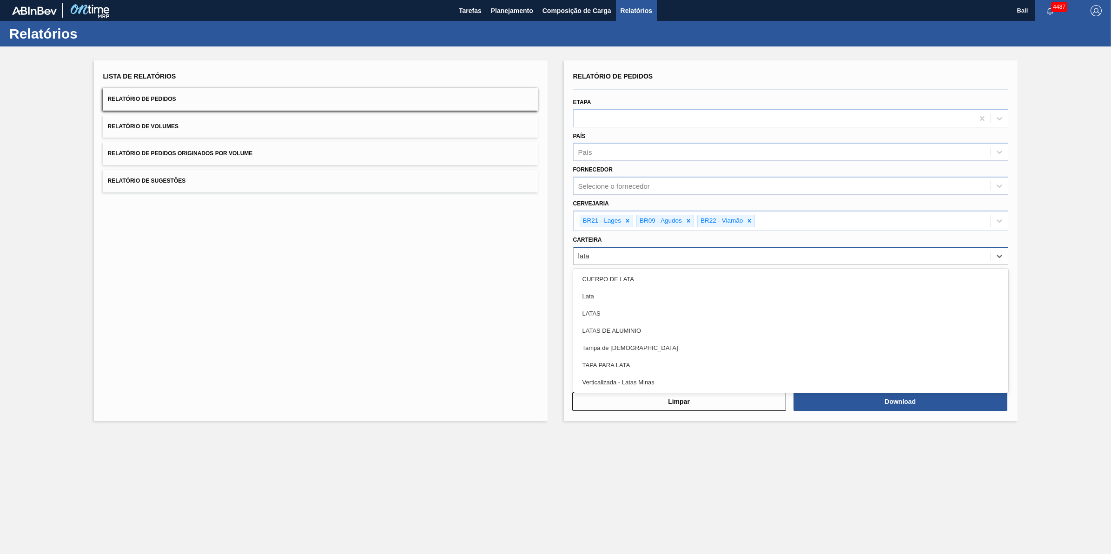
type input "latas"
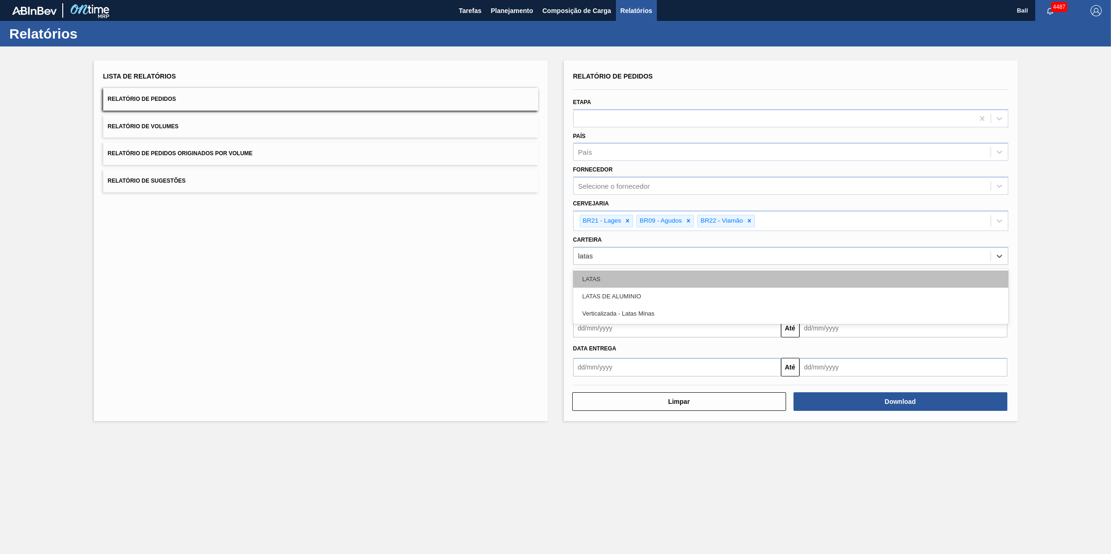
click at [616, 285] on div "LATAS" at bounding box center [790, 279] width 435 height 17
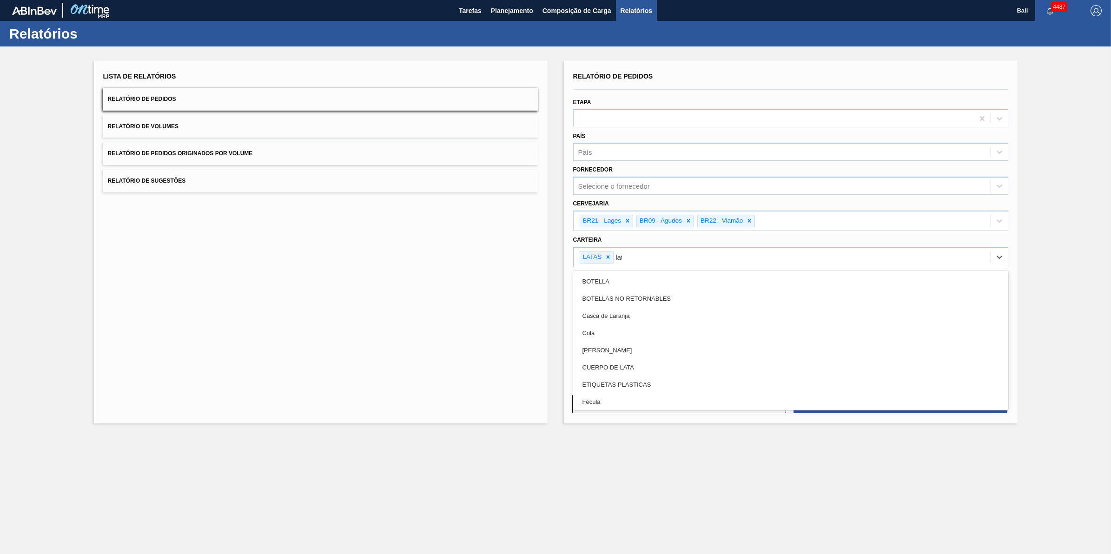
type input "lata"
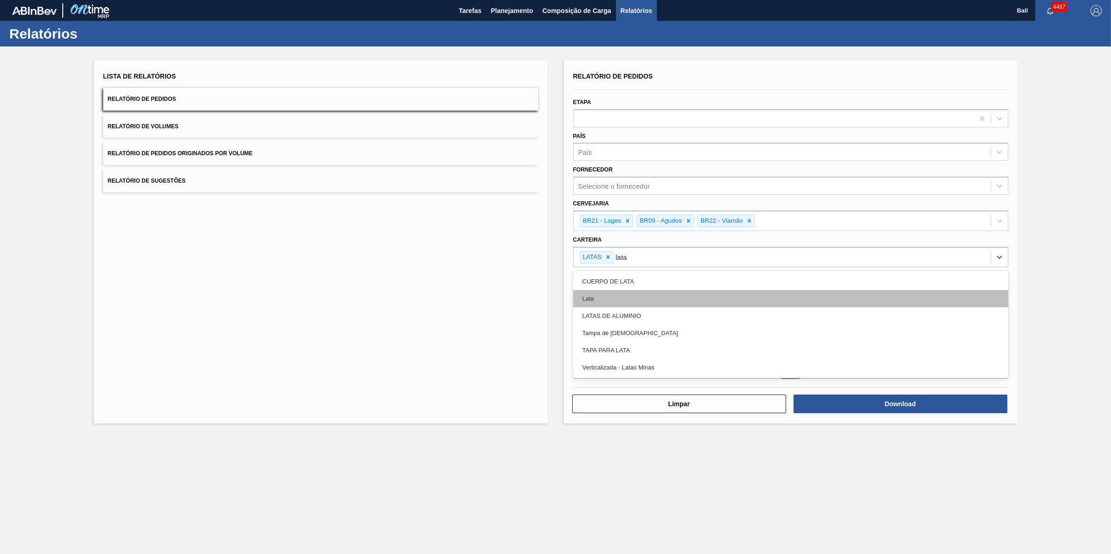
click at [614, 296] on div "Lata" at bounding box center [790, 298] width 435 height 17
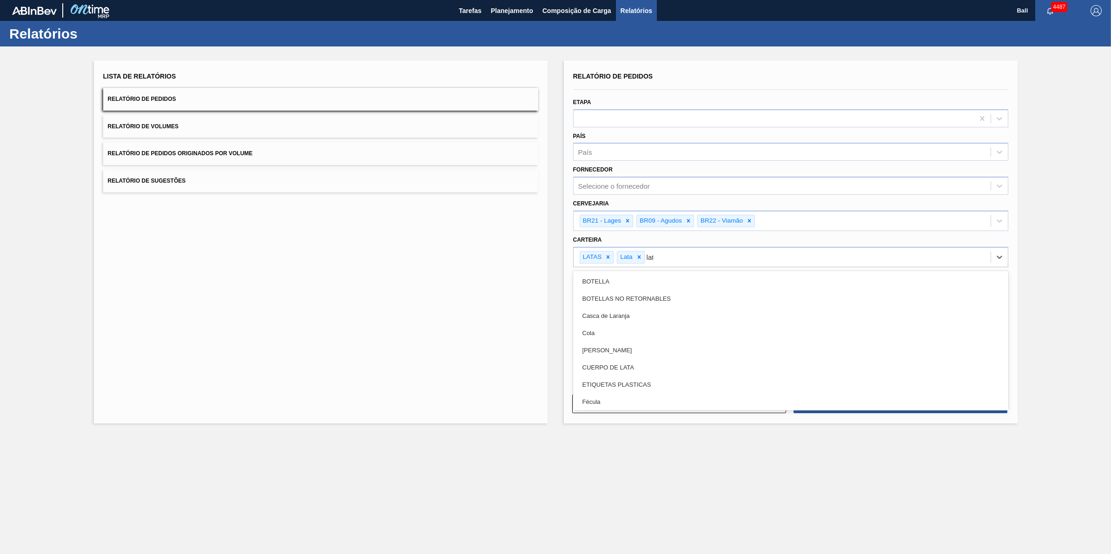
type input "lata"
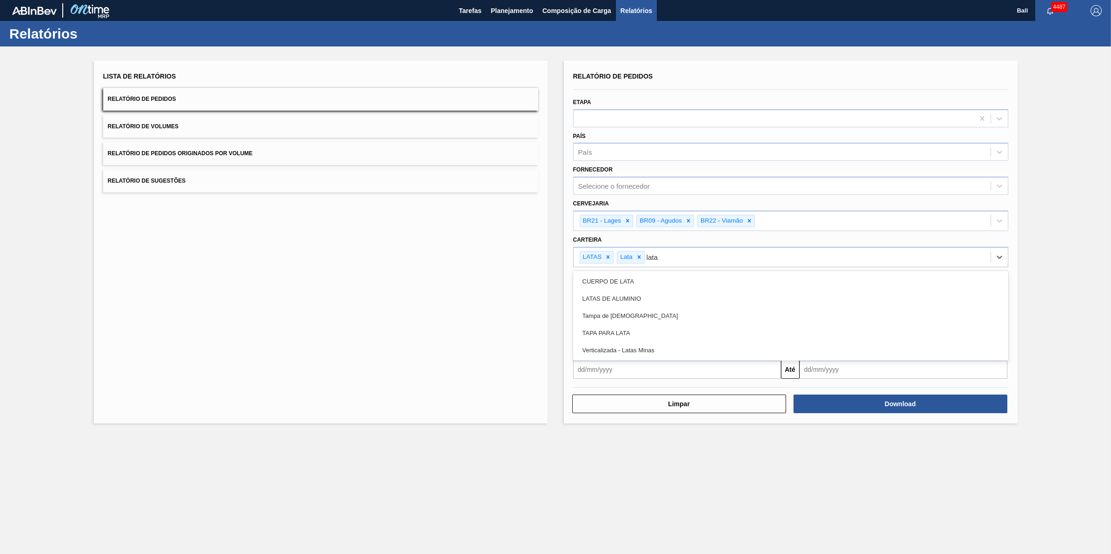
click at [614, 296] on div "LATAS DE ALUMINIO" at bounding box center [790, 298] width 435 height 17
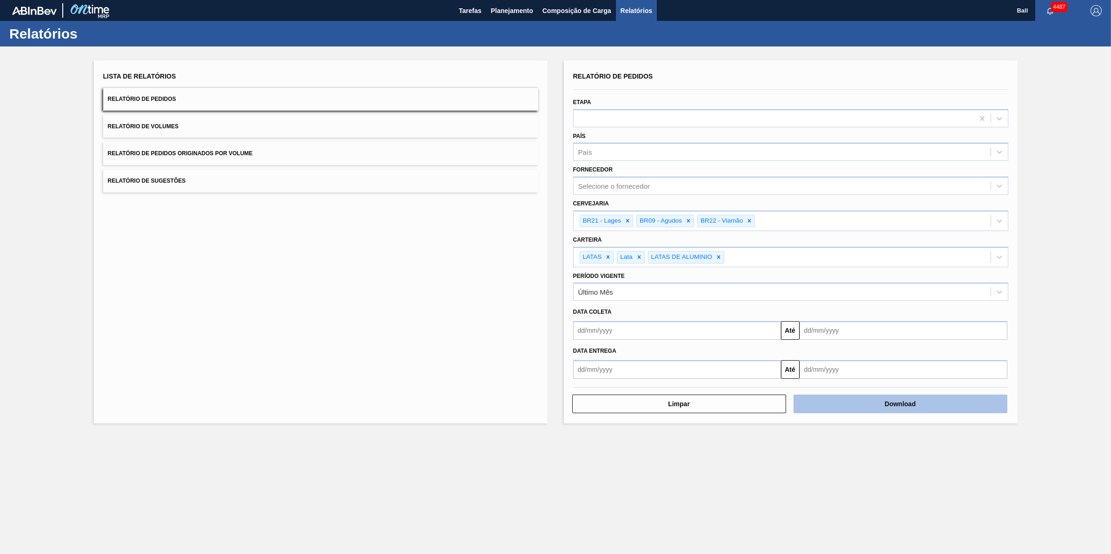
click at [868, 403] on button "Download" at bounding box center [901, 404] width 214 height 19
click at [493, 8] on span "Planejamento" at bounding box center [512, 10] width 42 height 11
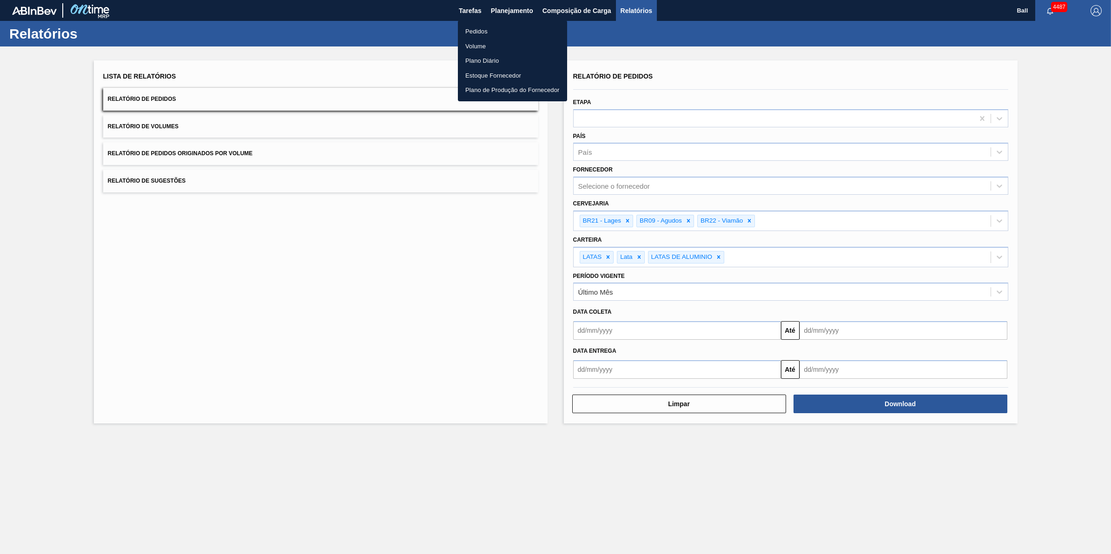
click at [485, 33] on li "Pedidos" at bounding box center [512, 31] width 109 height 15
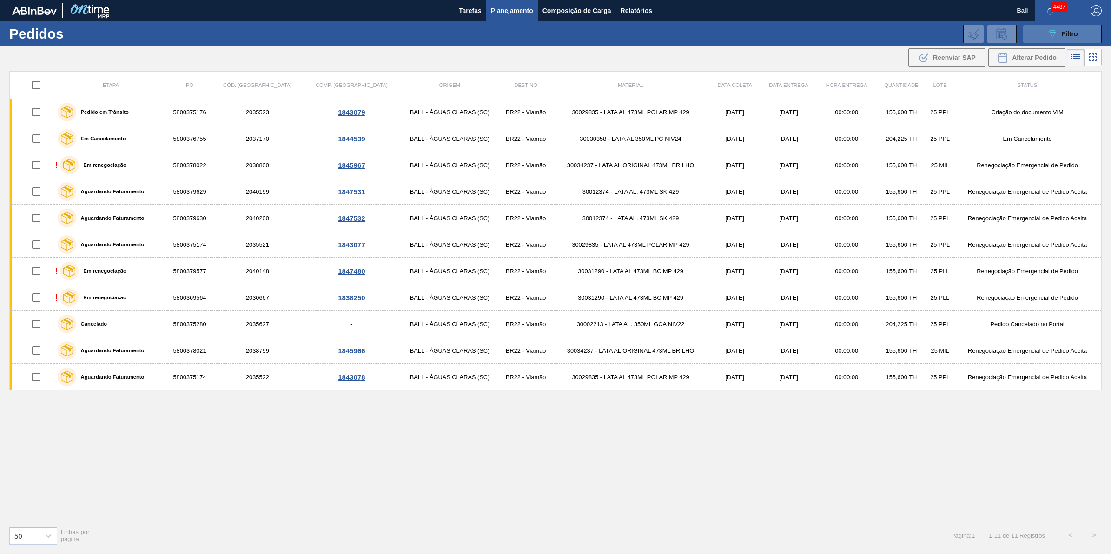
click at [1070, 33] on span "Filtro" at bounding box center [1070, 33] width 16 height 7
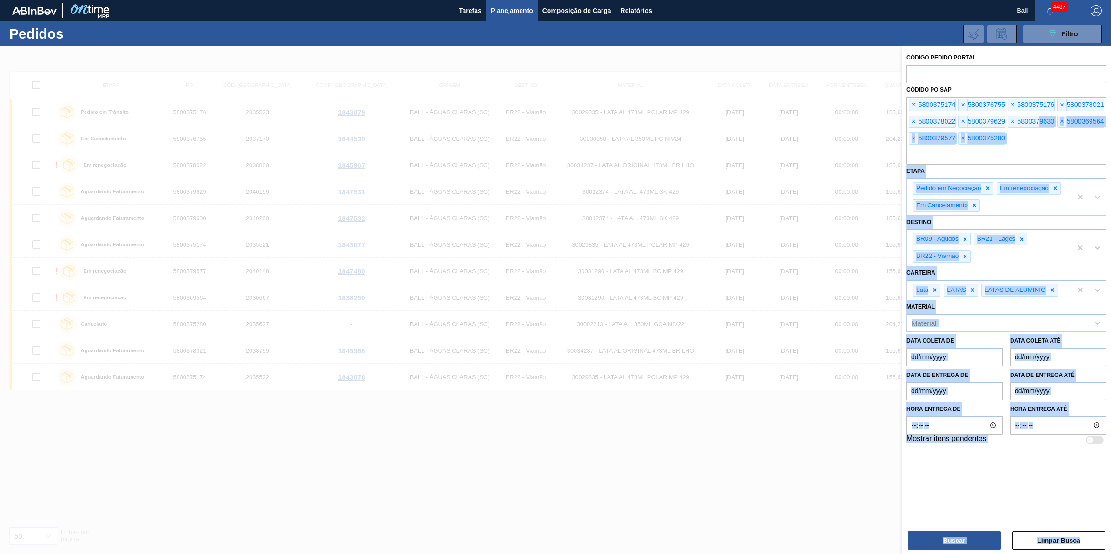
drag, startPoint x: 999, startPoint y: 140, endPoint x: 866, endPoint y: 107, distance: 137.0
click at [902, 107] on div "Código Pedido Portal Códido PO SAP × 5800375174 × 5800376755 × 5800375176 × 580…" at bounding box center [1006, 323] width 209 height 554
drag, startPoint x: 866, startPoint y: 107, endPoint x: 1082, endPoint y: 151, distance: 220.6
click at [1082, 151] on input "text" at bounding box center [1007, 156] width 200 height 18
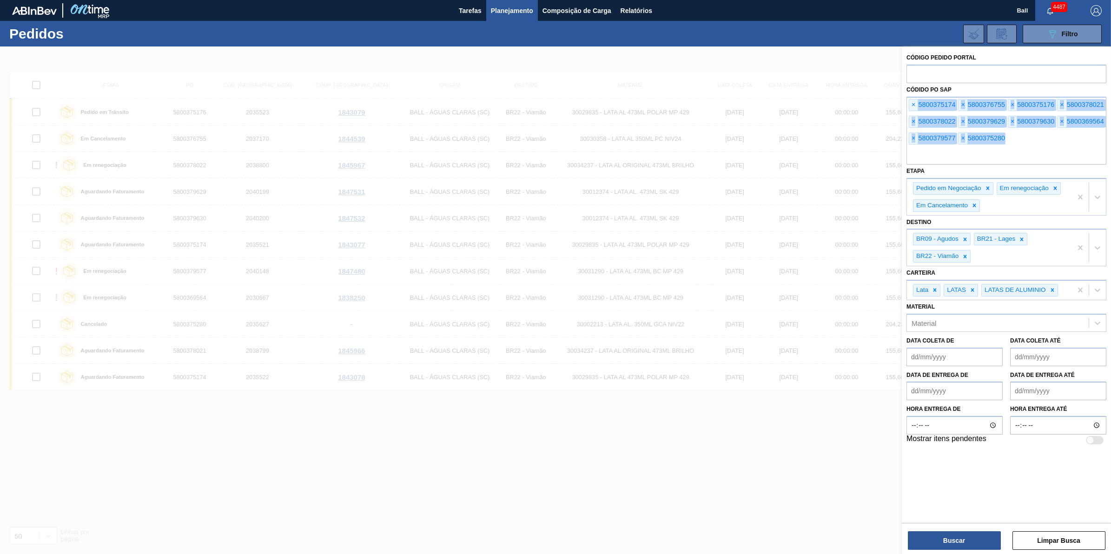
drag, startPoint x: 1015, startPoint y: 145, endPoint x: 904, endPoint y: 101, distance: 119.1
click at [904, 101] on div "Código Pedido Portal Códido PO SAP × 5800375174 × 5800376755 × 5800375176 × 580…" at bounding box center [1006, 248] width 209 height 404
click at [912, 101] on span "×" at bounding box center [913, 104] width 9 height 11
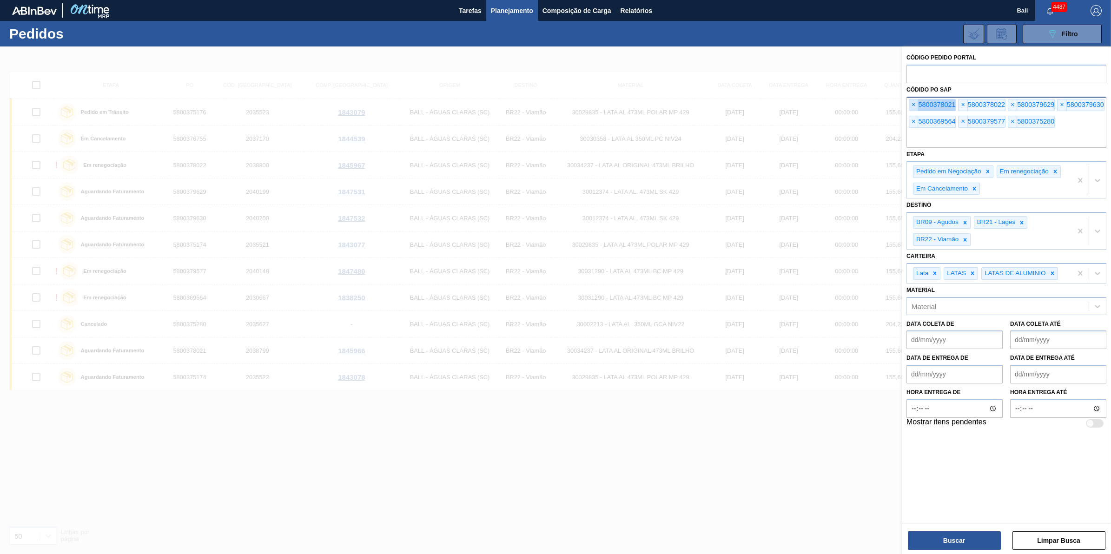
click at [912, 101] on span "×" at bounding box center [913, 104] width 9 height 11
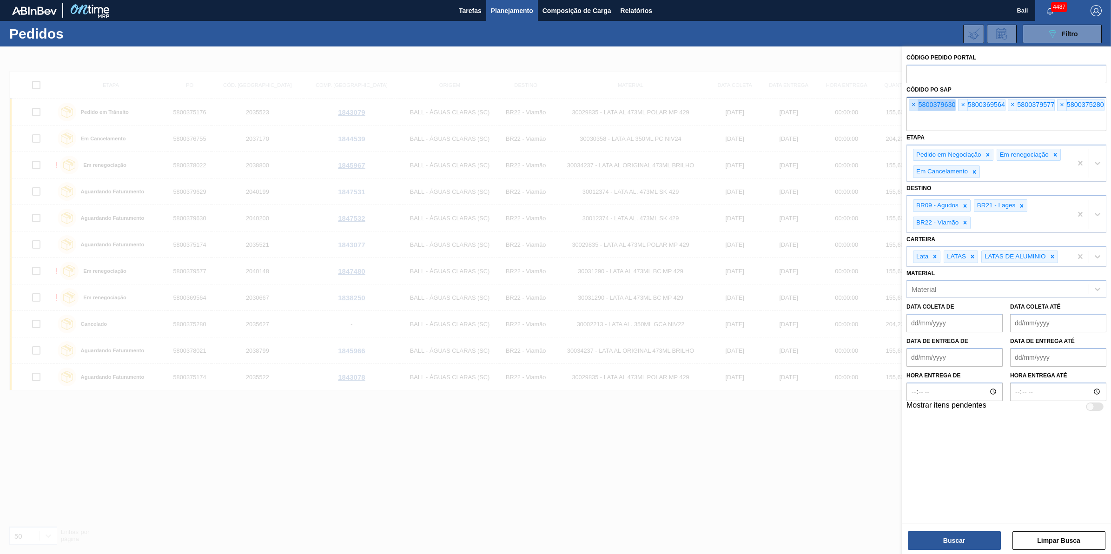
click at [912, 101] on span "×" at bounding box center [913, 104] width 9 height 11
click at [912, 99] on span "×" at bounding box center [913, 104] width 9 height 11
click at [912, 95] on div "Códido PO SAP × 5800375280" at bounding box center [1007, 107] width 200 height 48
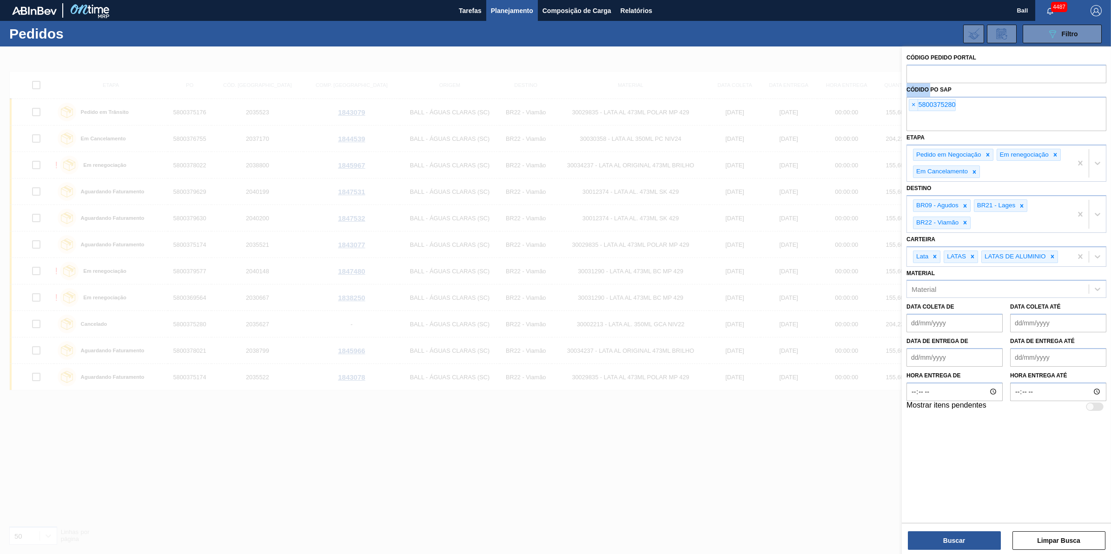
click at [912, 95] on div "Códido PO SAP × 5800375280" at bounding box center [1007, 107] width 200 height 48
drag, startPoint x: 912, startPoint y: 95, endPoint x: 909, endPoint y: 109, distance: 14.1
click at [909, 109] on span "×" at bounding box center [913, 104] width 9 height 11
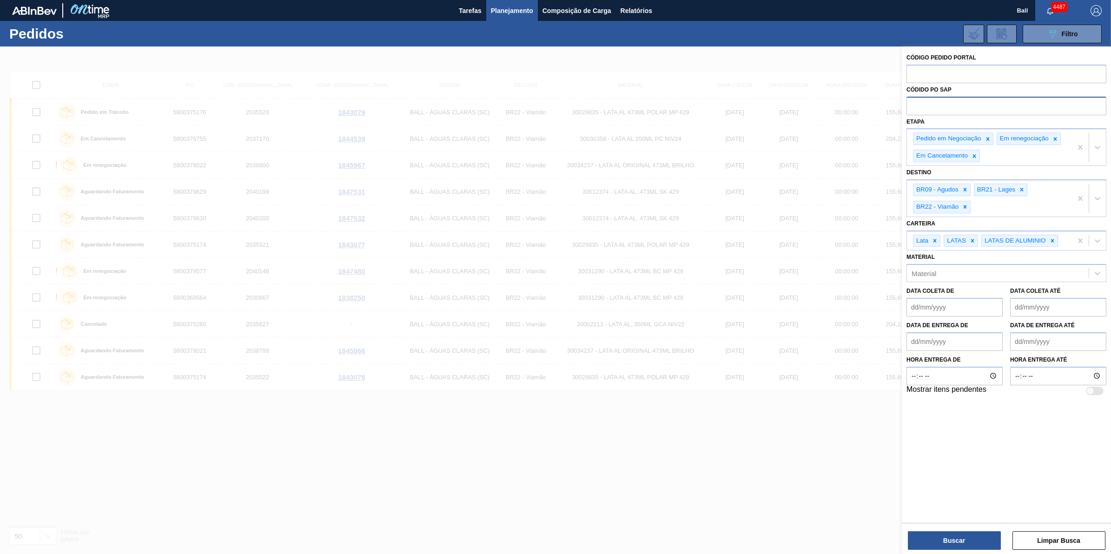
paste input "text"
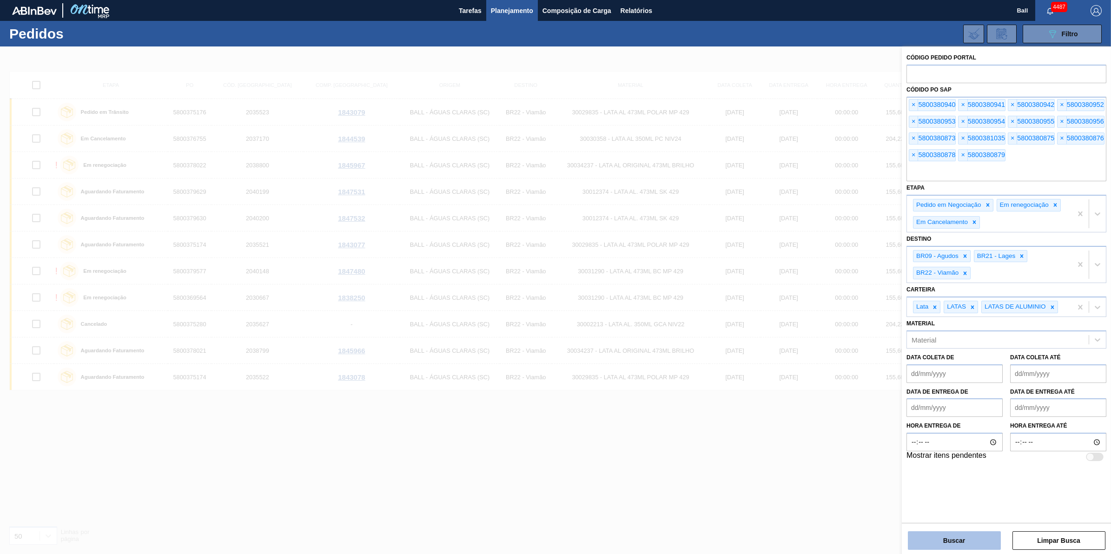
click at [975, 541] on button "Buscar" at bounding box center [954, 540] width 93 height 19
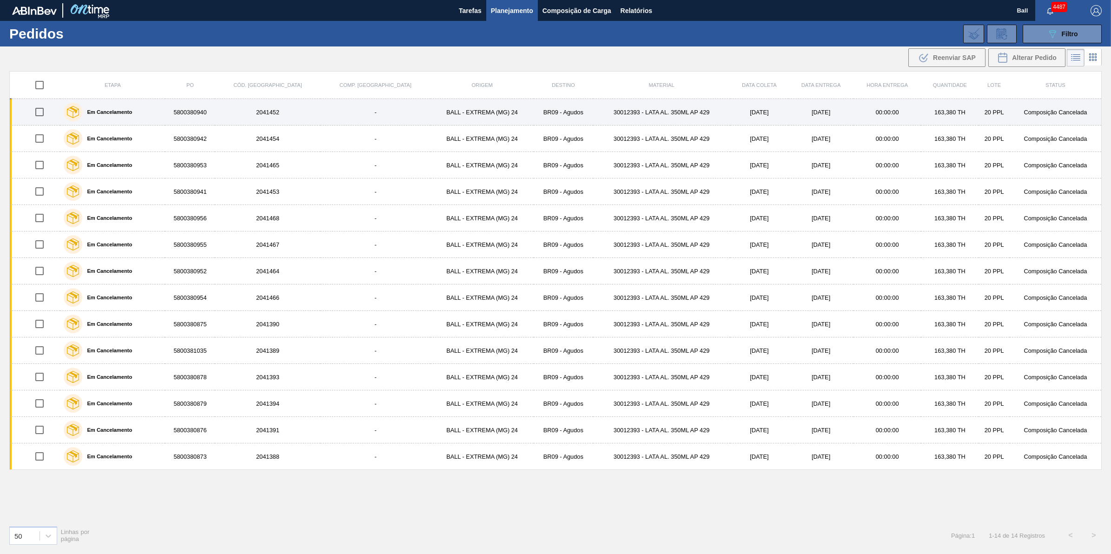
click at [156, 111] on div "Em Cancelamento" at bounding box center [112, 111] width 102 height 23
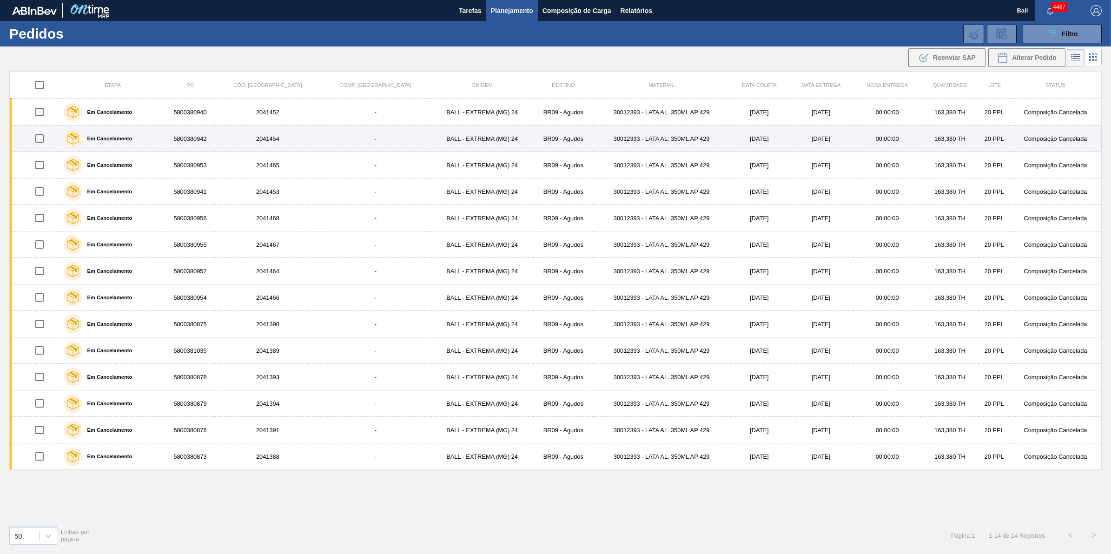
click at [154, 136] on div "Em Cancelamento" at bounding box center [112, 138] width 102 height 23
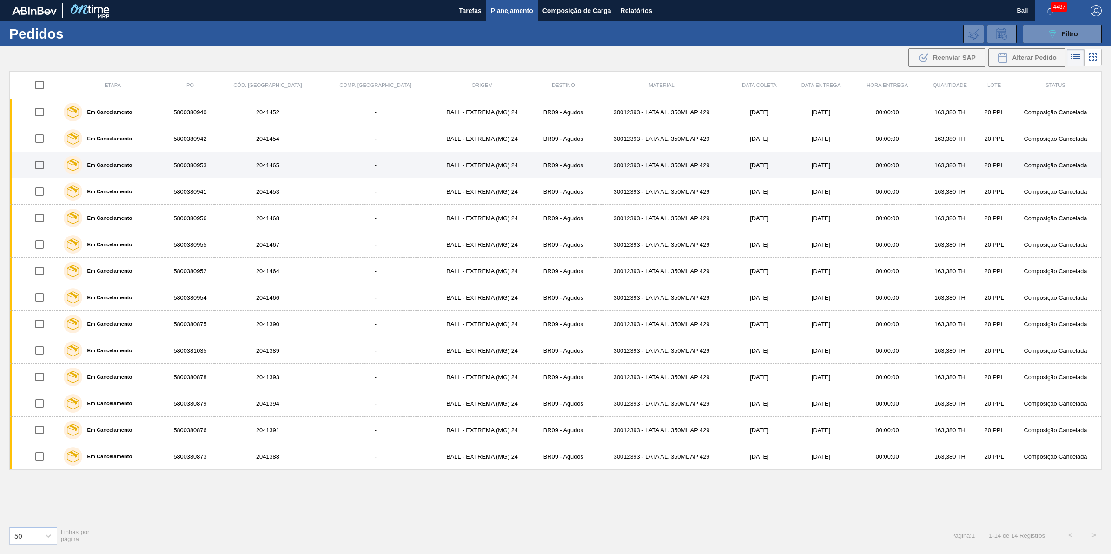
click at [155, 168] on div "Em Cancelamento" at bounding box center [112, 164] width 102 height 23
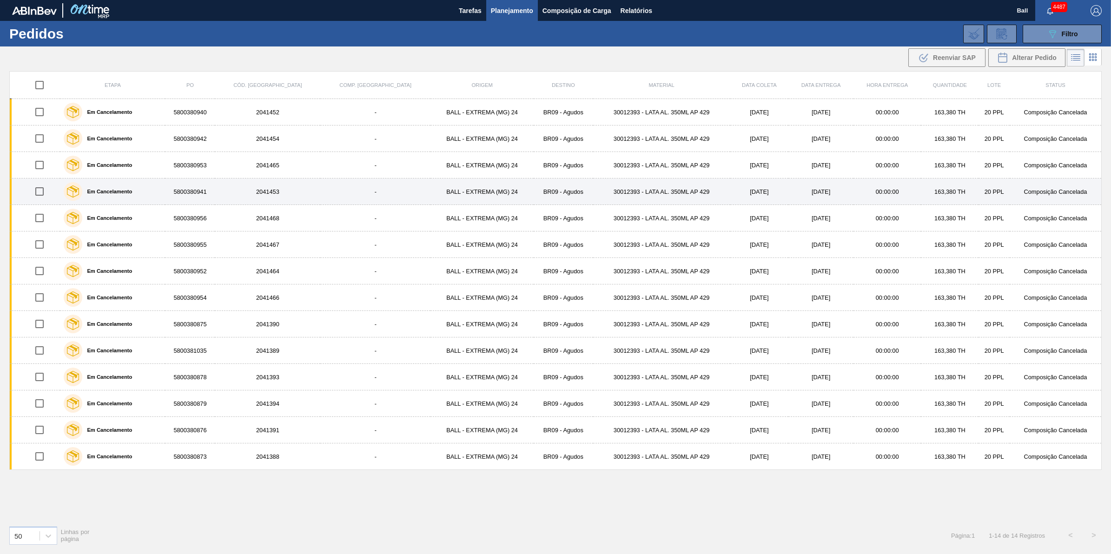
click at [162, 198] on div "Em Cancelamento" at bounding box center [112, 191] width 102 height 23
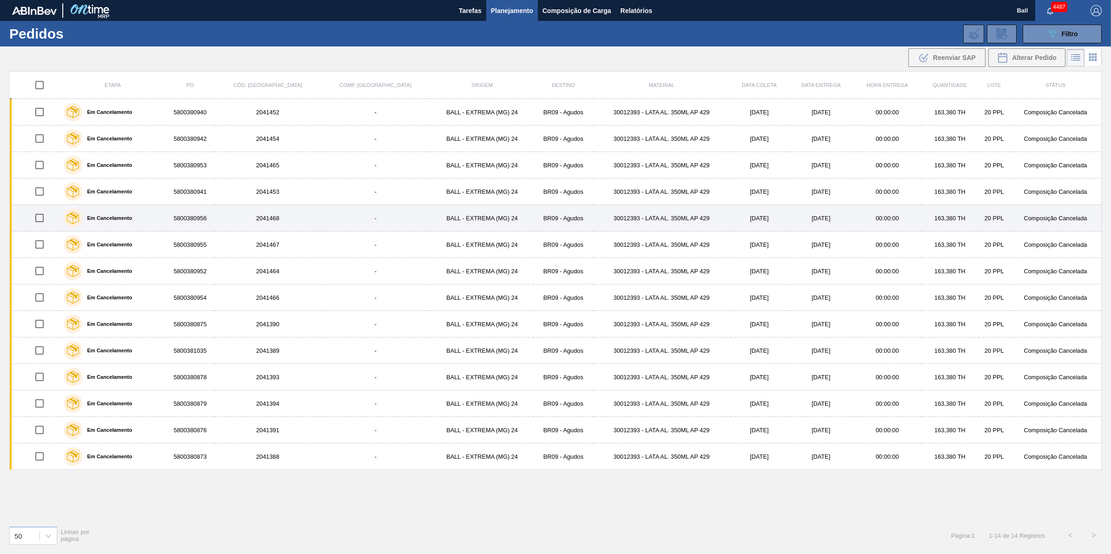
click at [164, 222] on div "Em Cancelamento" at bounding box center [112, 217] width 102 height 23
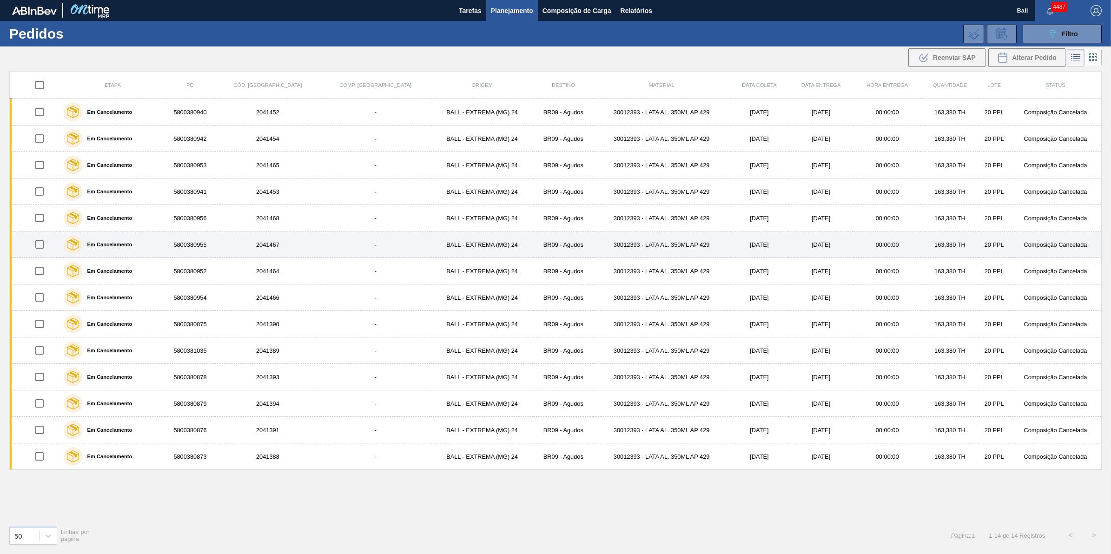
click at [158, 254] on div "Em Cancelamento" at bounding box center [112, 244] width 102 height 23
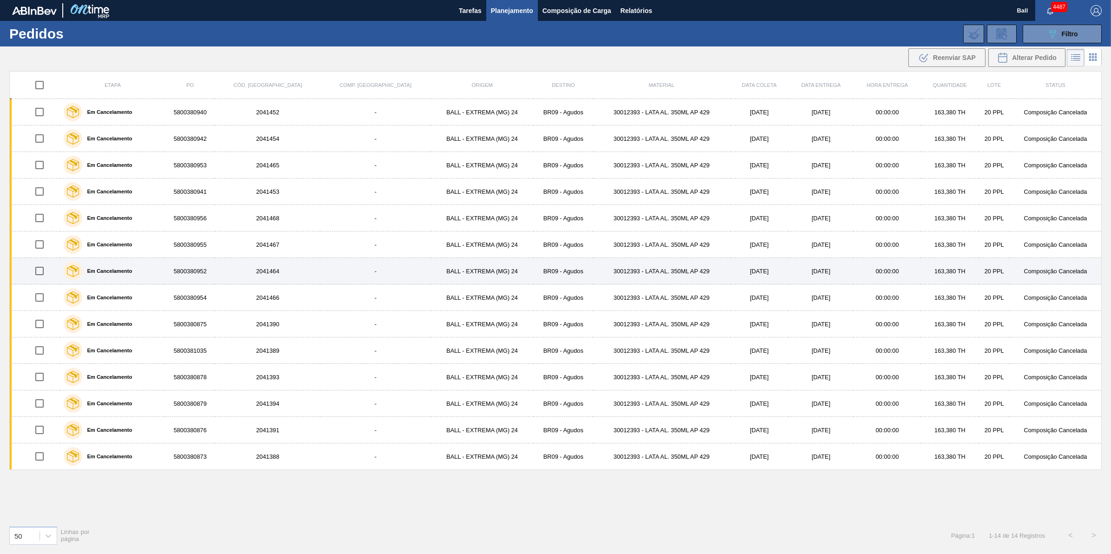
click at [146, 274] on div "Em Cancelamento" at bounding box center [112, 270] width 102 height 23
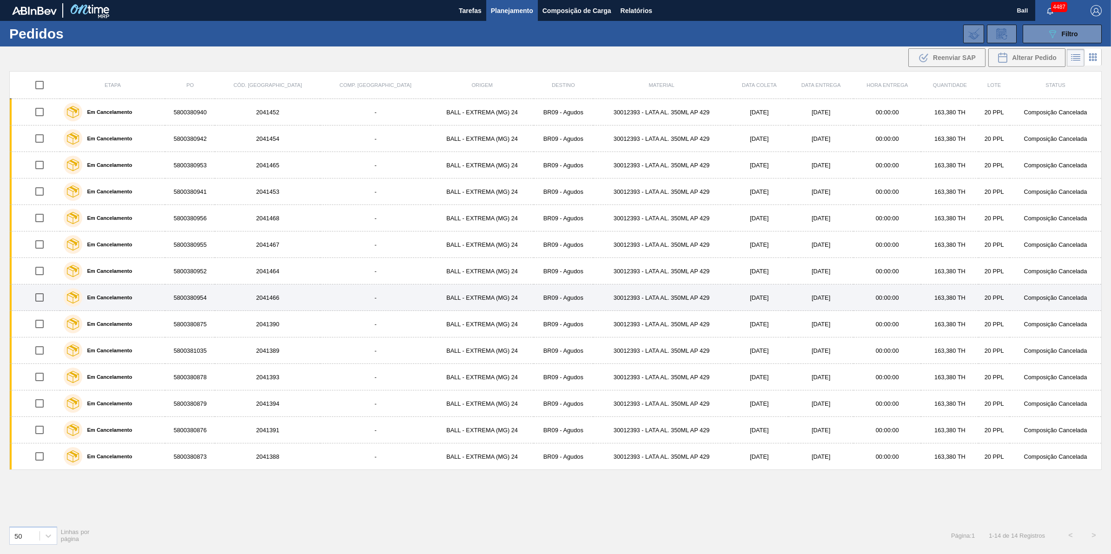
click at [144, 300] on div "Em Cancelamento" at bounding box center [112, 297] width 102 height 23
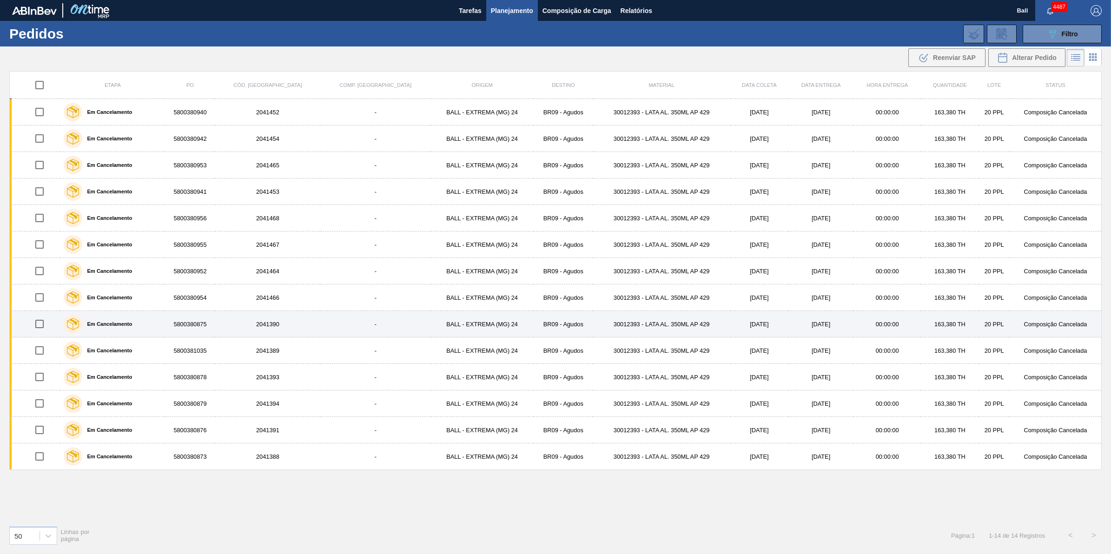
click at [147, 322] on div "Em Cancelamento" at bounding box center [112, 323] width 102 height 23
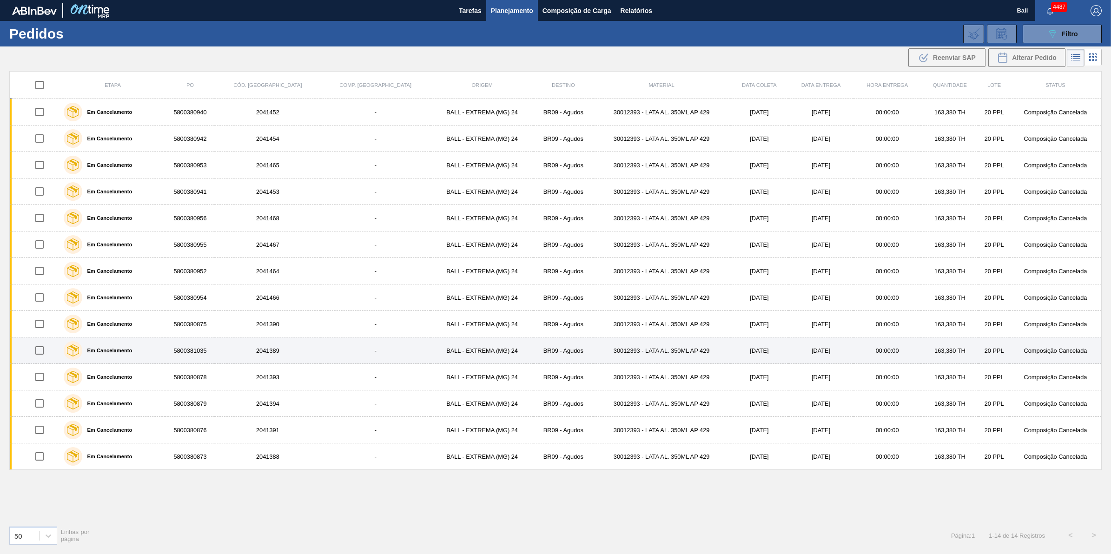
click at [146, 345] on div "Em Cancelamento" at bounding box center [112, 350] width 102 height 23
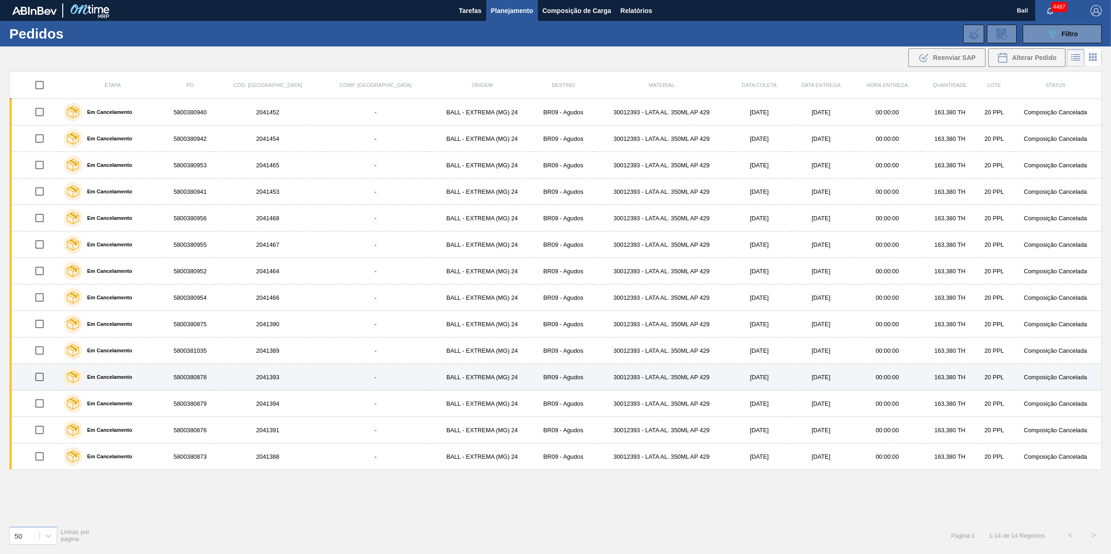
click at [151, 377] on div "Em Cancelamento" at bounding box center [112, 376] width 102 height 23
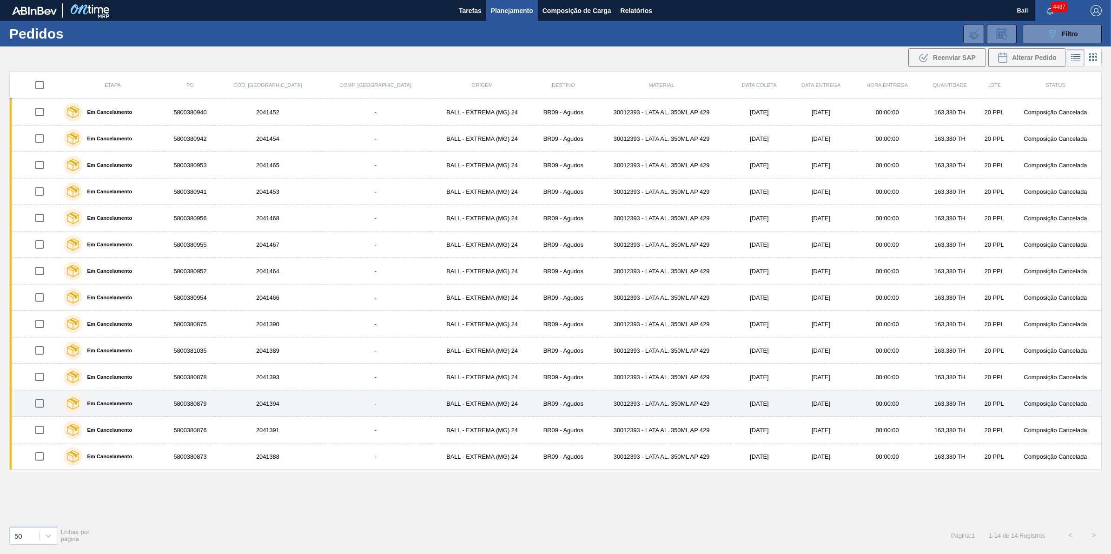
click at [152, 404] on div "Em Cancelamento" at bounding box center [112, 403] width 102 height 23
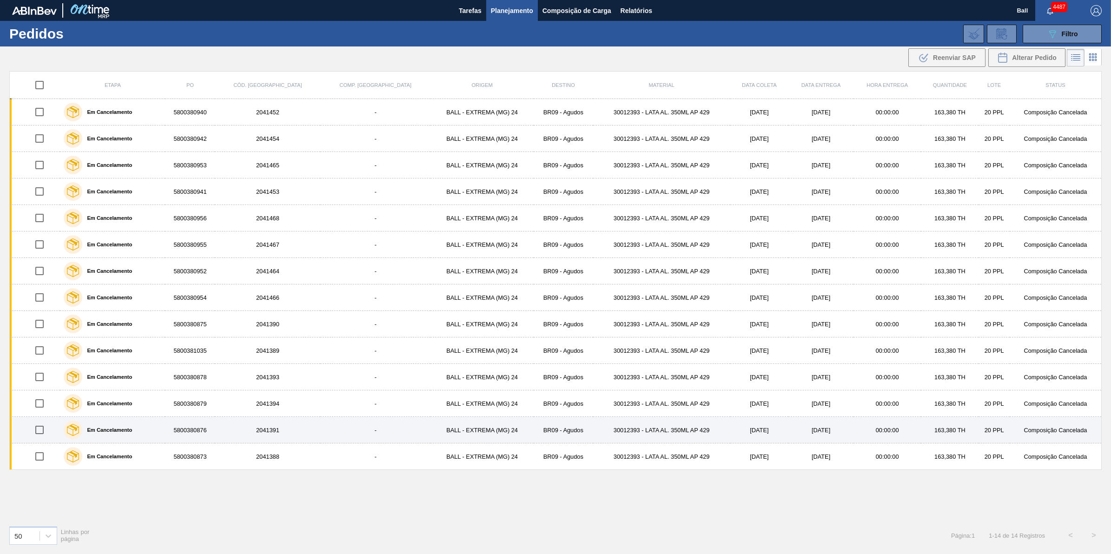
click at [157, 435] on div "Em Cancelamento" at bounding box center [112, 429] width 102 height 23
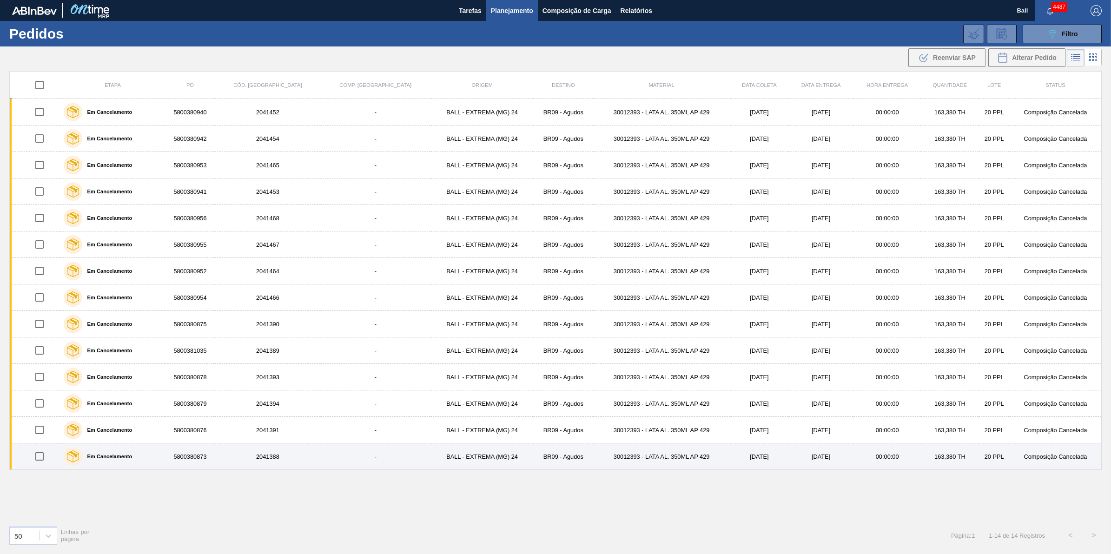
click at [159, 457] on div "Em Cancelamento" at bounding box center [112, 456] width 102 height 23
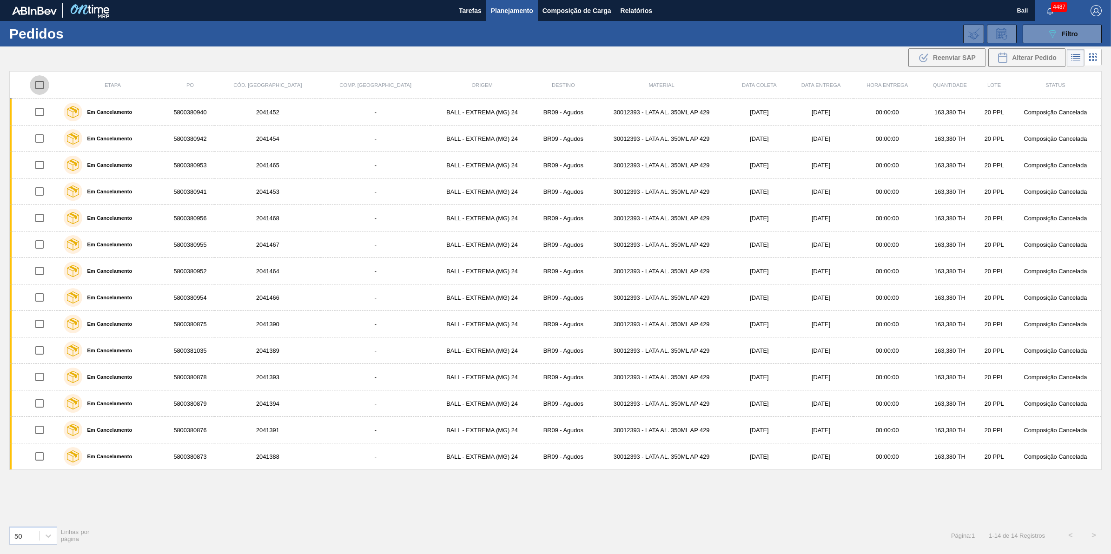
click at [46, 89] on input "checkbox" at bounding box center [40, 85] width 20 height 20
checkbox input "true"
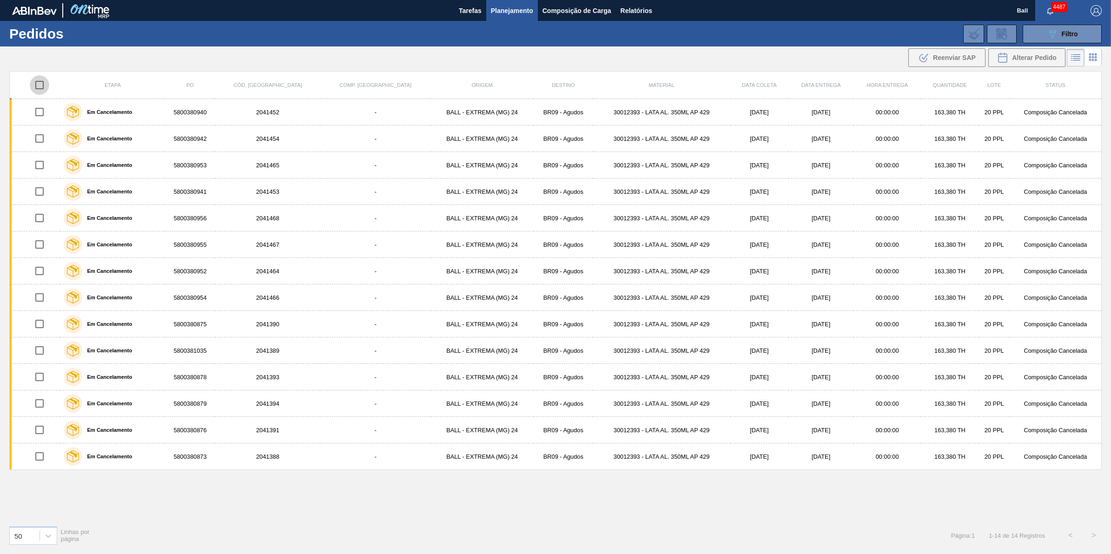
checkbox input "true"
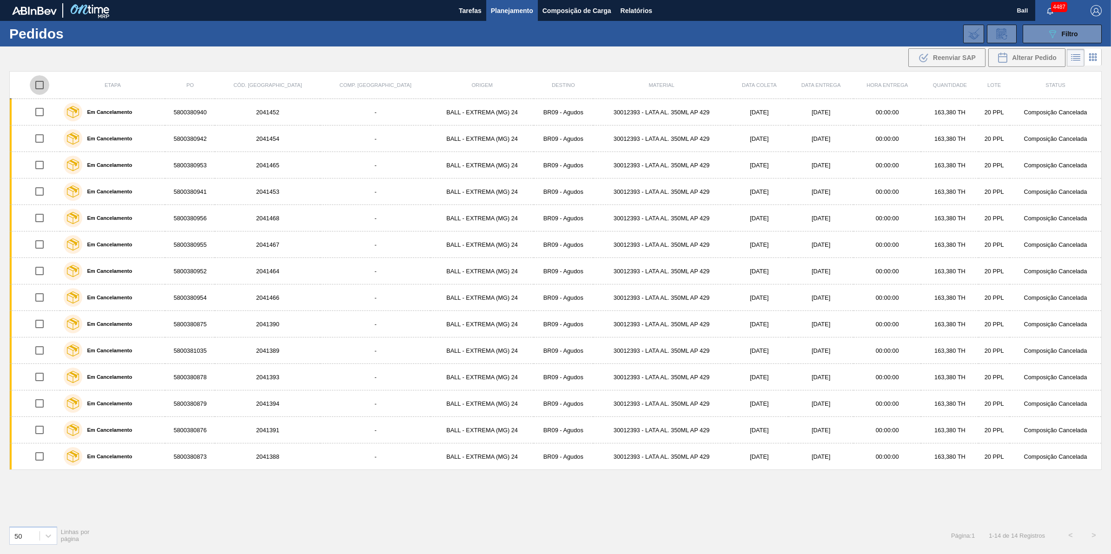
checkbox input "true"
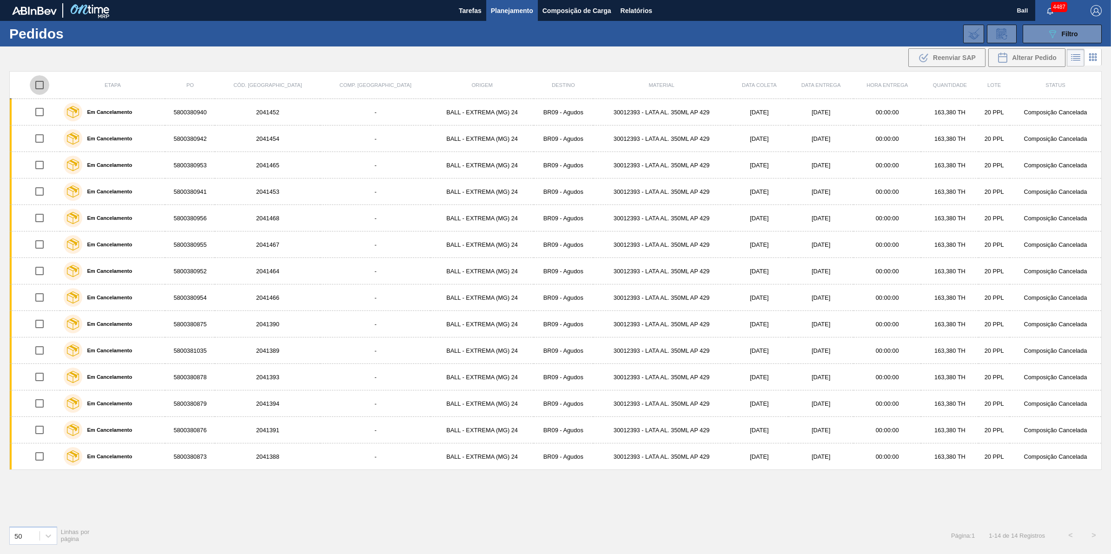
checkbox input "true"
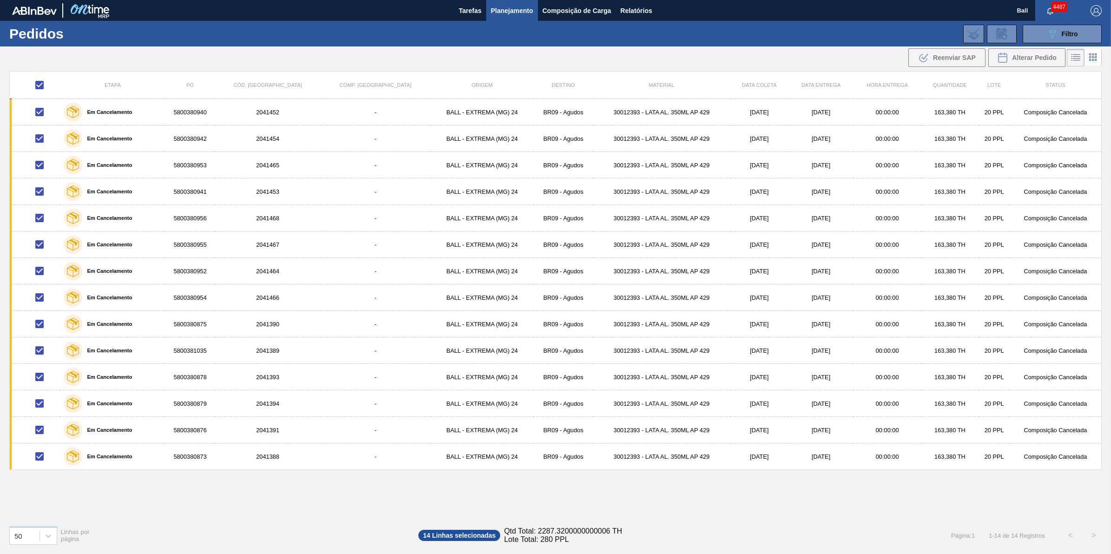
click at [70, 61] on div ".b{fill:var(--color-action-default)} Reenviar SAP Alterar Pedido" at bounding box center [555, 57] width 1111 height 22
click at [268, 507] on div "Etapa PO Cód. Pedido Comp. Carga Origem Destino Material Data coleta Data entre…" at bounding box center [555, 294] width 1093 height 447
click at [1065, 31] on span "Filtro" at bounding box center [1070, 33] width 16 height 7
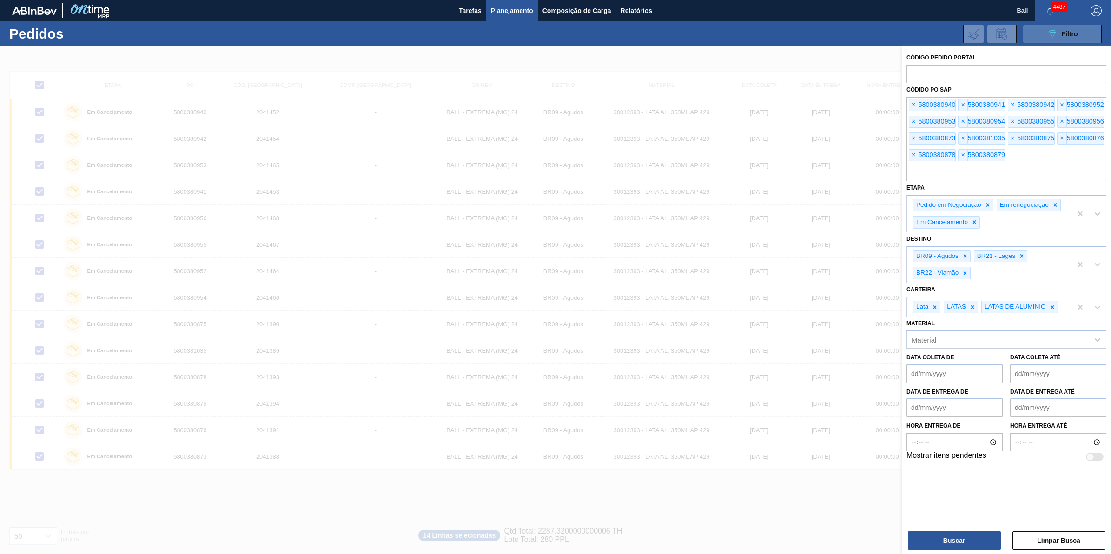
click at [1065, 31] on span "Filtro" at bounding box center [1070, 33] width 16 height 7
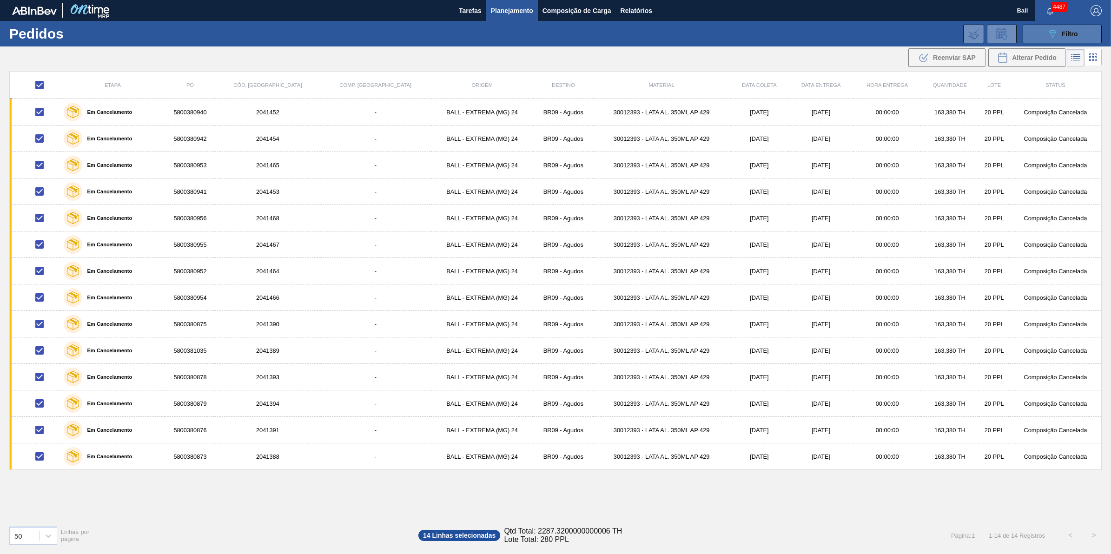
click at [1075, 27] on button "089F7B8B-B2A5-4AFE-B5C0-19BA573D28AC Filtro" at bounding box center [1062, 34] width 79 height 19
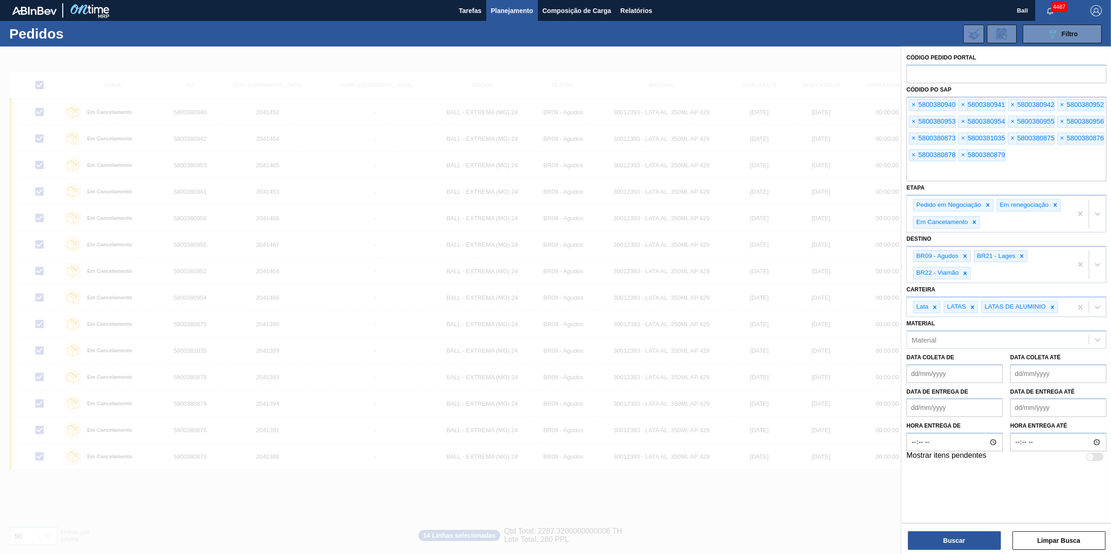
drag, startPoint x: 1024, startPoint y: 173, endPoint x: 852, endPoint y: 149, distance: 173.2
click at [902, 149] on div "Código Pedido Portal Códido PO SAP × 5800380940 × 5800380941 × 5800380942 × 580…" at bounding box center [1006, 323] width 209 height 554
click at [1021, 166] on input "text" at bounding box center [1007, 173] width 200 height 18
click at [911, 103] on span "×" at bounding box center [913, 104] width 9 height 11
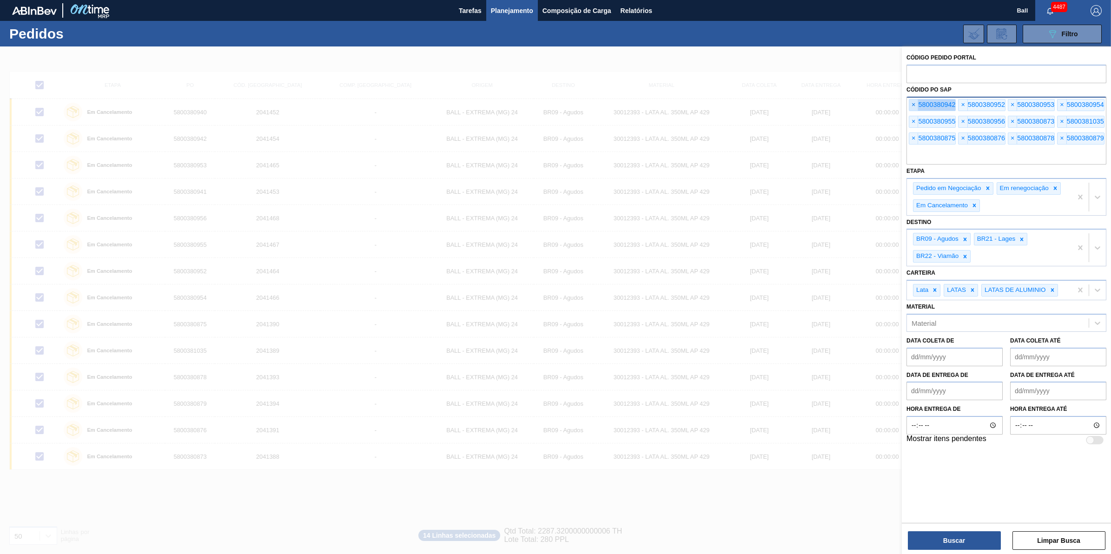
click at [911, 103] on span "×" at bounding box center [913, 104] width 9 height 11
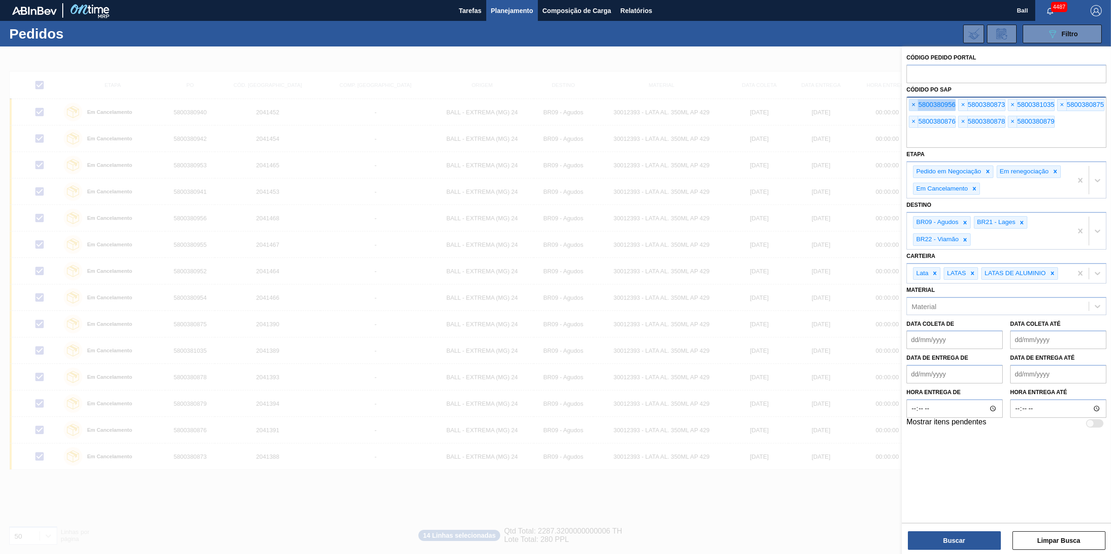
click at [911, 103] on span "×" at bounding box center [913, 104] width 9 height 11
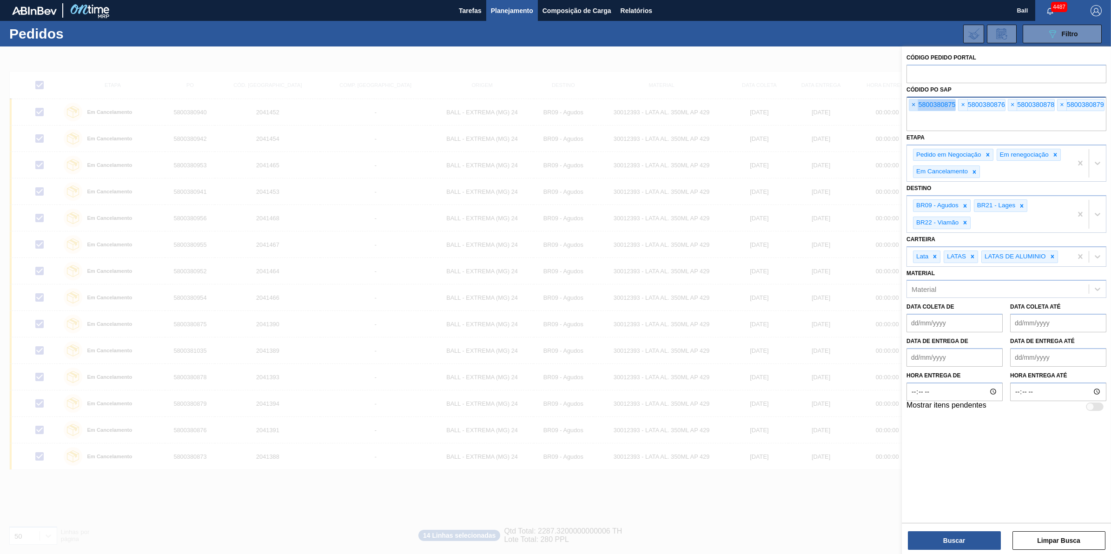
click at [911, 103] on span "×" at bounding box center [913, 104] width 9 height 11
click at [911, 113] on input "text" at bounding box center [1007, 122] width 200 height 18
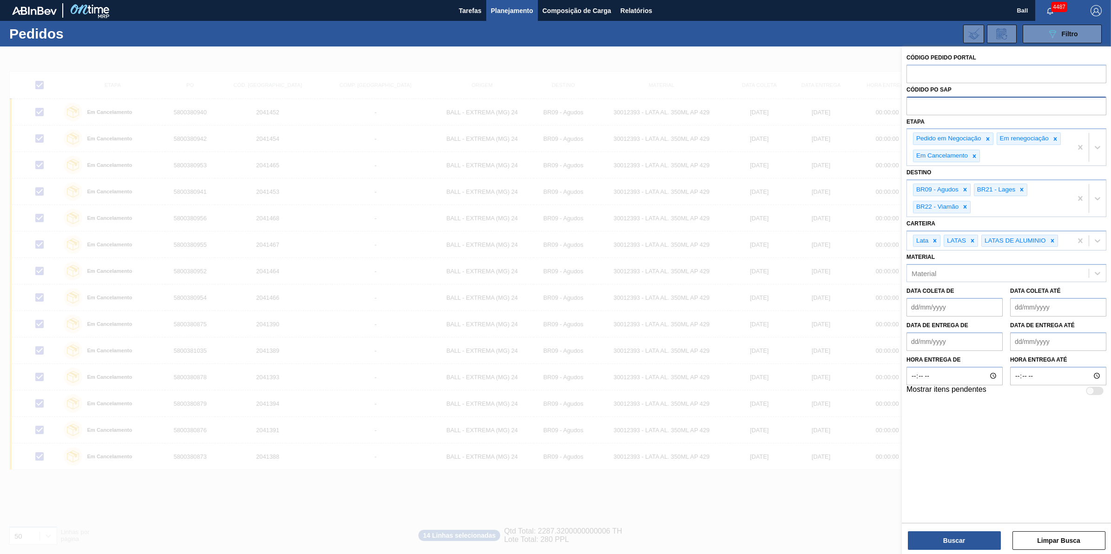
click at [911, 103] on input "text" at bounding box center [1007, 106] width 200 height 18
drag, startPoint x: 844, startPoint y: 40, endPoint x: 584, endPoint y: 13, distance: 260.8
click at [837, 40] on div "089F7B8B-B2A5-4AFE-B5C0-19BA573D28AC Filtro Código Pedido Portal Códido PO SAP …" at bounding box center [630, 34] width 954 height 28
click at [464, 8] on span "Tarefas" at bounding box center [470, 10] width 23 height 11
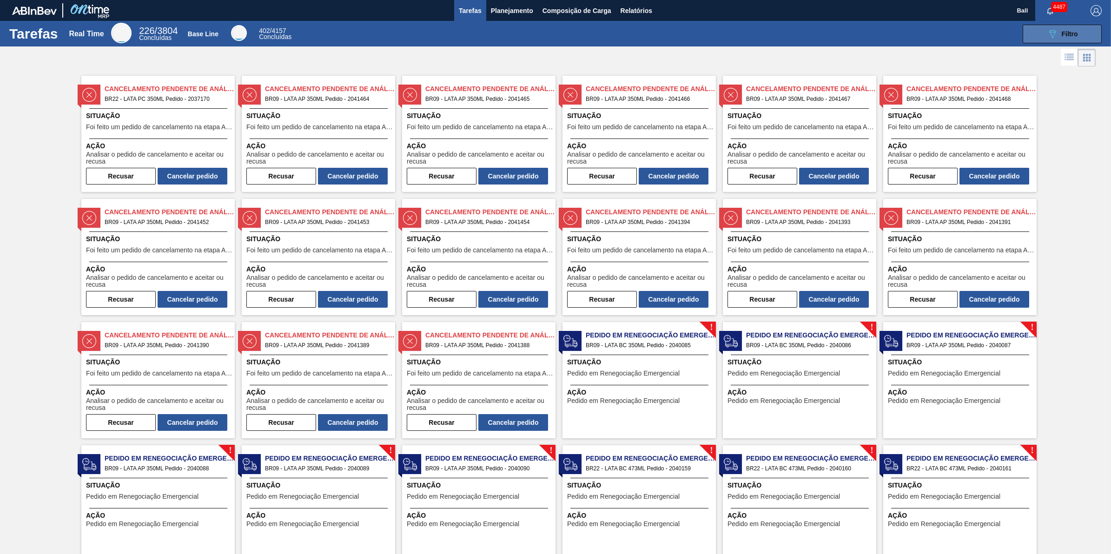
click at [1062, 35] on span "Filtro" at bounding box center [1070, 33] width 16 height 7
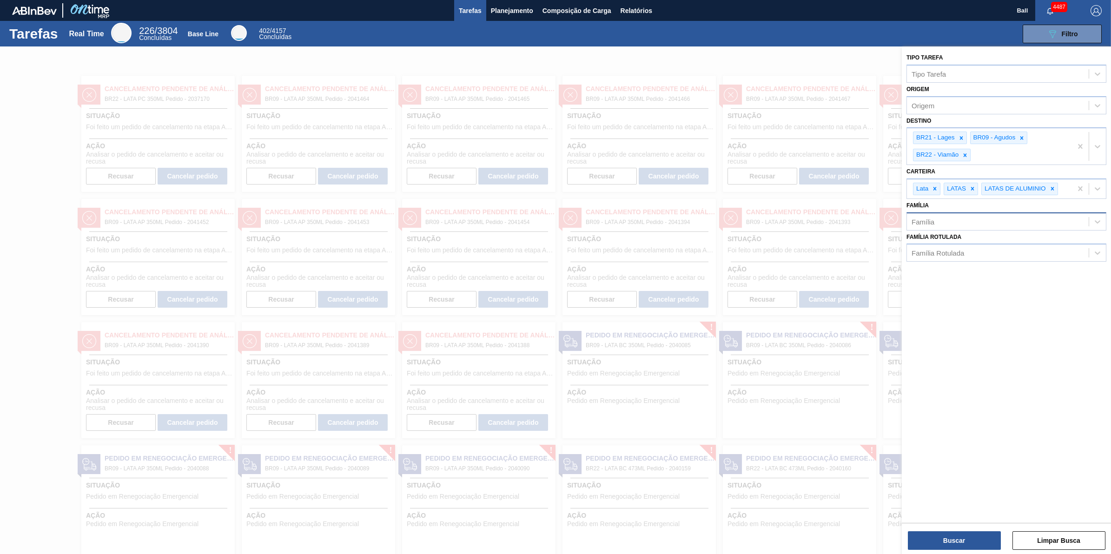
click at [1012, 221] on div "Família" at bounding box center [998, 221] width 182 height 13
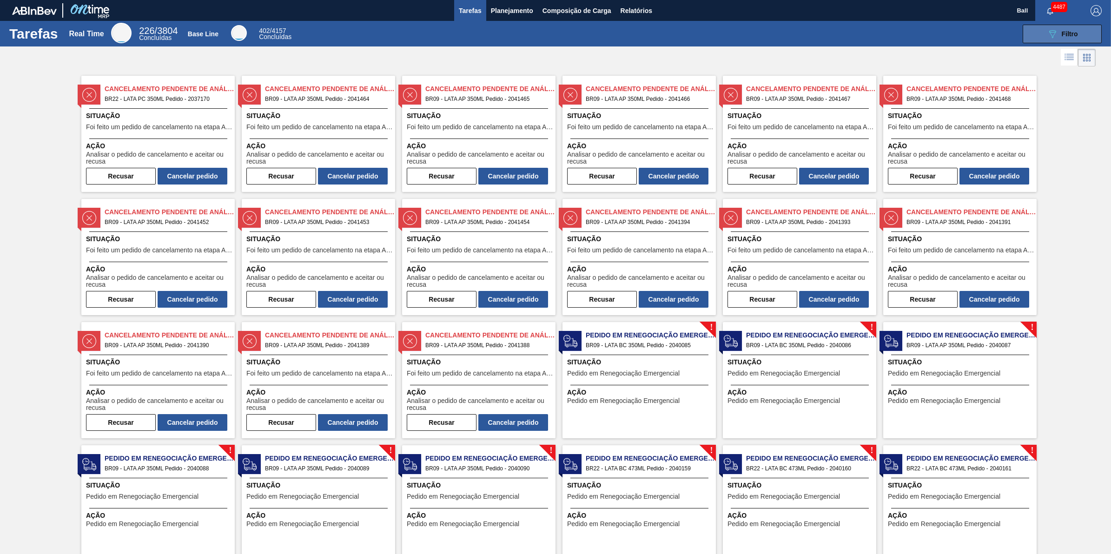
click at [1079, 36] on button "089F7B8B-B2A5-4AFE-B5C0-19BA573D28AC Filtro" at bounding box center [1062, 34] width 79 height 19
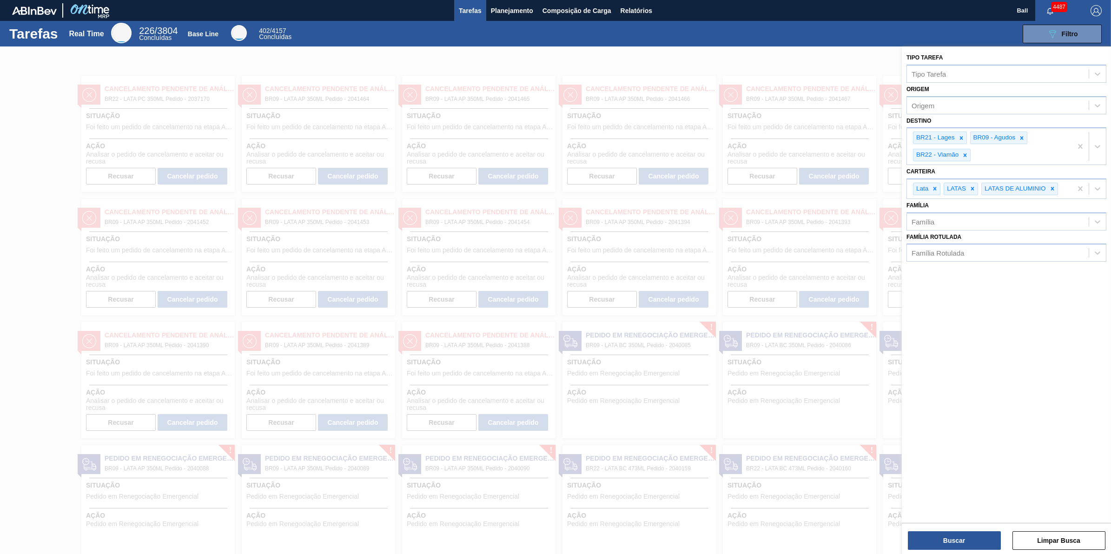
click at [1057, 114] on div "Destino BR21 - Lages BR09 - Agudos BR22 - Viamão" at bounding box center [1007, 139] width 200 height 51
click at [1041, 103] on div "Origem" at bounding box center [998, 105] width 182 height 13
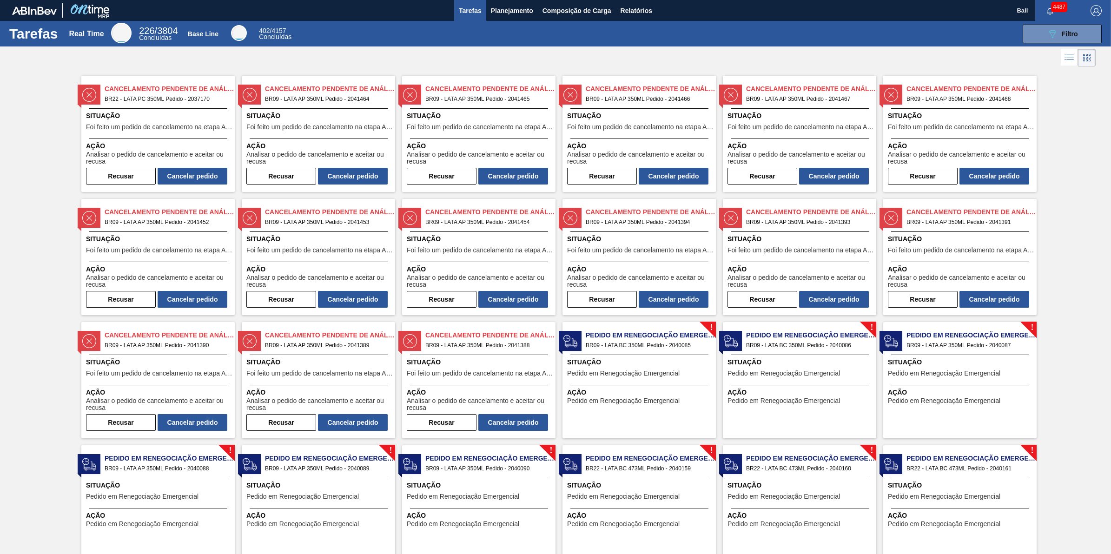
click at [1084, 17] on button "button" at bounding box center [1096, 10] width 30 height 21
click at [1034, 33] on button "089F7B8B-B2A5-4AFE-B5C0-19BA573D28AC Filtro" at bounding box center [1062, 34] width 79 height 19
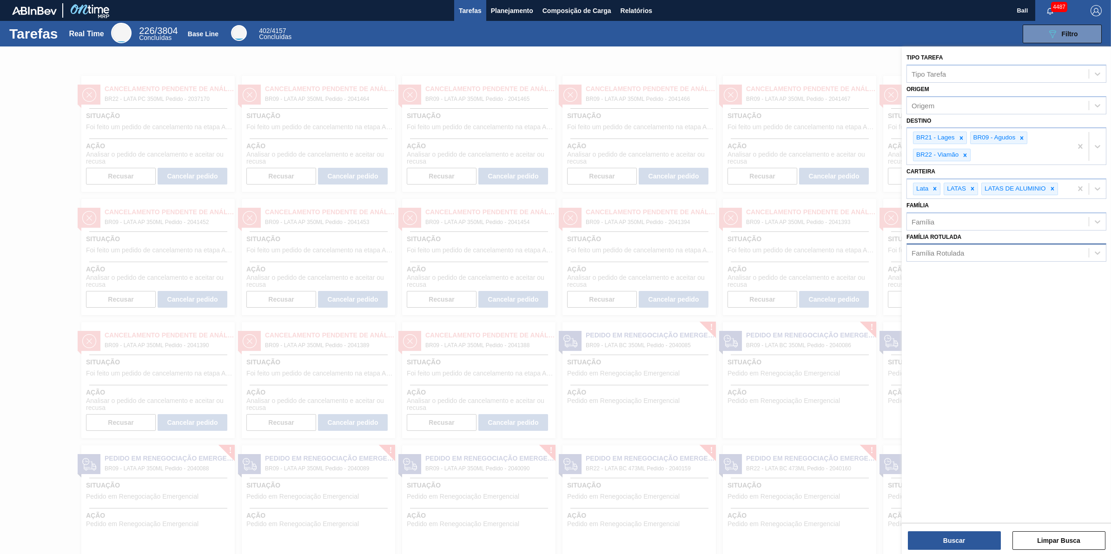
click at [1008, 253] on div "Família Rotulada" at bounding box center [998, 252] width 182 height 13
click at [1012, 252] on div "Família Rotulada" at bounding box center [998, 252] width 182 height 13
click at [951, 70] on div "Tipo Tarefa" at bounding box center [998, 73] width 182 height 13
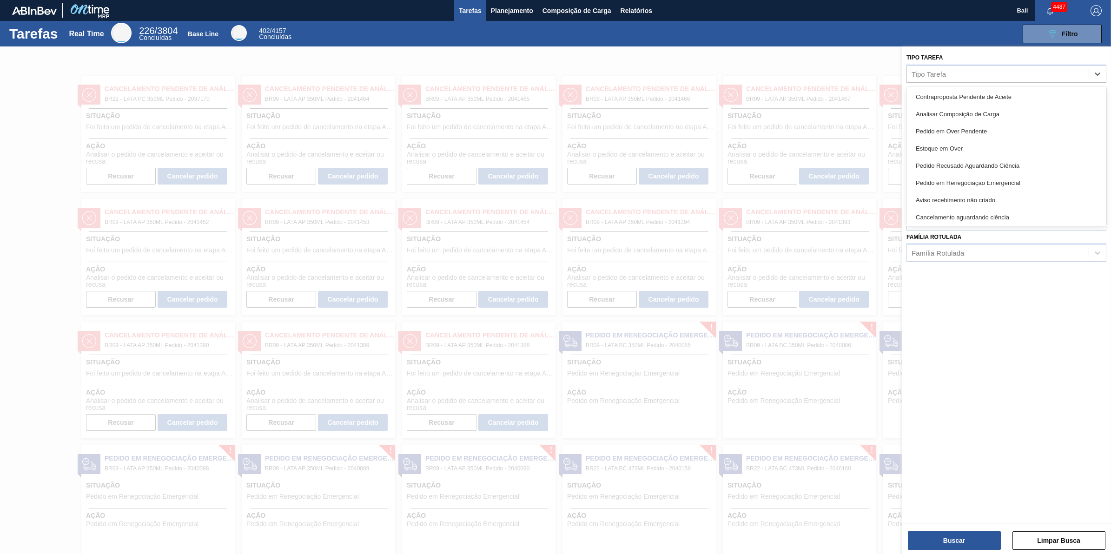
scroll to position [85, 0]
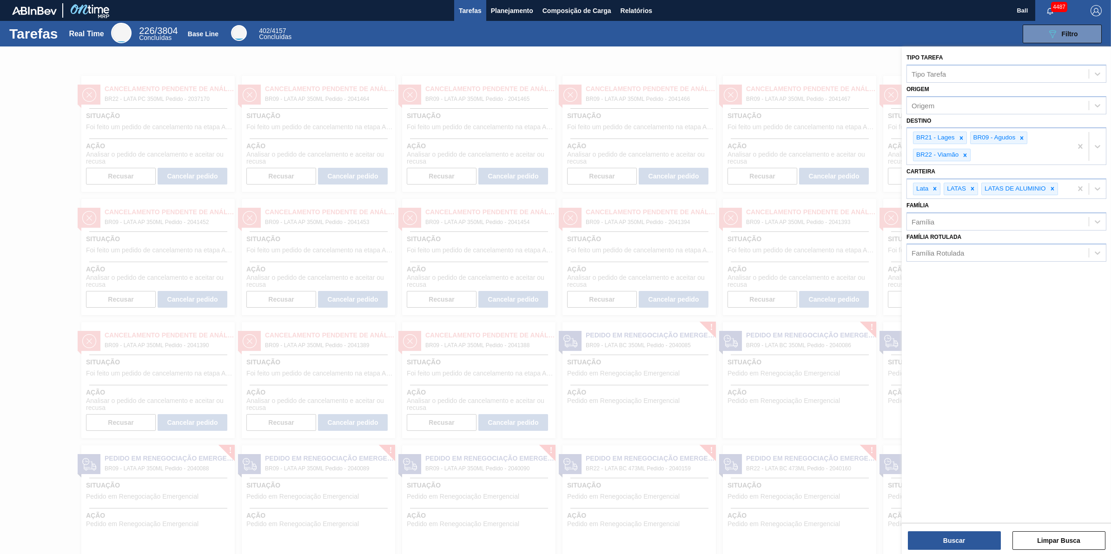
click at [835, 51] on div at bounding box center [555, 323] width 1111 height 554
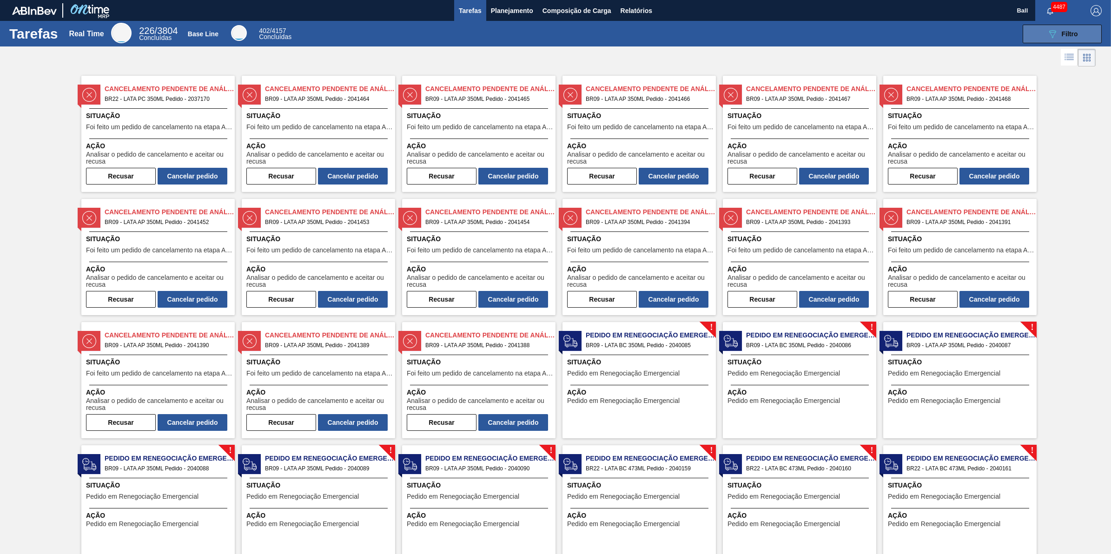
click at [1063, 36] on span "Filtro" at bounding box center [1070, 33] width 16 height 7
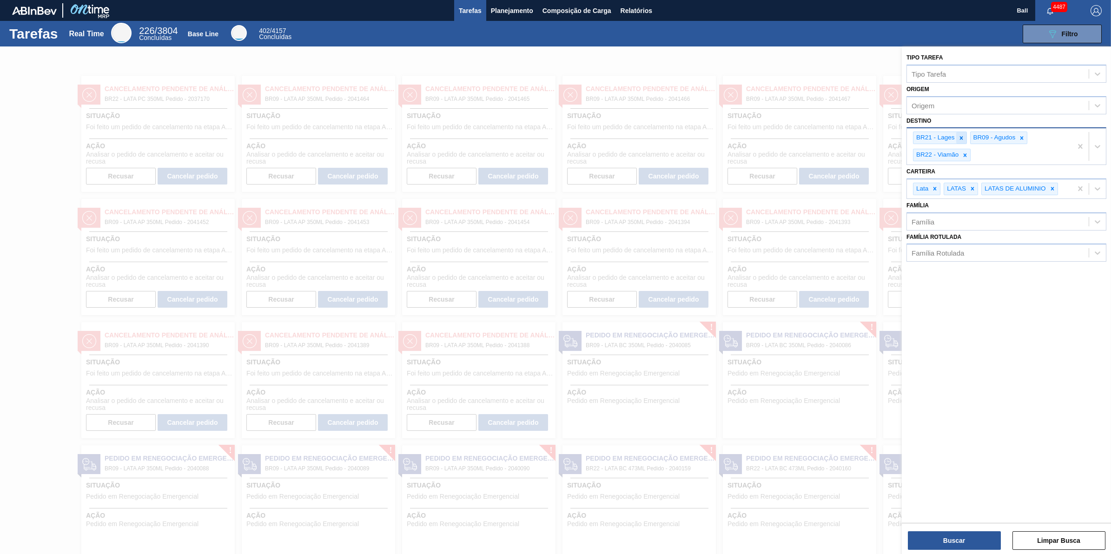
click at [961, 137] on icon at bounding box center [961, 138] width 7 height 7
drag, startPoint x: 1021, startPoint y: 140, endPoint x: 1025, endPoint y: 136, distance: 5.9
click at [1021, 139] on div at bounding box center [1026, 138] width 10 height 12
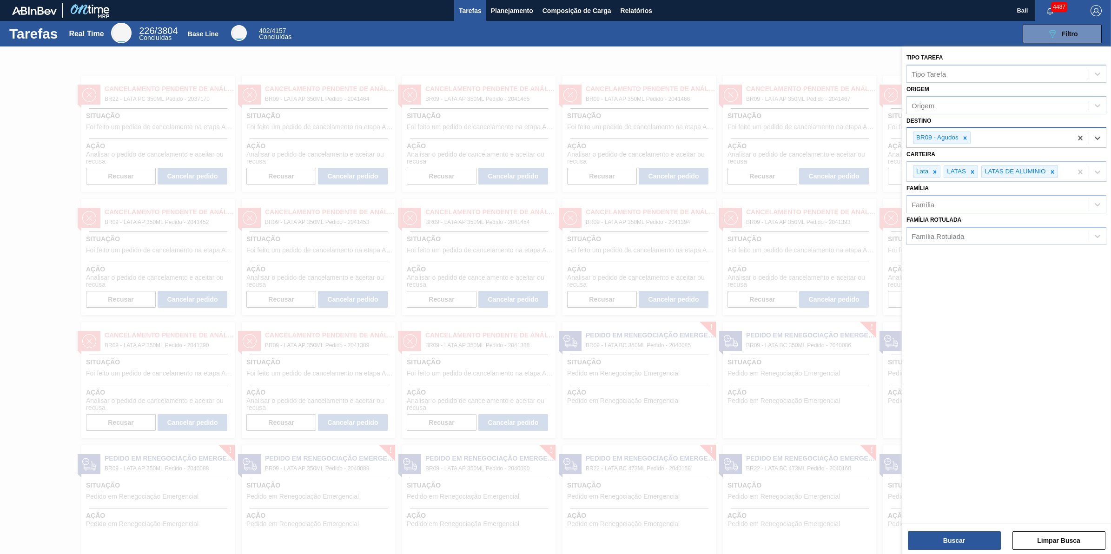
click at [1025, 136] on div "BR09 - Agudos" at bounding box center [989, 137] width 165 height 19
click at [948, 536] on button "Buscar" at bounding box center [954, 540] width 93 height 19
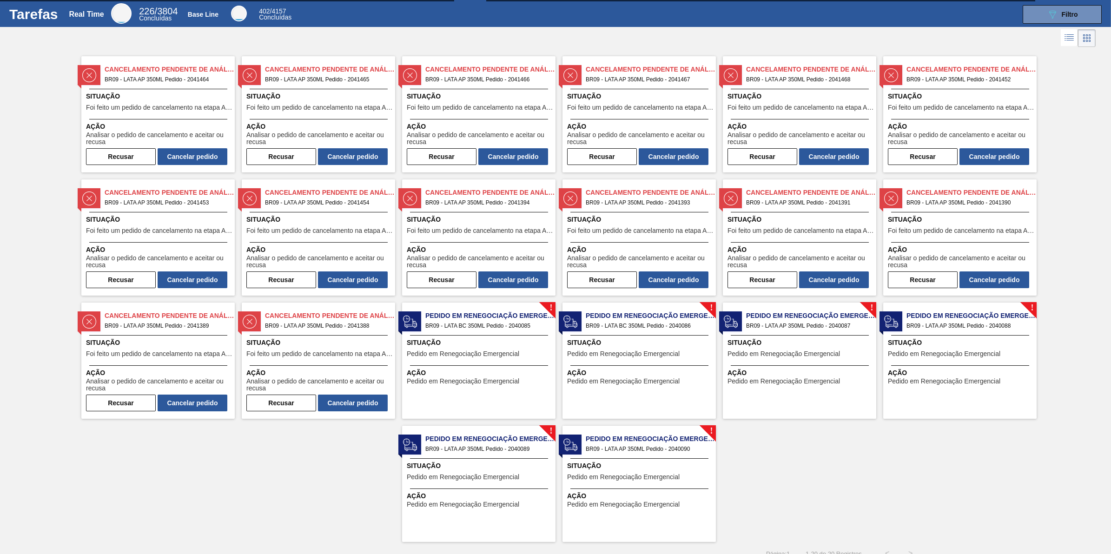
scroll to position [31, 0]
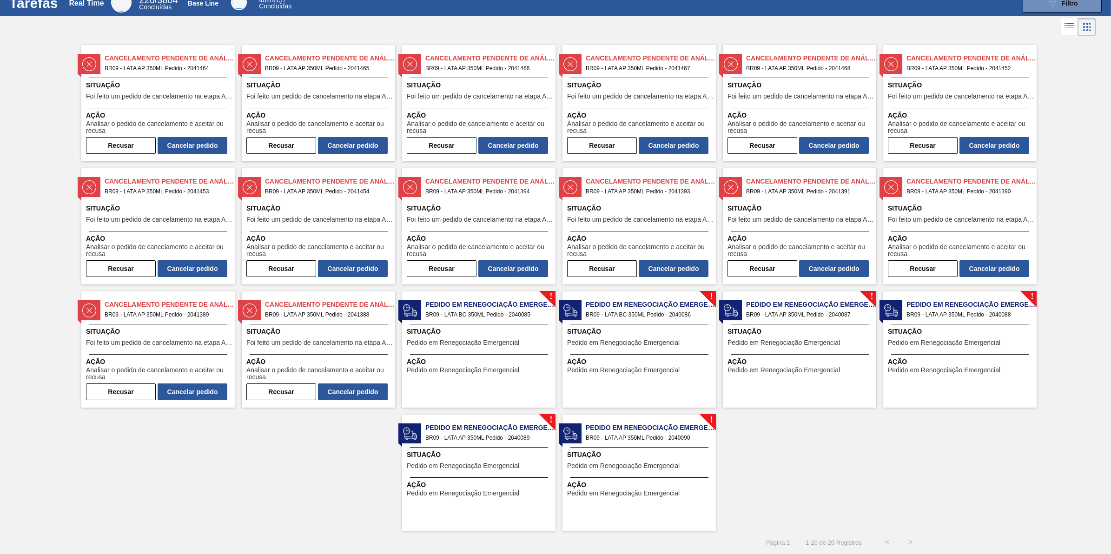
click at [152, 87] on span "Situação" at bounding box center [159, 85] width 146 height 10
click at [303, 80] on span "Situação" at bounding box center [319, 85] width 146 height 10
click at [460, 84] on span "Situação" at bounding box center [480, 85] width 146 height 10
click at [606, 85] on span "Situação" at bounding box center [640, 85] width 146 height 10
drag, startPoint x: 745, startPoint y: 93, endPoint x: 799, endPoint y: 98, distance: 53.7
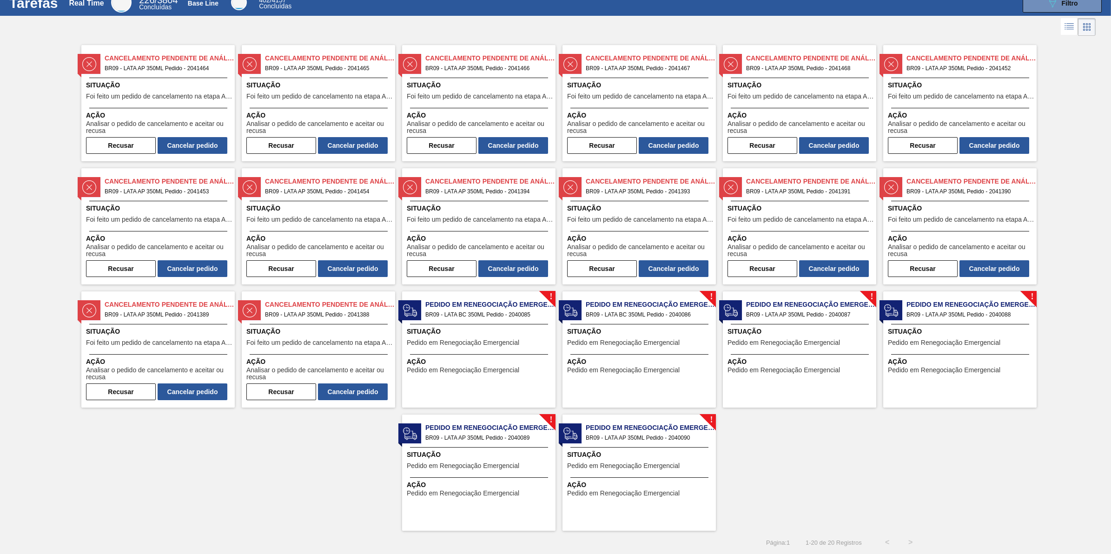
click at [745, 93] on span "Foi feito um pedido de cancelamento na etapa Aguardando Faturamento" at bounding box center [801, 96] width 146 height 7
click at [920, 95] on span "Foi feito um pedido de cancelamento na etapa Aguardando Faturamento" at bounding box center [961, 96] width 146 height 7
click at [931, 206] on span "Situação" at bounding box center [961, 209] width 146 height 10
click at [816, 215] on div "Situação Foi feito um pedido de cancelamento na etapa Aguardando Faturamento" at bounding box center [801, 215] width 146 height 23
click at [652, 220] on span "Foi feito um pedido de cancelamento na etapa Aguardando Faturamento" at bounding box center [640, 219] width 146 height 7
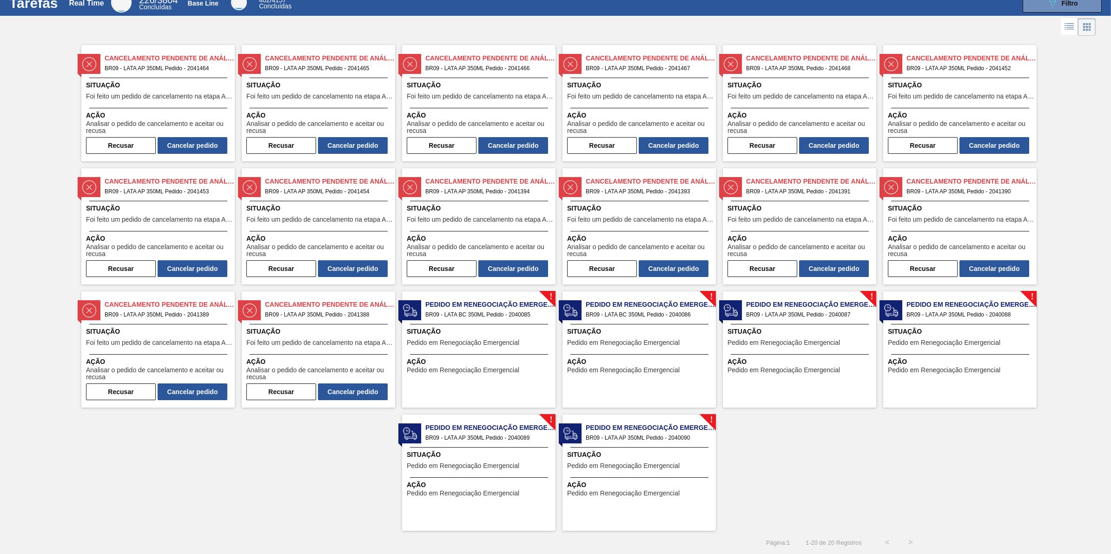
click at [494, 212] on span "Situação" at bounding box center [480, 209] width 146 height 10
click at [343, 219] on span "Foi feito um pedido de cancelamento na etapa Aguardando Faturamento" at bounding box center [319, 219] width 146 height 7
click at [154, 206] on span "Situação" at bounding box center [159, 209] width 146 height 10
click at [140, 321] on div "Cancelamento Pendente de Análise BR09 - LATA AP 350ML Pedido - 2041389 Situação…" at bounding box center [157, 350] width 153 height 116
click at [325, 335] on span "Situação" at bounding box center [319, 332] width 146 height 10
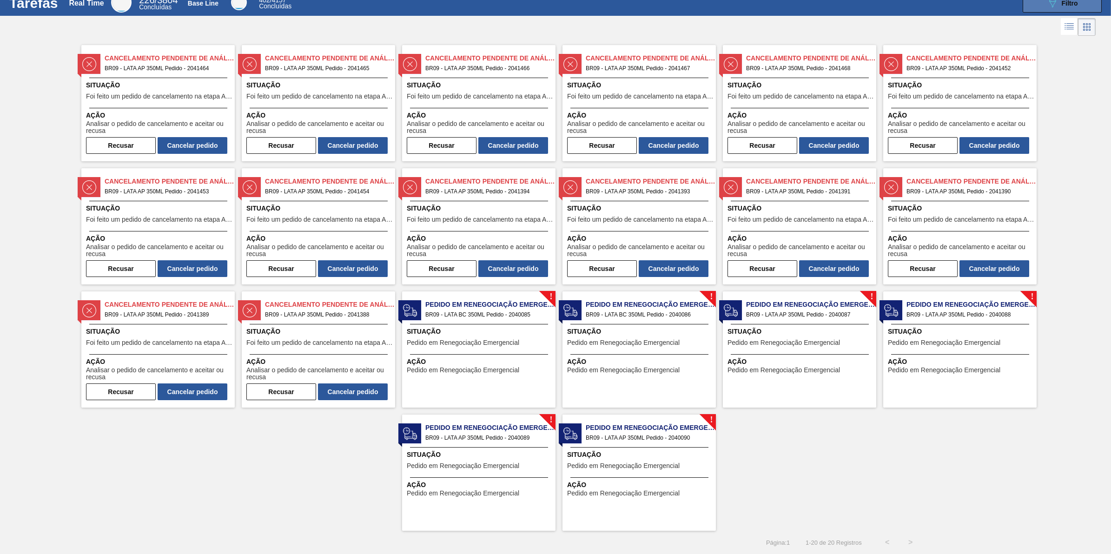
scroll to position [0, 0]
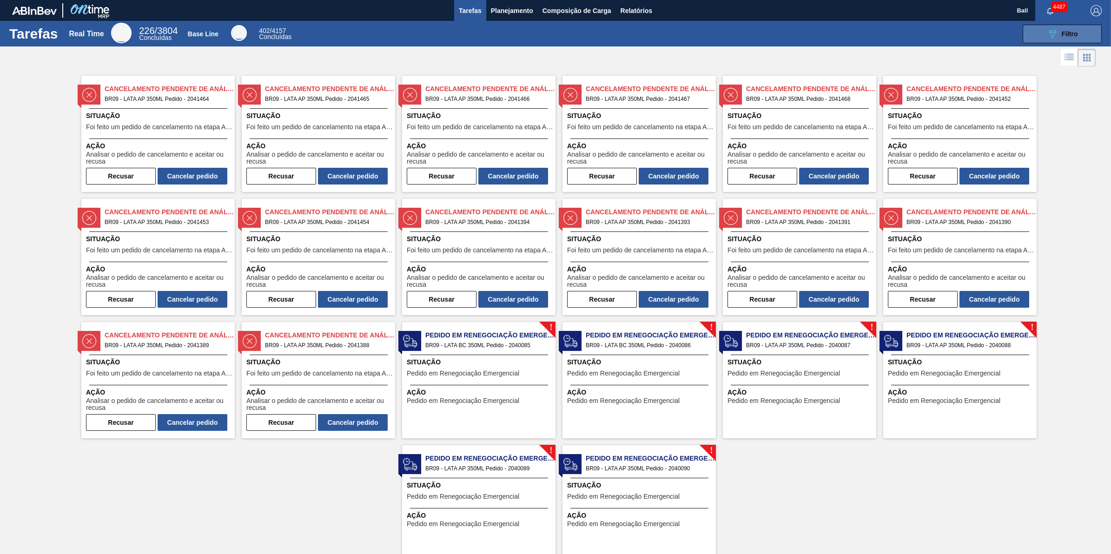
click at [1058, 33] on div "089F7B8B-B2A5-4AFE-B5C0-19BA573D28AC Filtro" at bounding box center [1062, 33] width 31 height 11
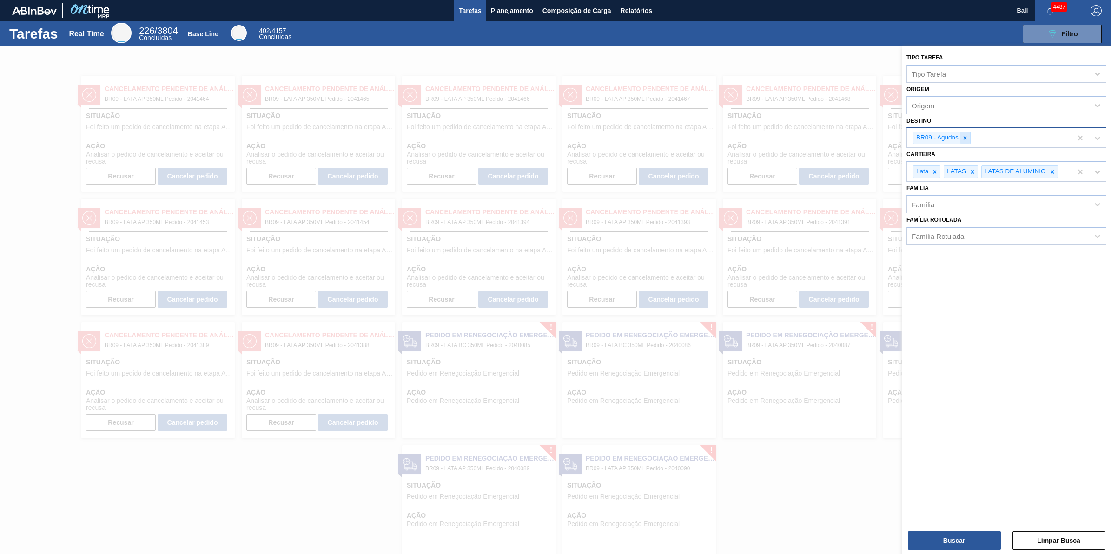
click at [968, 138] on icon at bounding box center [965, 138] width 7 height 7
click at [969, 203] on div "Família" at bounding box center [998, 201] width 182 height 13
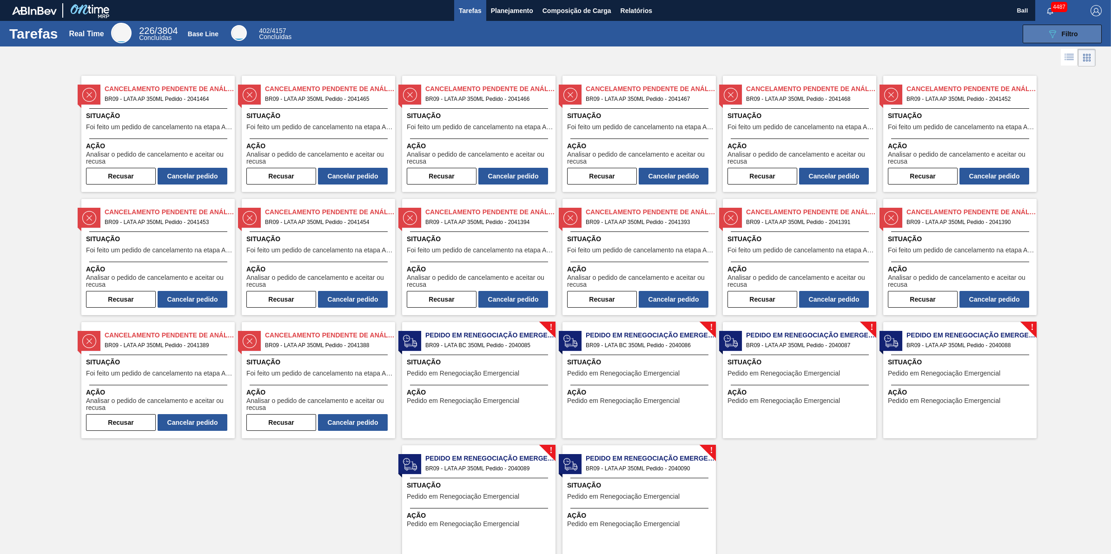
click at [1075, 33] on span "Filtro" at bounding box center [1070, 33] width 16 height 7
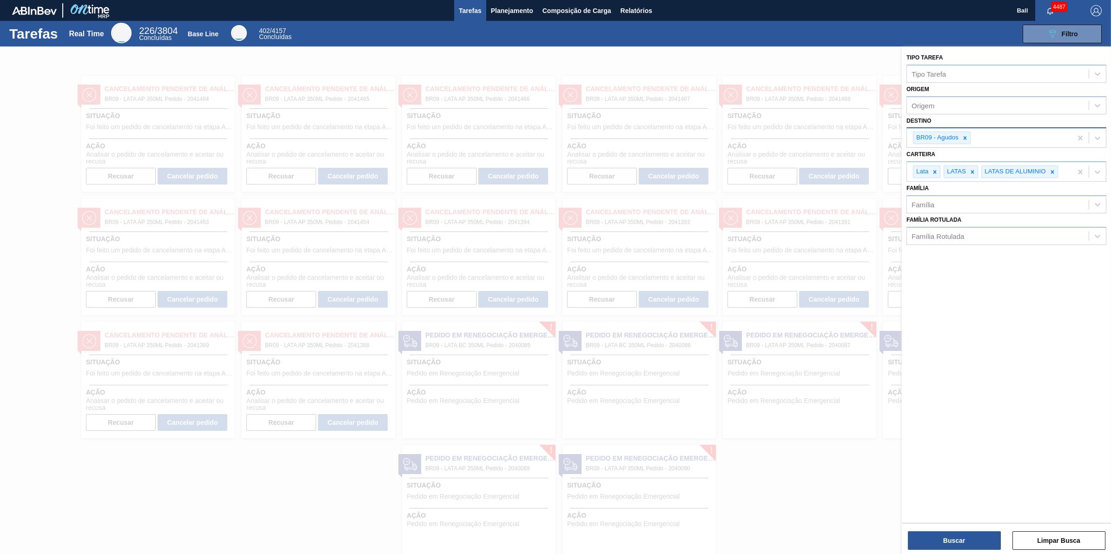
click at [979, 138] on div "BR09 - Agudos" at bounding box center [989, 137] width 165 height 19
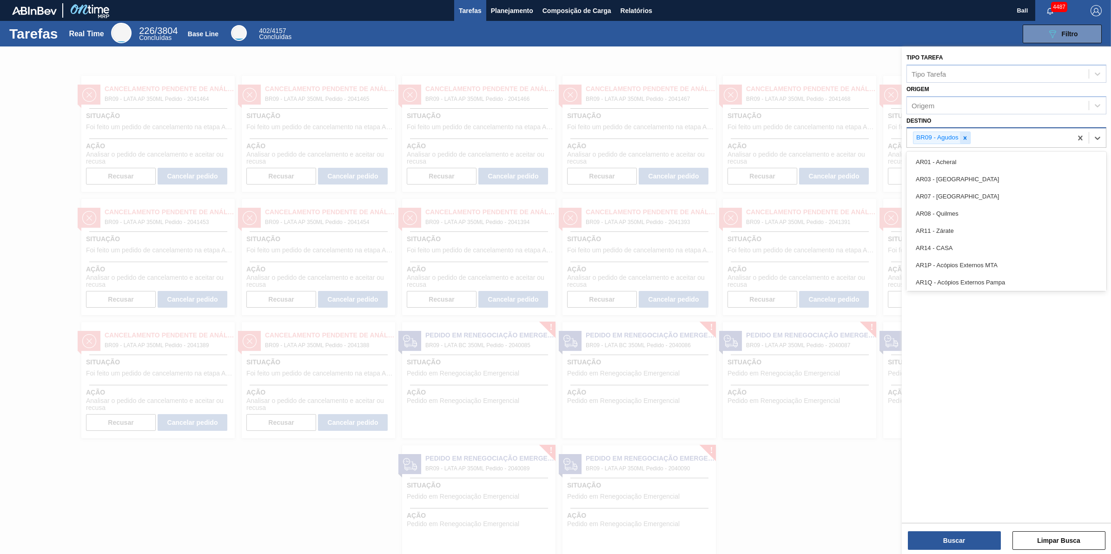
click at [962, 136] on icon at bounding box center [965, 138] width 7 height 7
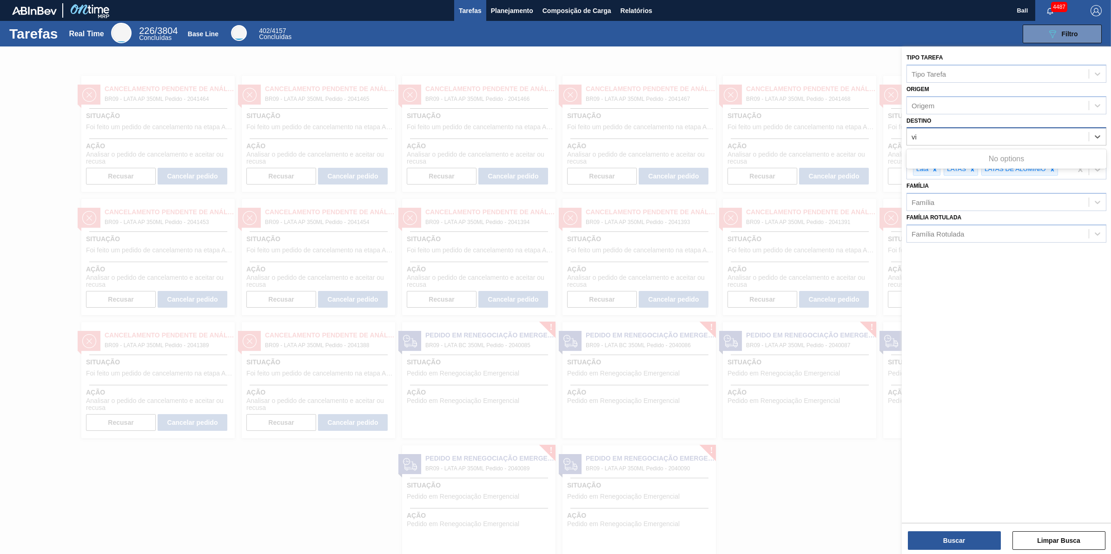
type input "via"
click at [985, 544] on button "Buscar" at bounding box center [954, 540] width 93 height 19
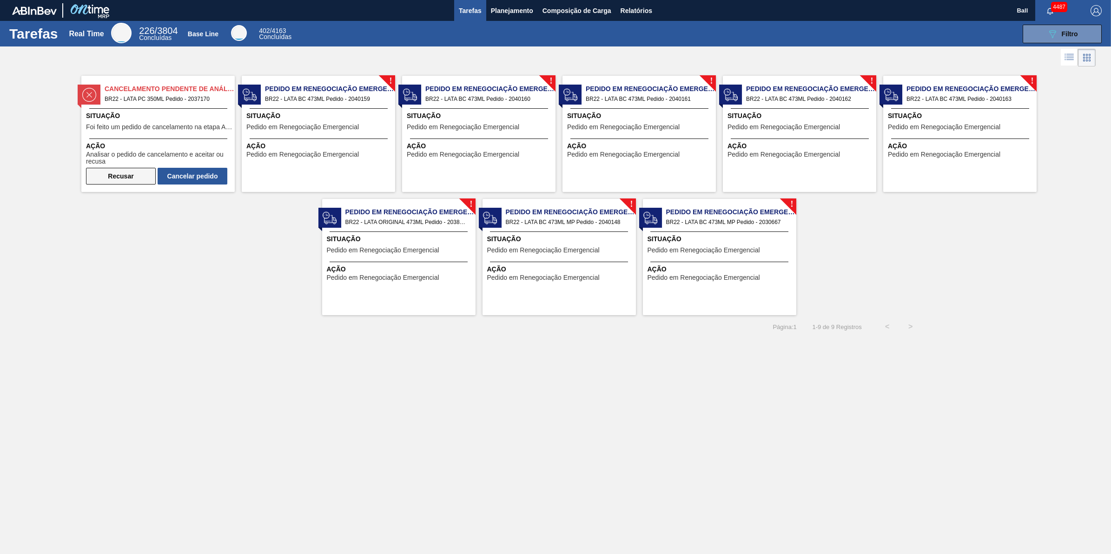
click at [128, 179] on button "Recusar" at bounding box center [121, 176] width 70 height 17
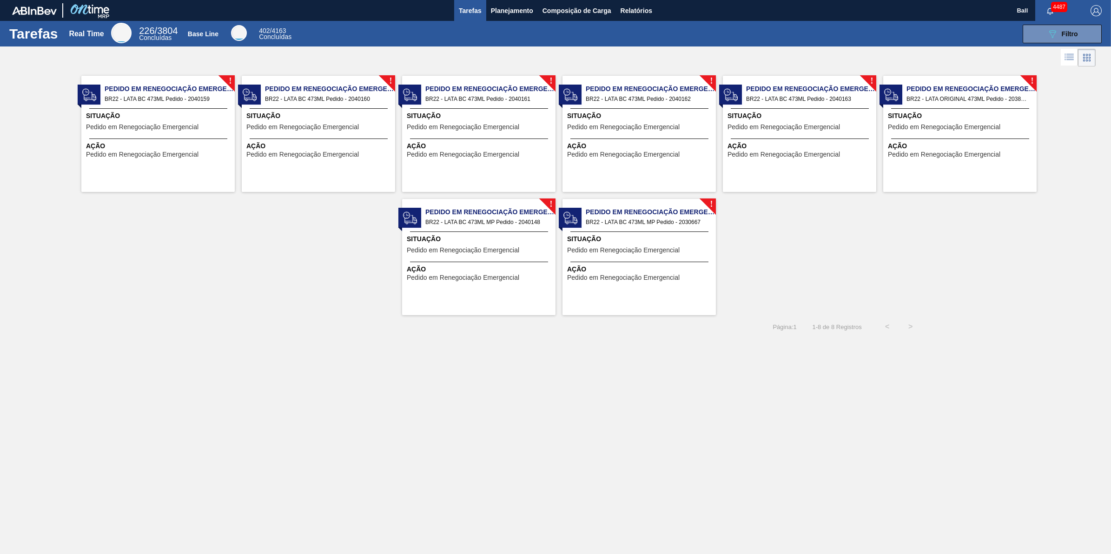
click at [118, 110] on div "! Pedido em Renegociação Emergencial BR22 - LATA BC 473ML Pedido - 2040159 Situ…" at bounding box center [157, 134] width 153 height 116
click at [305, 131] on div "Situação Pedido em Renegociação Emergencial" at bounding box center [319, 122] width 146 height 23
click at [477, 119] on span "Situação" at bounding box center [480, 116] width 146 height 10
click at [647, 102] on span "BR22 - LATA BC 473ML Pedido - 2040162" at bounding box center [647, 99] width 123 height 10
click at [773, 100] on span "BR22 - LATA BC 473ML Pedido - 2040163" at bounding box center [807, 99] width 123 height 10
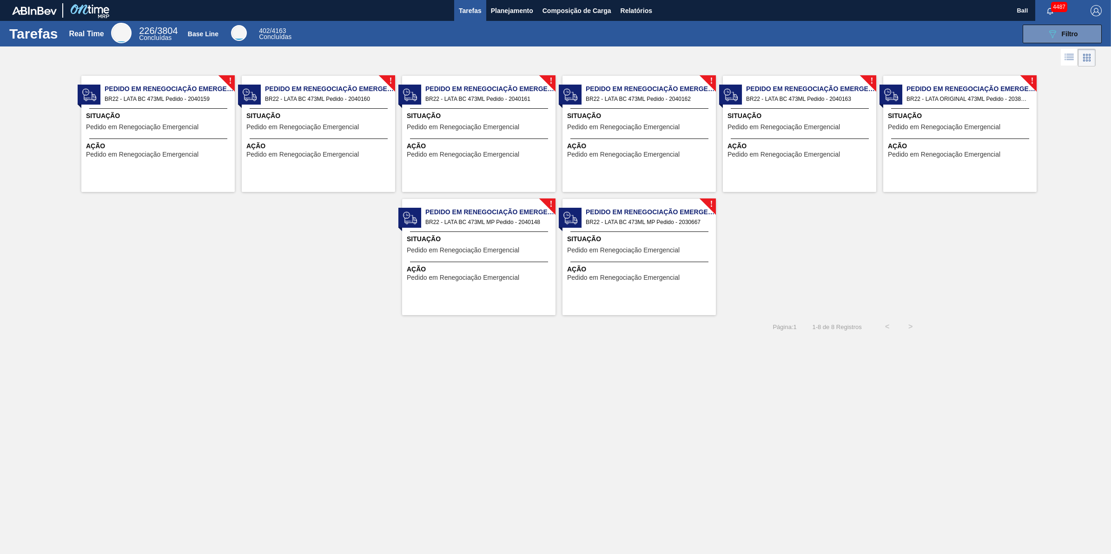
click at [928, 111] on span "Situação" at bounding box center [961, 116] width 146 height 10
click at [508, 254] on span "Pedido em Renegociação Emergencial" at bounding box center [463, 250] width 113 height 7
click at [650, 262] on div at bounding box center [639, 262] width 138 height 0
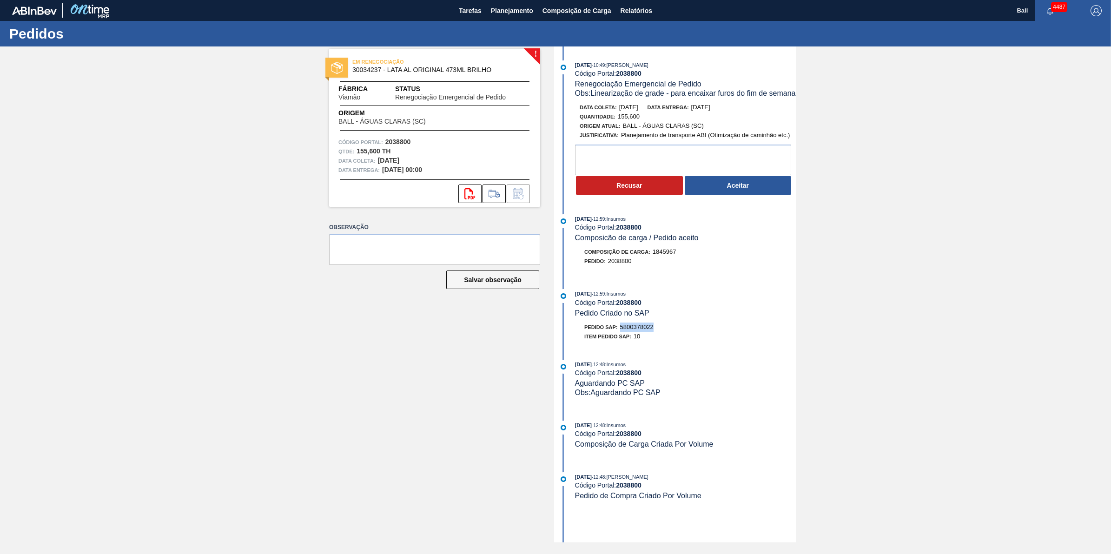
drag, startPoint x: 621, startPoint y: 342, endPoint x: 659, endPoint y: 343, distance: 37.7
click at [659, 332] on div "Pedido SAP: 5800378022" at bounding box center [685, 327] width 221 height 9
copy span "5800378022"
drag, startPoint x: 596, startPoint y: 242, endPoint x: 653, endPoint y: 242, distance: 57.7
click at [654, 241] on div "25/09/2025 - 12:59 : Insumos Código Portal: 2038800 Composicão de carga / Pedid…" at bounding box center [676, 228] width 239 height 28
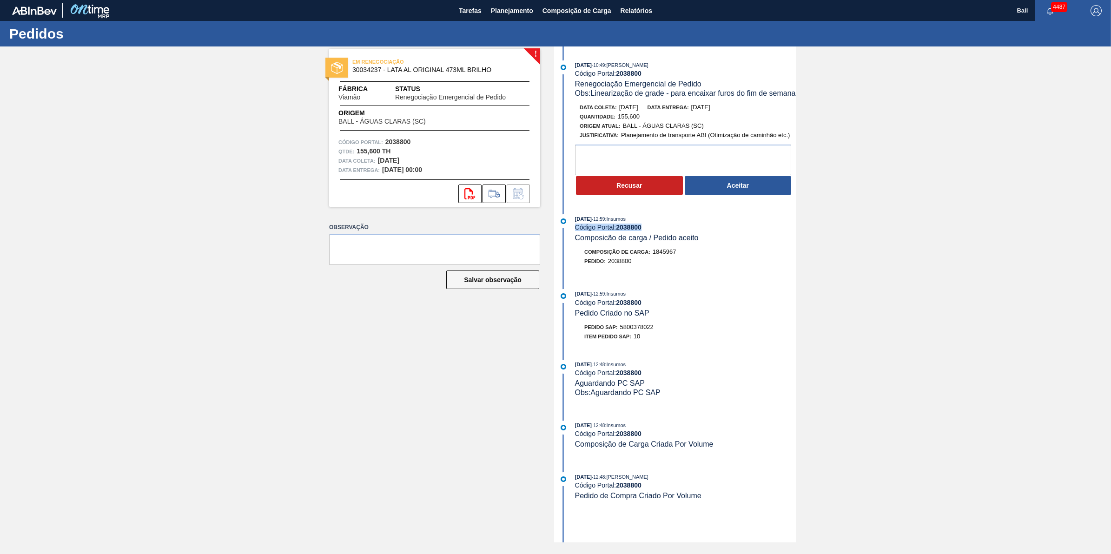
copy div "Código Portal: 2038800"
click at [728, 175] on textarea at bounding box center [683, 160] width 216 height 31
click at [745, 195] on button "Aceitar" at bounding box center [738, 185] width 107 height 19
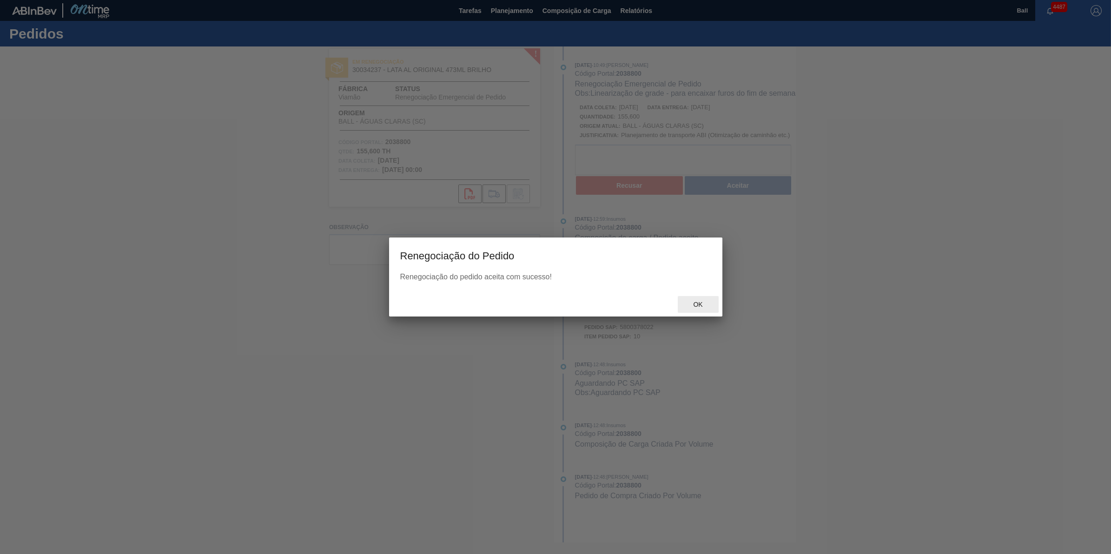
click at [696, 307] on span "Ok" at bounding box center [698, 304] width 24 height 7
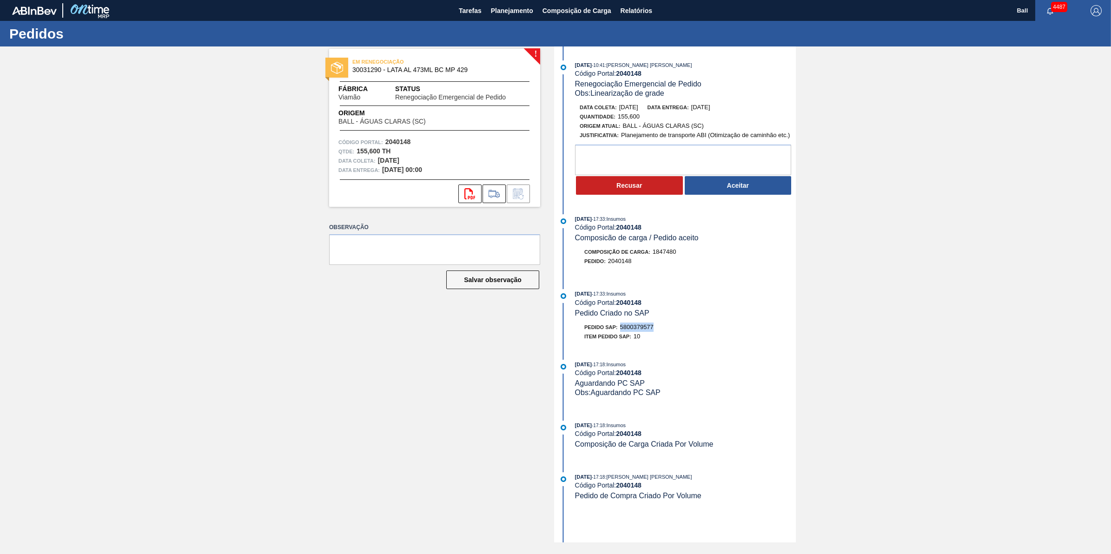
drag, startPoint x: 623, startPoint y: 331, endPoint x: 669, endPoint y: 331, distance: 45.6
click at [669, 331] on div "Pedido SAP: 5800379577" at bounding box center [685, 327] width 221 height 9
copy span "5800379577"
click at [715, 157] on textarea at bounding box center [683, 160] width 216 height 31
type textarea "Pedido não encontrado"
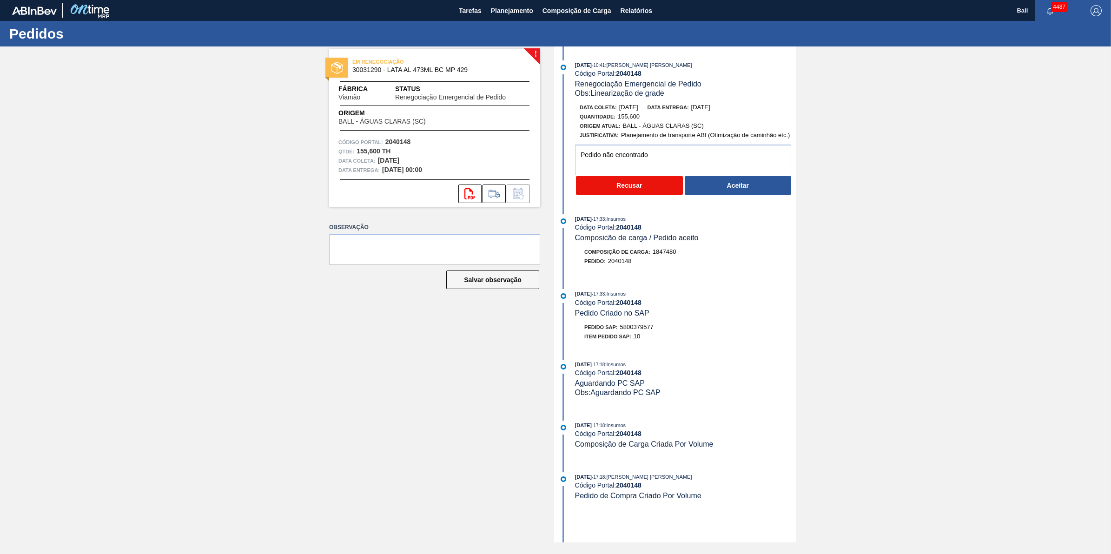
click at [612, 187] on button "Recusar" at bounding box center [629, 185] width 107 height 19
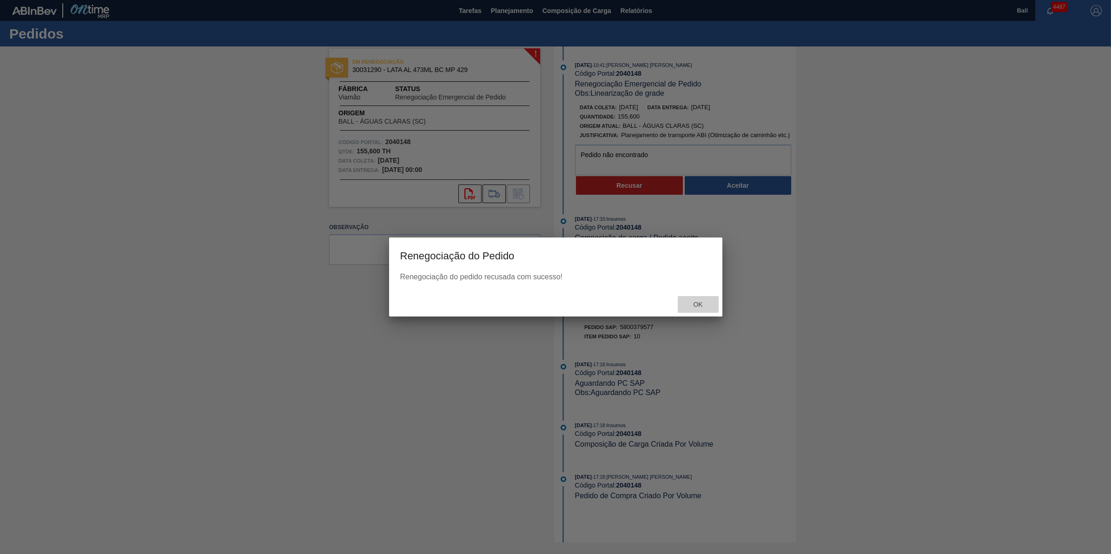
click at [697, 305] on span "Ok" at bounding box center [698, 304] width 24 height 7
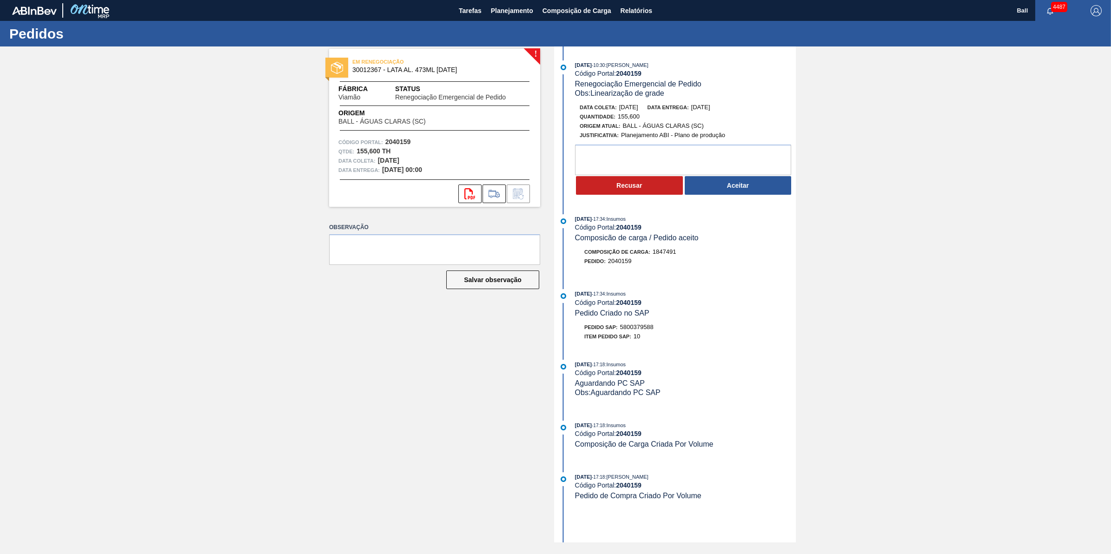
click at [920, 282] on div "! EM RENEGOCIAÇÃO 30012367 - LATA AL. 473ML [DATE] Fábrica Viamão Status Renego…" at bounding box center [555, 294] width 1111 height 496
drag, startPoint x: 622, startPoint y: 329, endPoint x: 667, endPoint y: 335, distance: 46.0
click at [667, 332] on div "Pedido SAP: 5800379588" at bounding box center [685, 327] width 221 height 9
copy span "5800379588"
click at [914, 135] on div "! EM RENEGOCIAÇÃO 30012367 - LATA AL. 473ML [DATE] Fábrica Viamão Status Renego…" at bounding box center [555, 294] width 1111 height 496
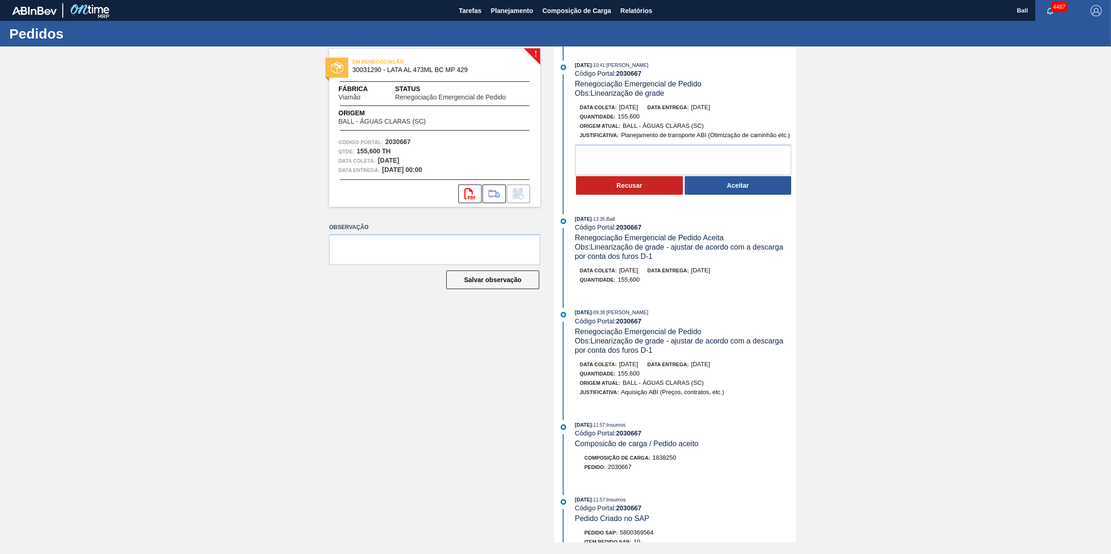
scroll to position [116, 0]
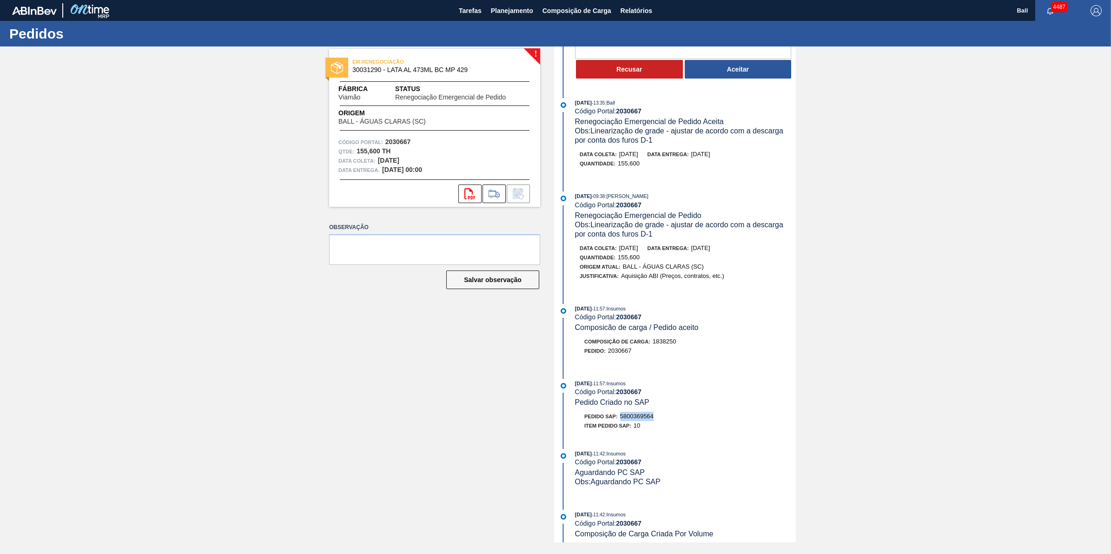
drag, startPoint x: 622, startPoint y: 425, endPoint x: 663, endPoint y: 429, distance: 41.0
click at [663, 421] on div "Pedido SAP: 5800369564" at bounding box center [685, 416] width 221 height 9
copy span "5800369564"
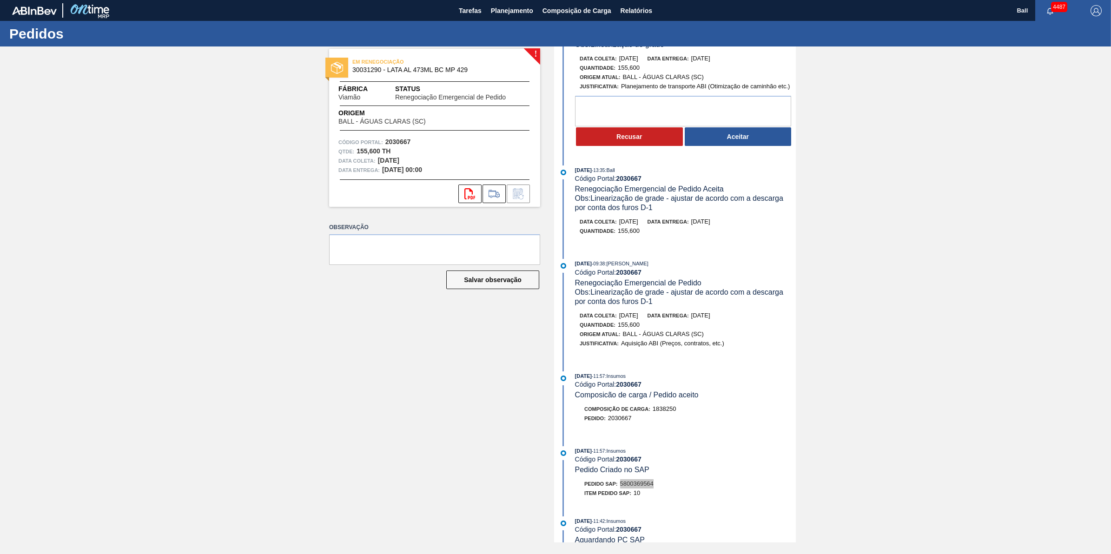
scroll to position [0, 0]
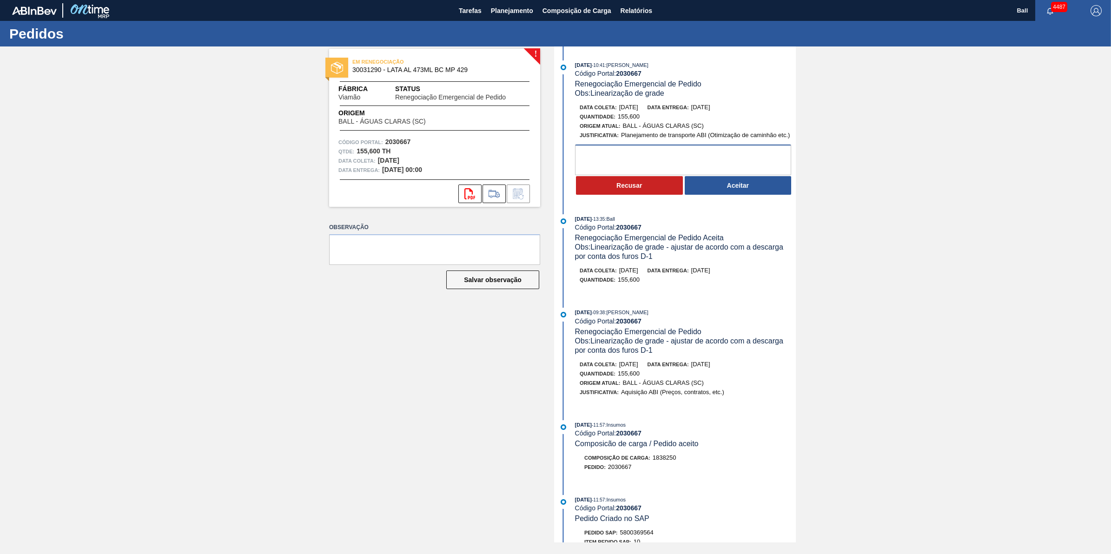
click at [745, 168] on textarea at bounding box center [683, 160] width 216 height 31
click at [748, 187] on button "Aceitar" at bounding box center [738, 185] width 107 height 19
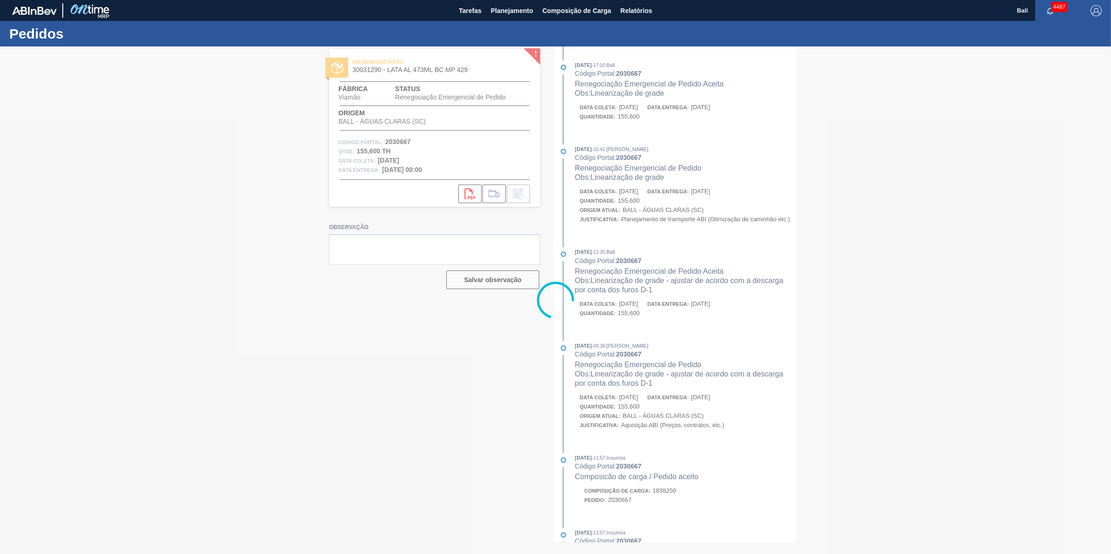
click at [705, 299] on div at bounding box center [555, 300] width 1111 height 508
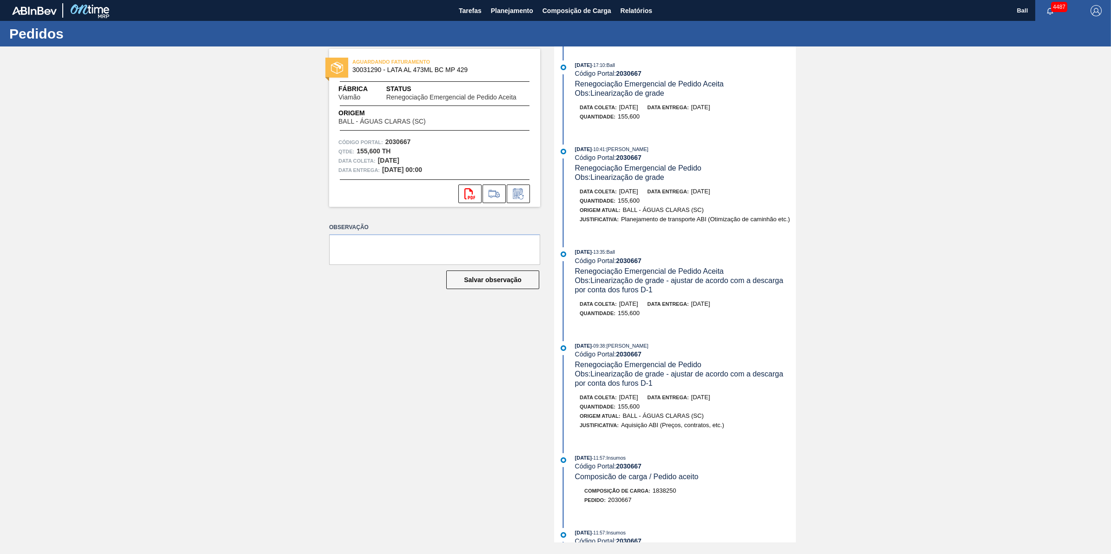
click at [400, 431] on div "AGUARDANDO FATURAMENTO 30031290 - LATA AL 473ML BC MP 429 Fábrica Viamão Status…" at bounding box center [427, 294] width 225 height 496
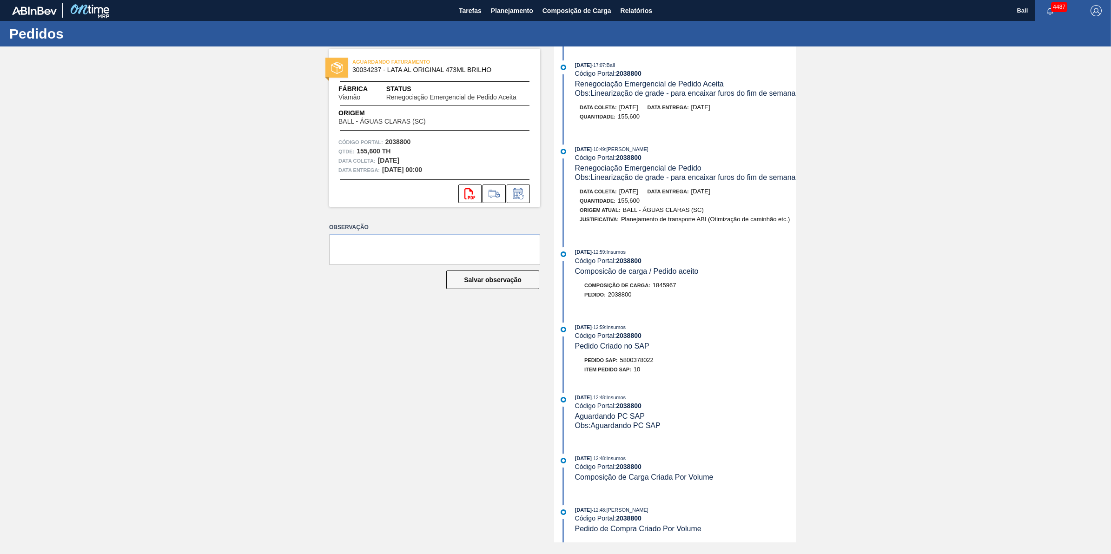
click at [647, 364] on span "5800378022" at bounding box center [636, 360] width 33 height 7
copy span "5800378022"
click at [876, 156] on div "AGUARDANDO FATURAMENTO 30034237 - LATA AL ORIGINAL 473ML BRILHO Fábrica Viamão …" at bounding box center [555, 294] width 1111 height 496
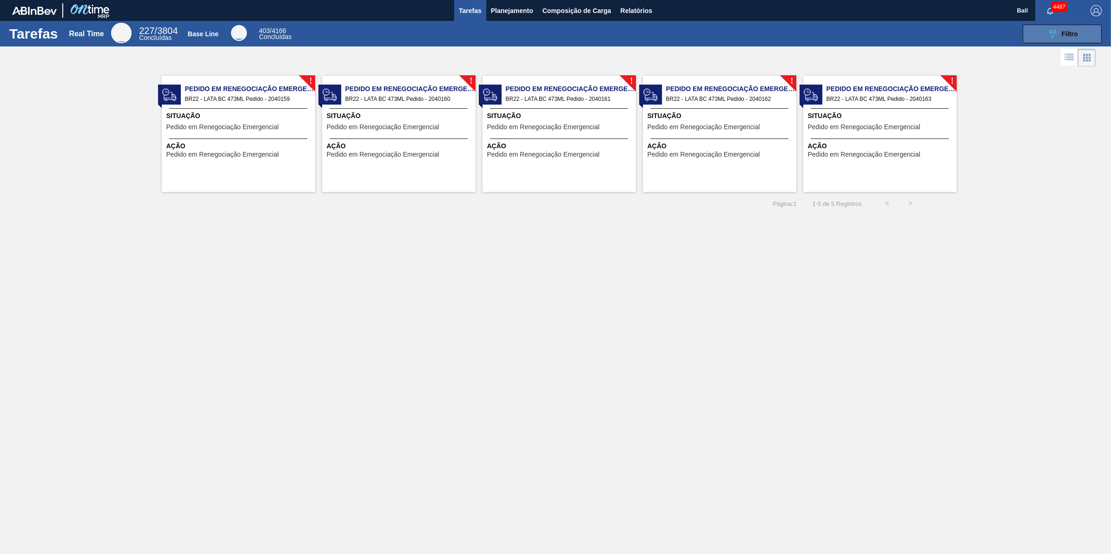
drag, startPoint x: 1044, startPoint y: 43, endPoint x: 1044, endPoint y: 33, distance: 9.3
click at [1044, 42] on div "Tarefas Real Time 227 / 3804 Concluídas Base Line 403 / 4166 Concluídas 089F7B8…" at bounding box center [555, 34] width 1111 height 26
click at [1046, 26] on button "089F7B8B-B2A5-4AFE-B5C0-19BA573D28AC Filtro" at bounding box center [1062, 34] width 79 height 19
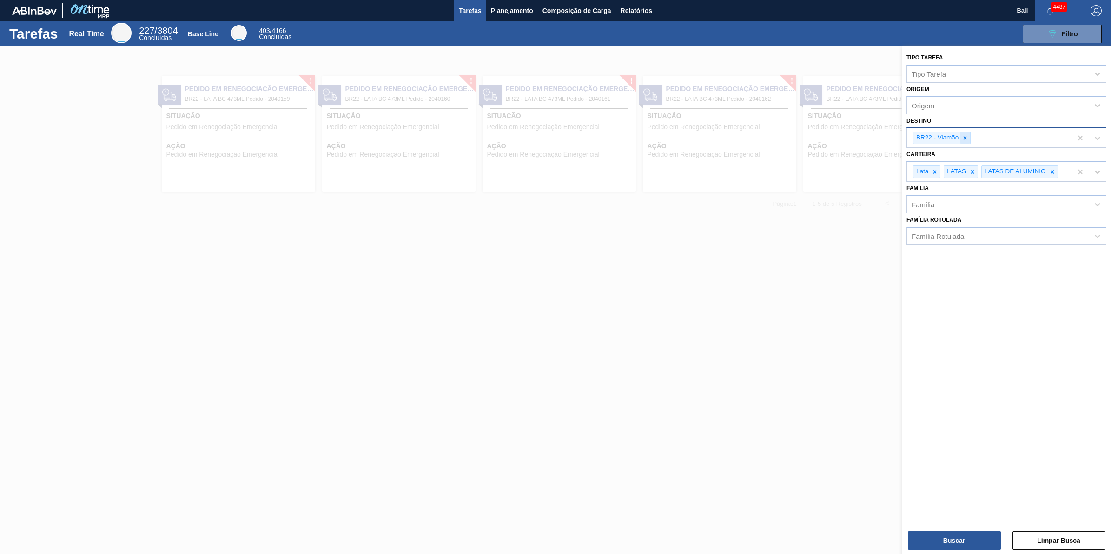
click at [965, 137] on icon at bounding box center [965, 138] width 7 height 7
click at [974, 142] on div "Destino" at bounding box center [998, 136] width 182 height 13
type input "lages"
type input "agud"
click at [981, 537] on button "Buscar" at bounding box center [954, 540] width 93 height 19
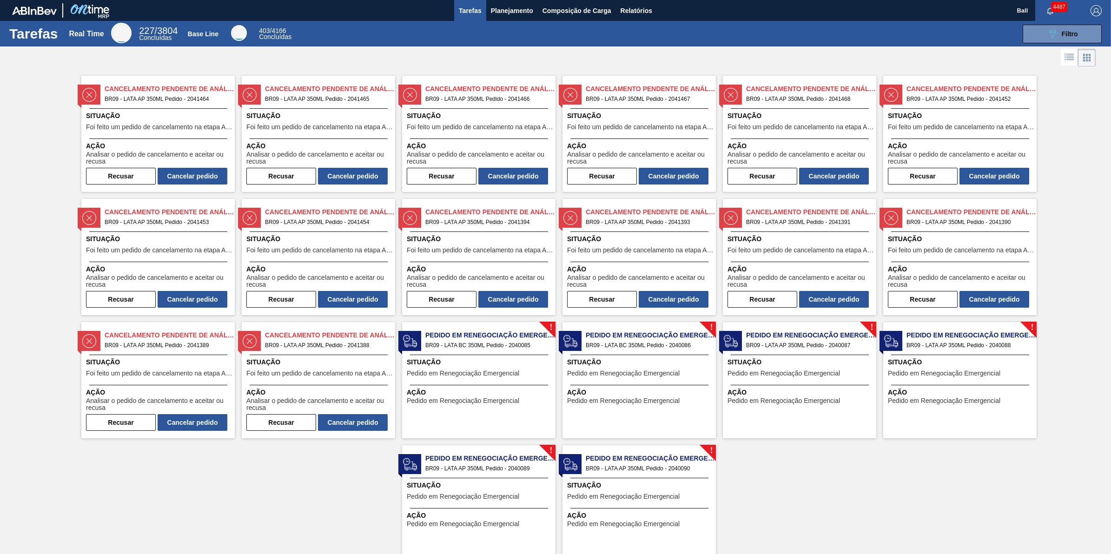
scroll to position [31, 0]
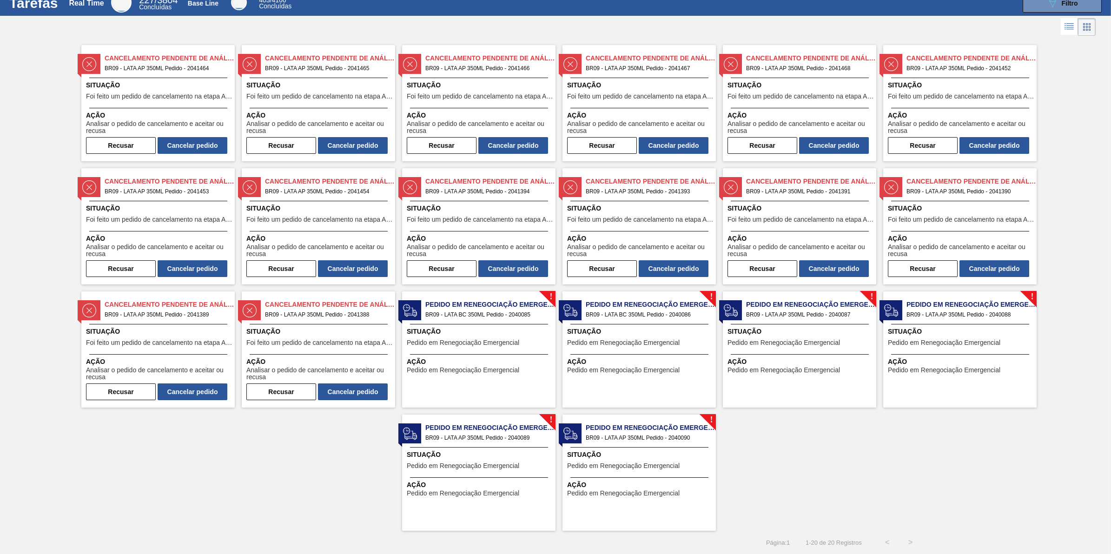
click at [475, 340] on span "Pedido em Renegociação Emergencial" at bounding box center [463, 342] width 113 height 7
click at [640, 342] on span "Pedido em Renegociação Emergencial" at bounding box center [623, 342] width 113 height 7
click at [775, 341] on span "Pedido em Renegociação Emergencial" at bounding box center [784, 342] width 113 height 7
click at [966, 338] on div "Situação Pedido em Renegociação Emergencial" at bounding box center [961, 338] width 146 height 23
click at [611, 468] on span "Pedido em Renegociação Emergencial" at bounding box center [623, 466] width 113 height 7
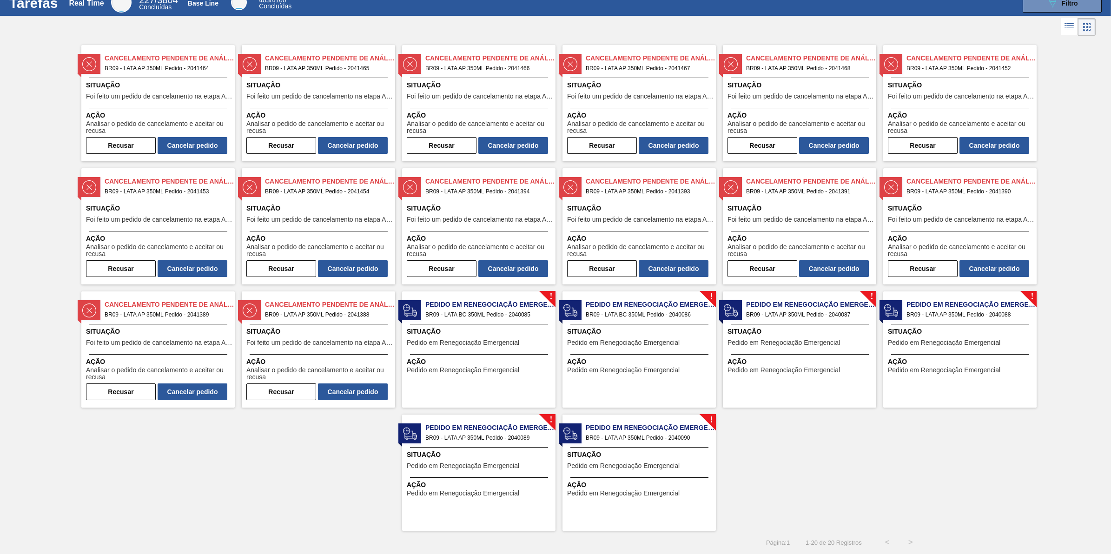
click at [519, 473] on div "! Pedido em Renegociação Emergencial BR09 - LATA AP 350ML Pedido - 2040089 Situ…" at bounding box center [478, 473] width 153 height 116
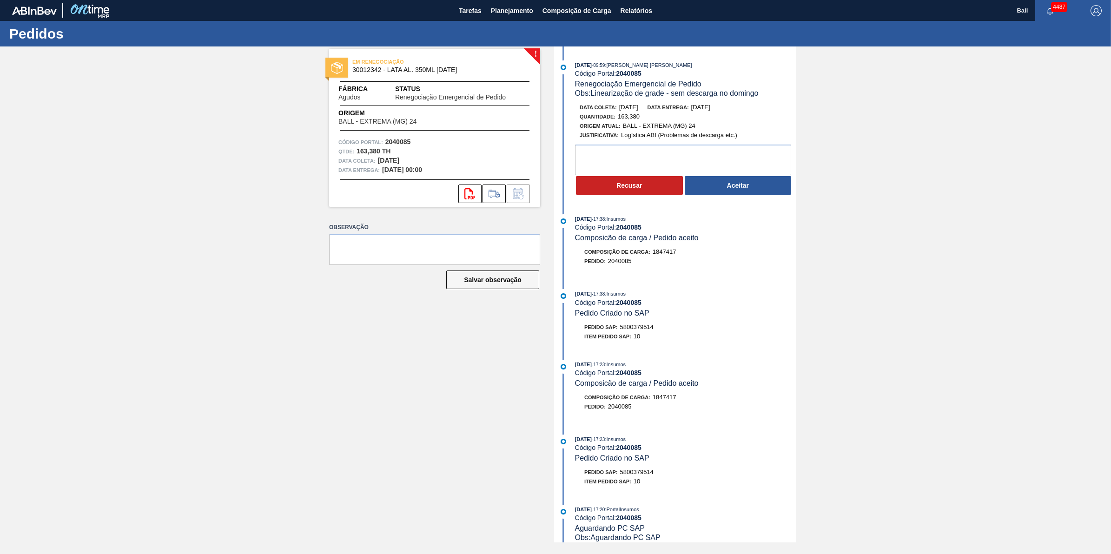
click at [633, 477] on div "Pedido SAP: 5800379514" at bounding box center [618, 472] width 69 height 9
copy span "5800379514"
click at [709, 157] on textarea at bounding box center [683, 160] width 216 height 31
click at [629, 165] on textarea at bounding box center [683, 160] width 216 height 31
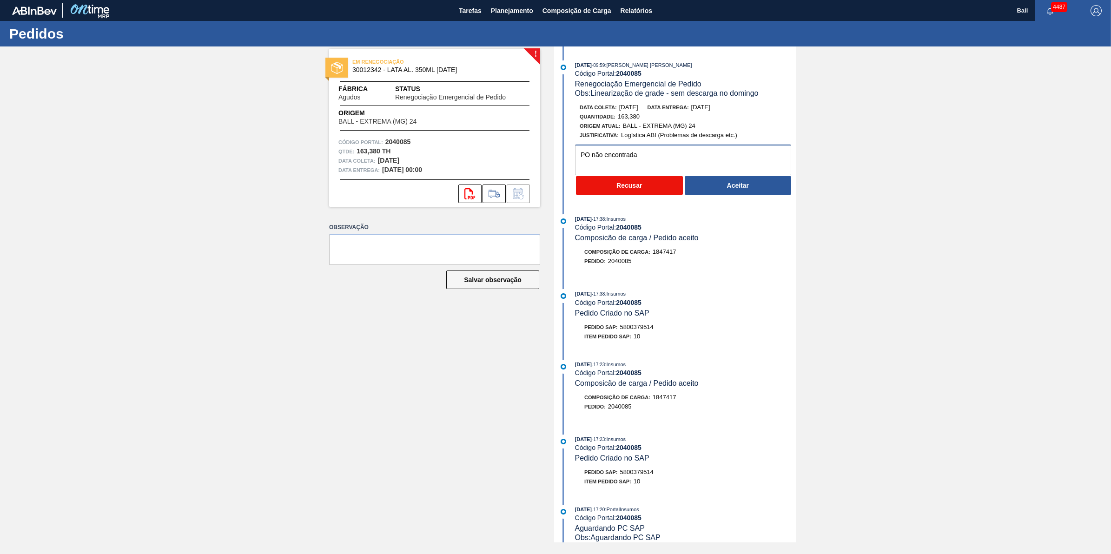
type textarea "PO não encontrada"
click at [659, 186] on button "Recusar" at bounding box center [629, 185] width 107 height 19
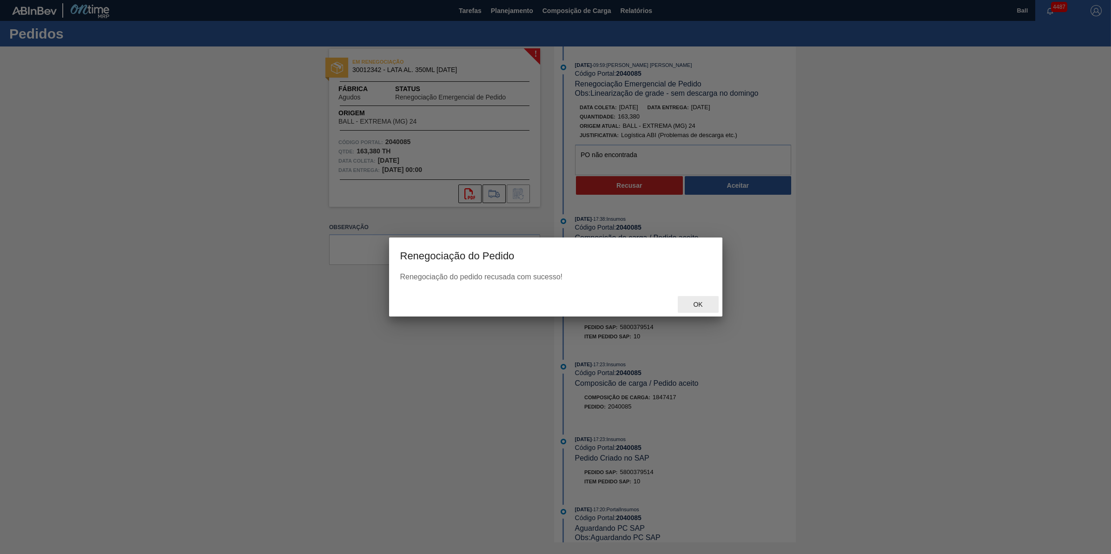
click at [695, 302] on span "Ok" at bounding box center [698, 304] width 24 height 7
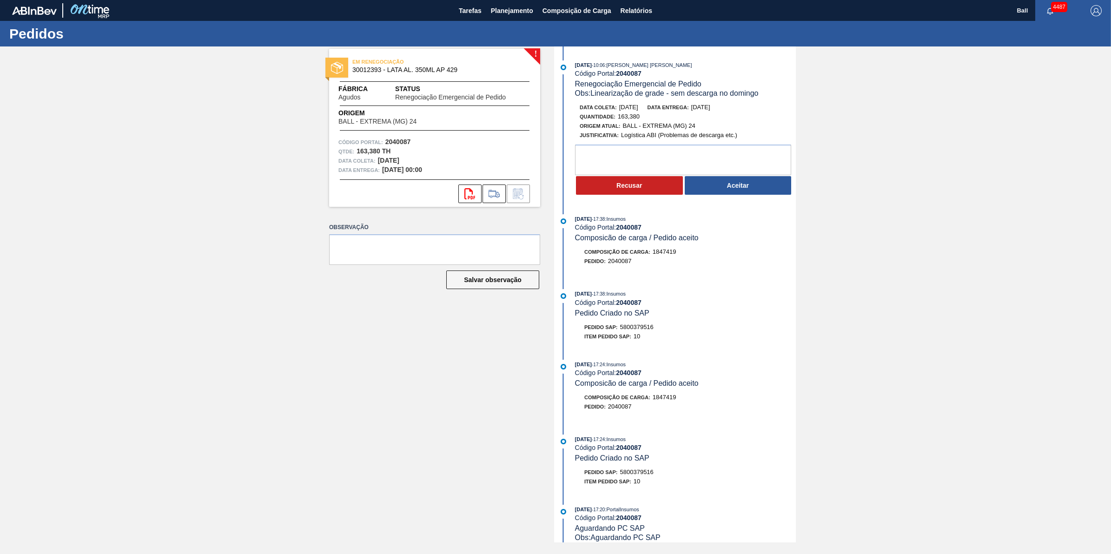
click at [631, 331] on span "5800379516" at bounding box center [636, 327] width 33 height 7
copy span "5800379516"
click at [703, 153] on textarea at bounding box center [683, 160] width 216 height 31
type textarea "PO não encontrada"
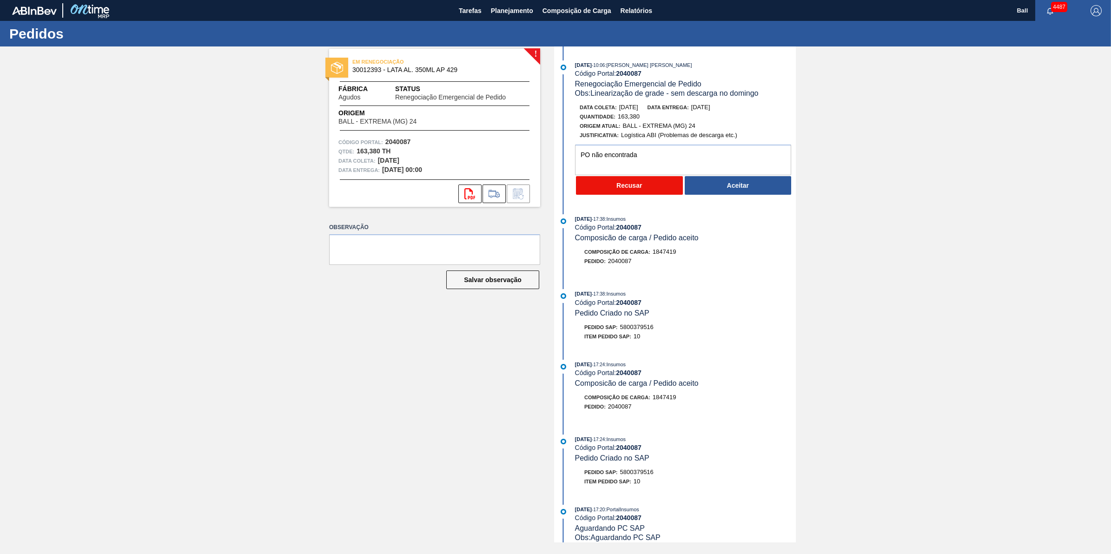
click at [649, 186] on button "Recusar" at bounding box center [629, 185] width 107 height 19
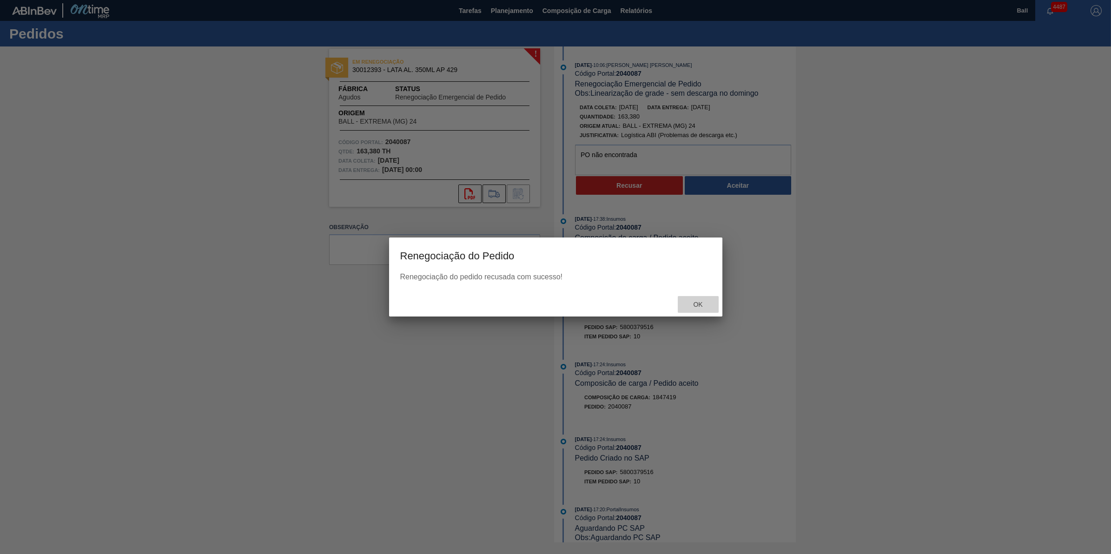
click at [702, 306] on span "Ok" at bounding box center [698, 304] width 24 height 7
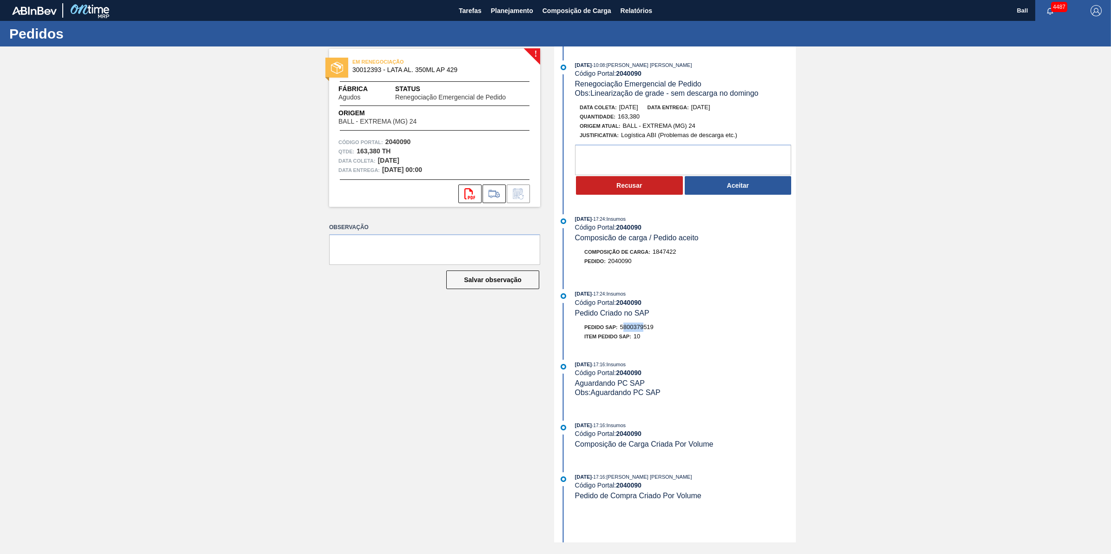
drag, startPoint x: 624, startPoint y: 335, endPoint x: 646, endPoint y: 336, distance: 22.3
click at [646, 332] on div "Pedido SAP: 5800379519" at bounding box center [618, 327] width 69 height 9
drag, startPoint x: 646, startPoint y: 336, endPoint x: 629, endPoint y: 331, distance: 18.2
click at [633, 331] on span "5800379519" at bounding box center [636, 327] width 33 height 7
drag, startPoint x: 624, startPoint y: 331, endPoint x: 652, endPoint y: 333, distance: 28.0
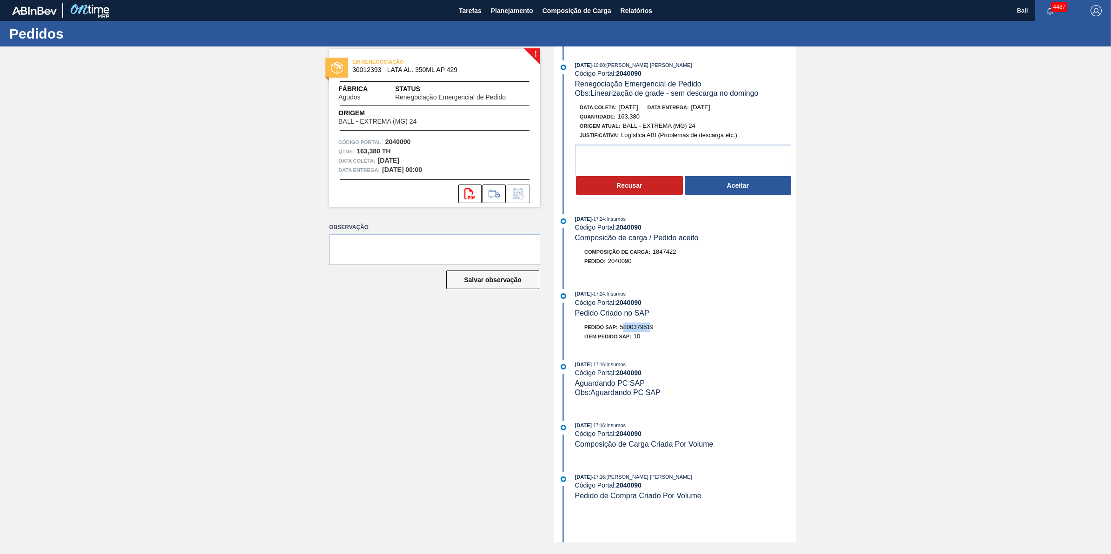
click at [652, 331] on span "5800379519" at bounding box center [636, 327] width 33 height 7
click at [654, 331] on span "5800379519" at bounding box center [636, 327] width 33 height 7
drag, startPoint x: 659, startPoint y: 333, endPoint x: 623, endPoint y: 333, distance: 35.8
click at [623, 332] on div "Pedido SAP: 5800379519" at bounding box center [685, 327] width 221 height 9
copy span "5800379519"
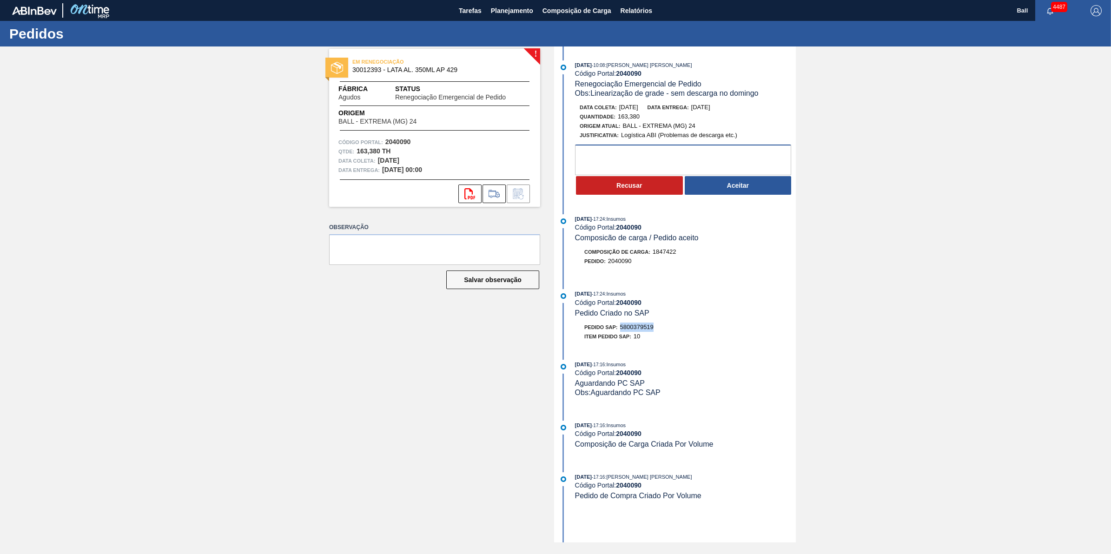
click at [641, 157] on textarea at bounding box center [683, 160] width 216 height 31
type textarea "po não encontrada"
click at [594, 191] on button "Recusar" at bounding box center [629, 185] width 107 height 19
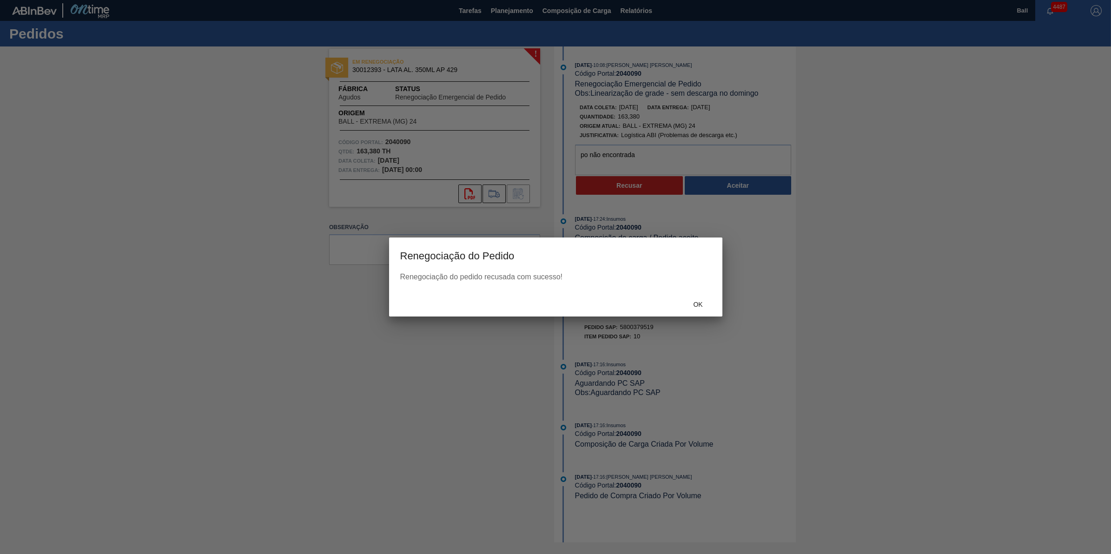
click at [696, 300] on div "Ok" at bounding box center [698, 304] width 41 height 17
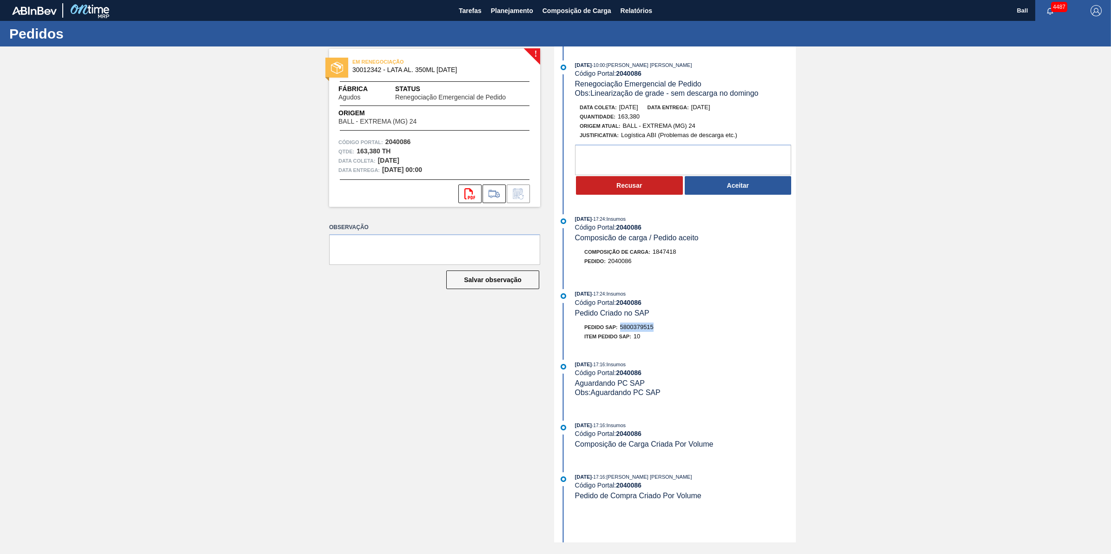
drag, startPoint x: 621, startPoint y: 332, endPoint x: 657, endPoint y: 333, distance: 35.8
click at [657, 332] on div "Pedido SAP: 5800379515" at bounding box center [685, 327] width 221 height 9
copy span "5800379515"
click at [645, 163] on textarea at bounding box center [683, 160] width 216 height 31
type textarea "PO não encontrada"
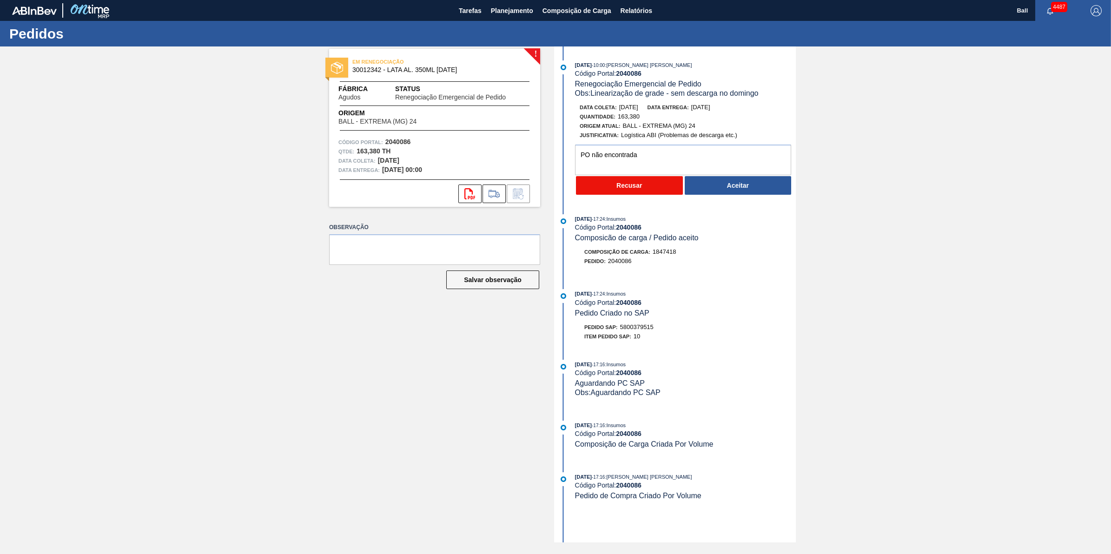
click at [622, 184] on button "Recusar" at bounding box center [629, 185] width 107 height 19
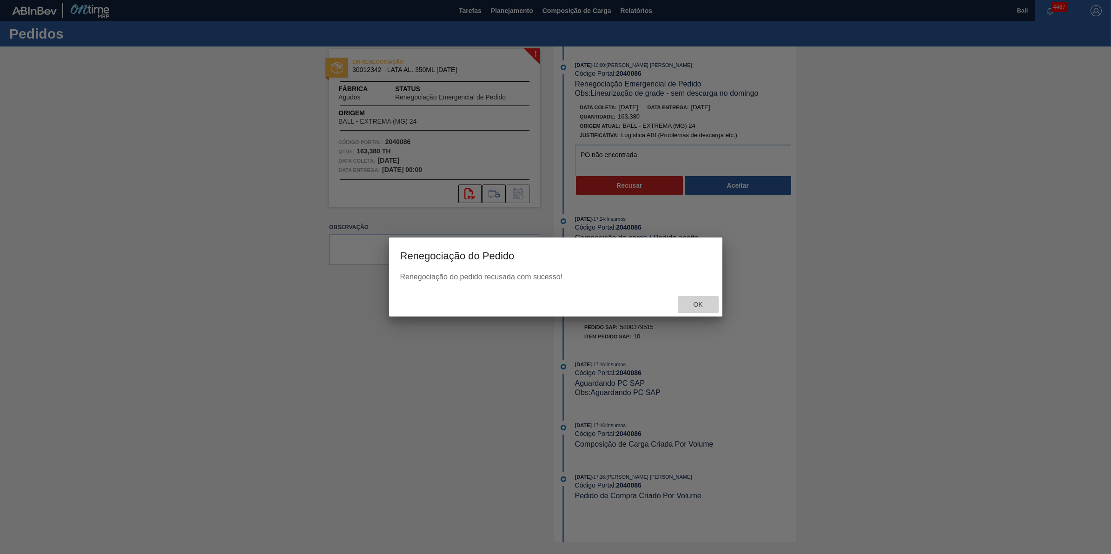
click at [699, 300] on div "Ok" at bounding box center [698, 304] width 41 height 17
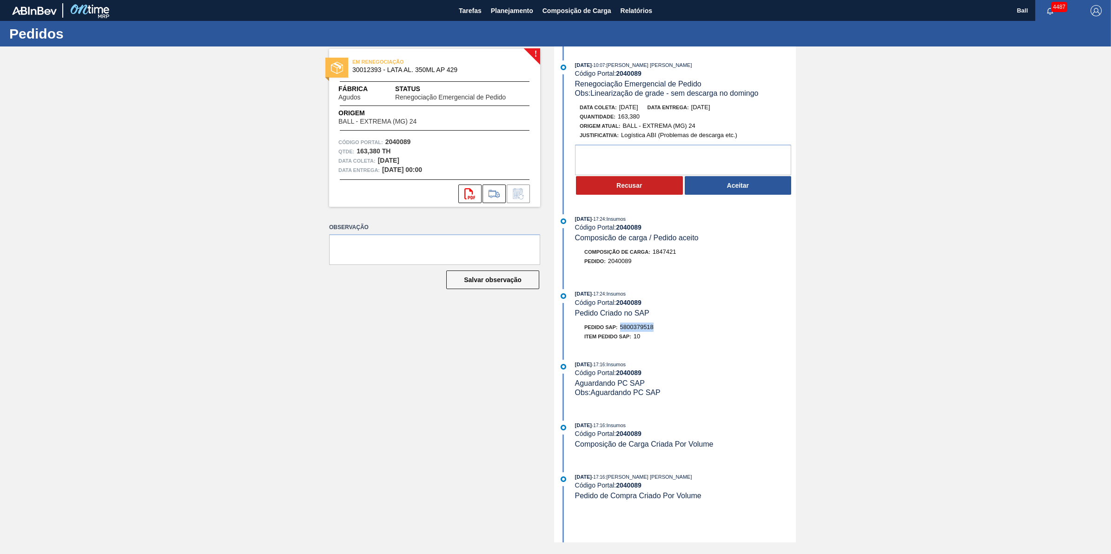
drag, startPoint x: 621, startPoint y: 331, endPoint x: 660, endPoint y: 333, distance: 39.6
click at [660, 332] on div "Pedido SAP: 5800379518" at bounding box center [685, 327] width 221 height 9
copy span "5800379518"
click at [634, 157] on textarea at bounding box center [683, 160] width 216 height 31
type textarea "po não encontrada"
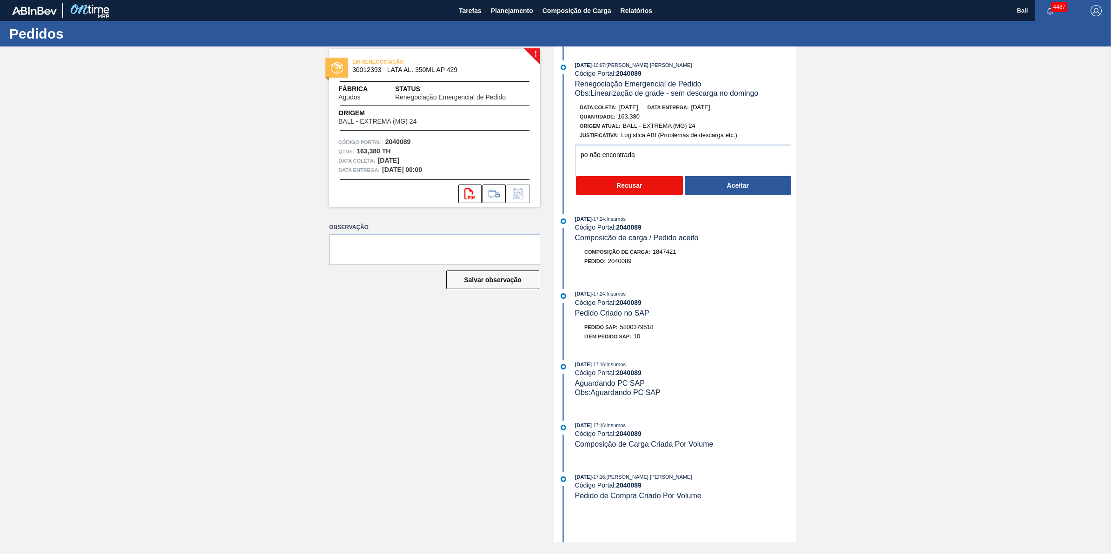
click at [626, 187] on button "Recusar" at bounding box center [629, 185] width 107 height 19
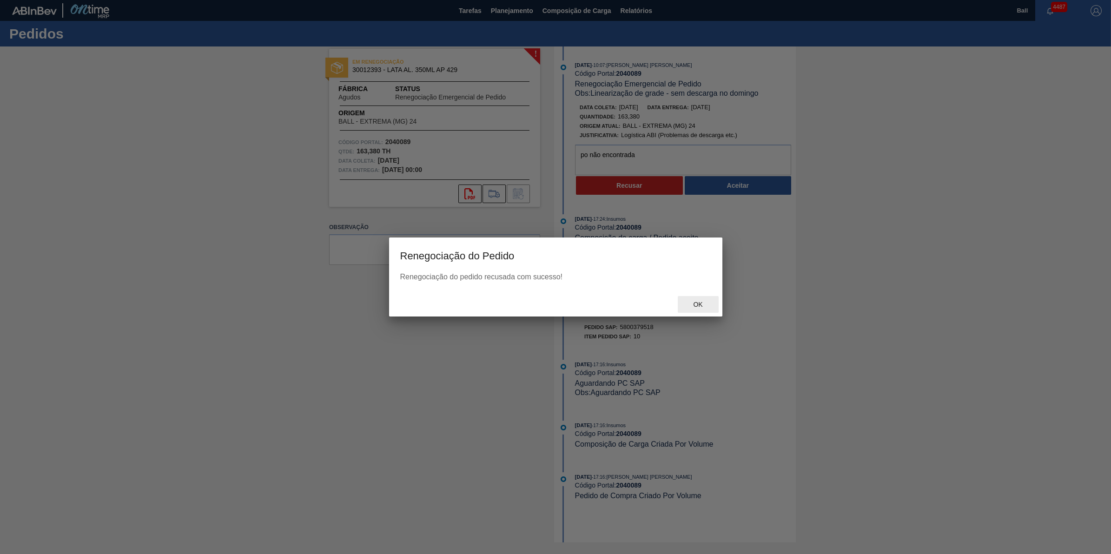
click at [703, 305] on span "Ok" at bounding box center [698, 304] width 24 height 7
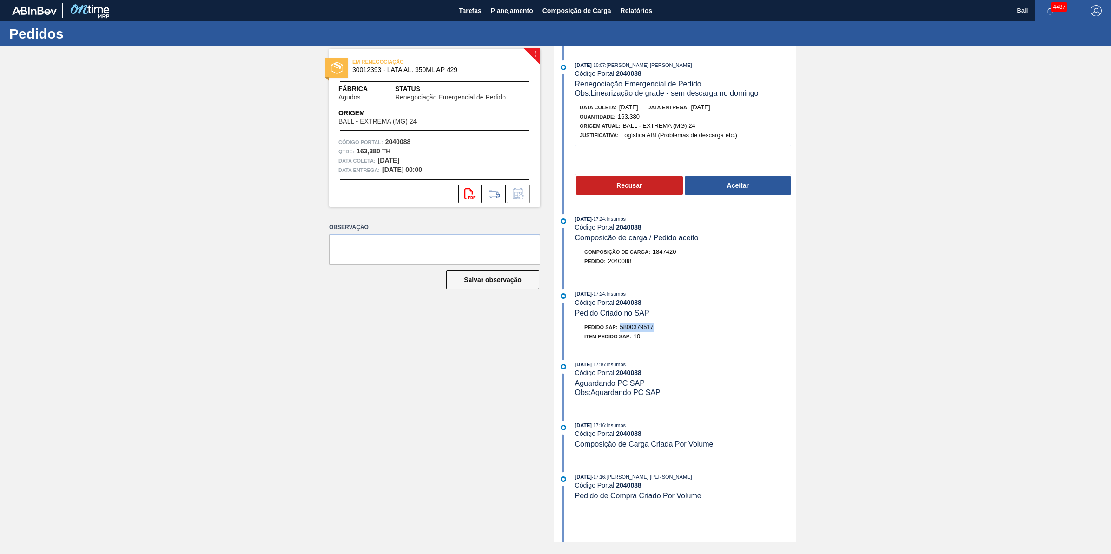
drag, startPoint x: 623, startPoint y: 334, endPoint x: 659, endPoint y: 334, distance: 35.8
click at [659, 332] on div "Pedido SAP: 5800379517" at bounding box center [685, 327] width 221 height 9
copy span "5800379517"
click at [652, 163] on textarea at bounding box center [683, 160] width 216 height 31
type textarea "po não encontrada"
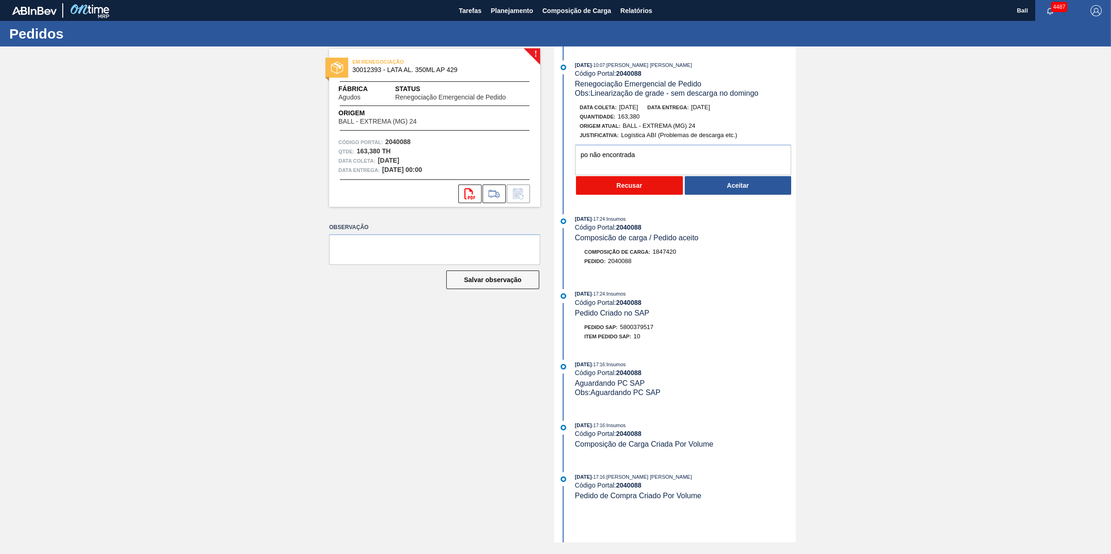
click at [630, 189] on button "Recusar" at bounding box center [629, 185] width 107 height 19
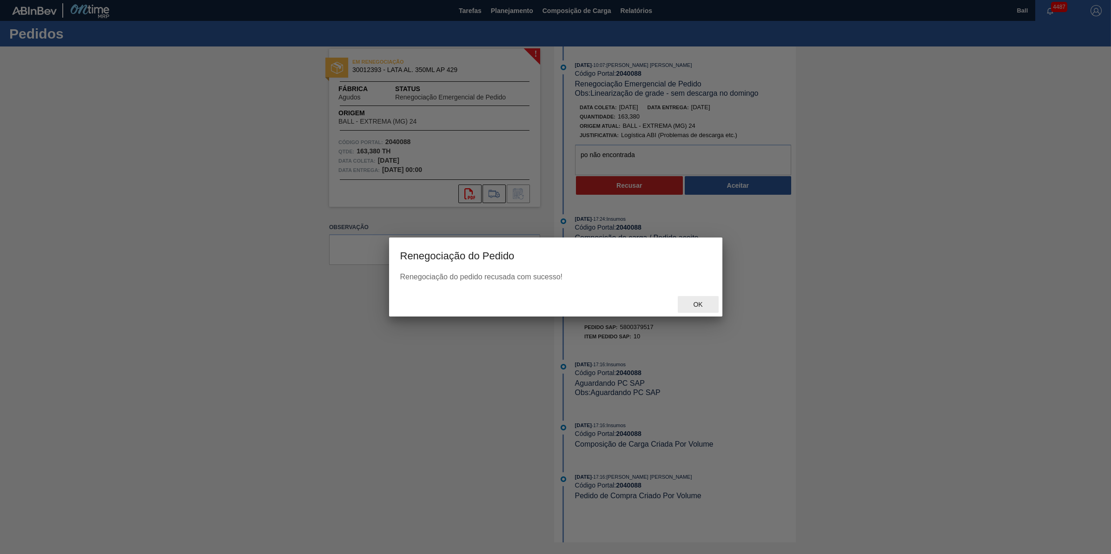
click at [697, 301] on span "Ok" at bounding box center [698, 304] width 24 height 7
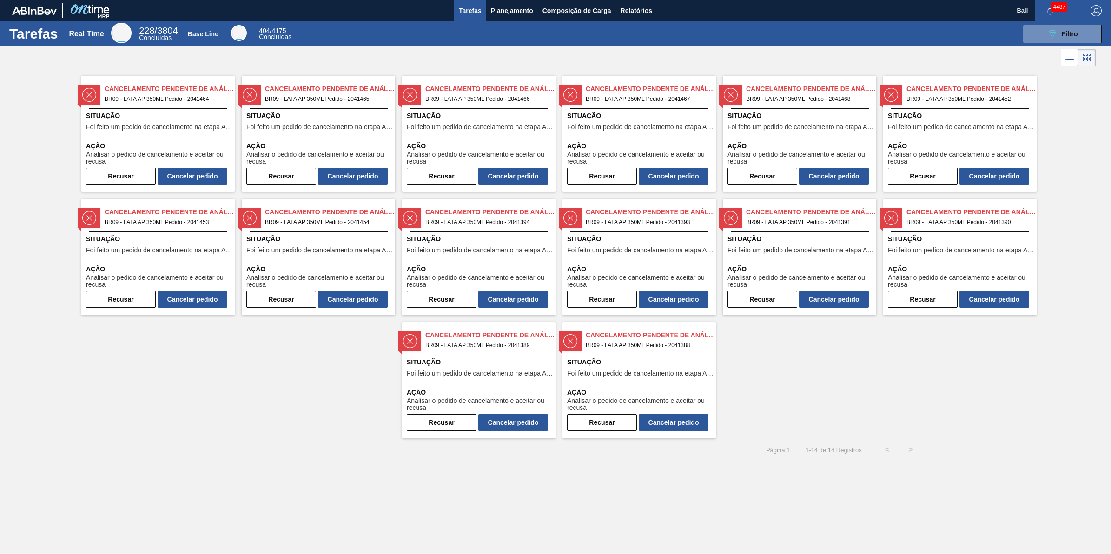
click at [862, 386] on div "Cancelamento Pendente de Análise BR09 - LATA AP 350ML Pedido - 2041464 Situação…" at bounding box center [555, 254] width 1111 height 370
